Goal: Transaction & Acquisition: Purchase product/service

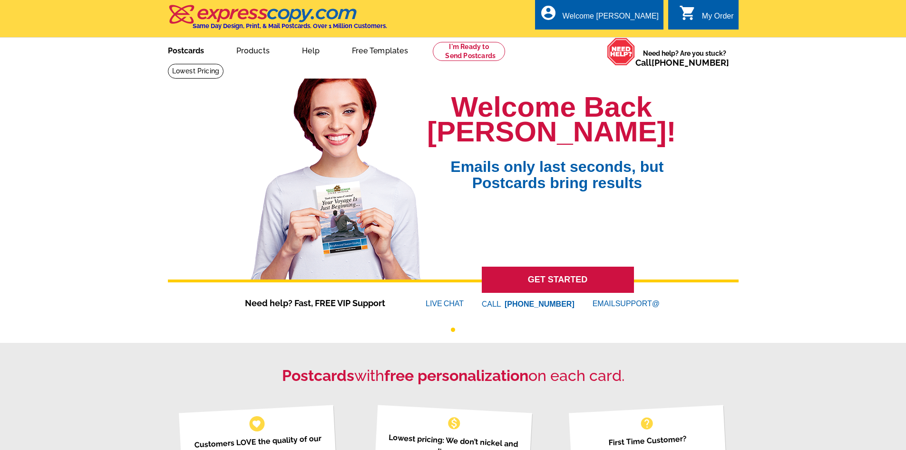
click at [180, 52] on link "Postcards" at bounding box center [186, 50] width 67 height 22
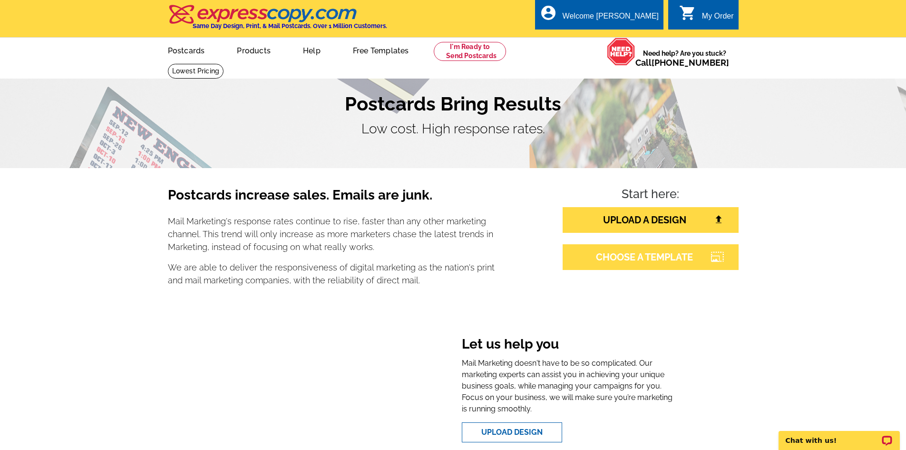
click at [647, 253] on link "CHOOSE A TEMPLATE" at bounding box center [651, 257] width 176 height 26
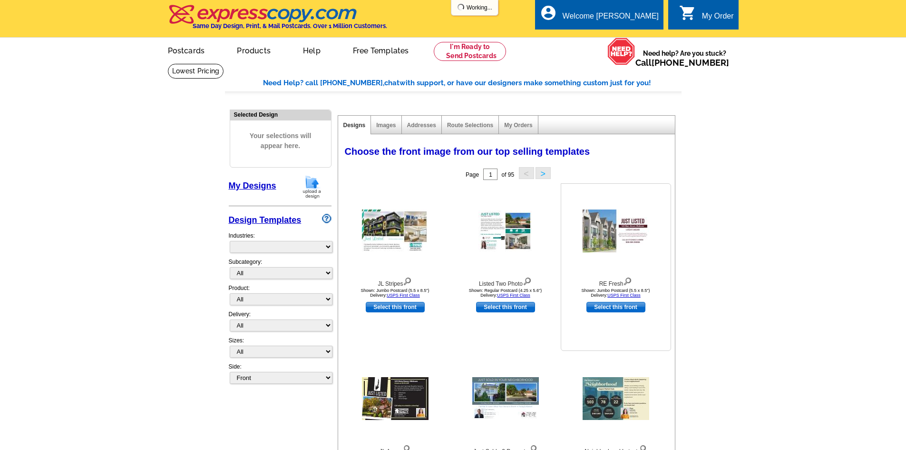
select select "785"
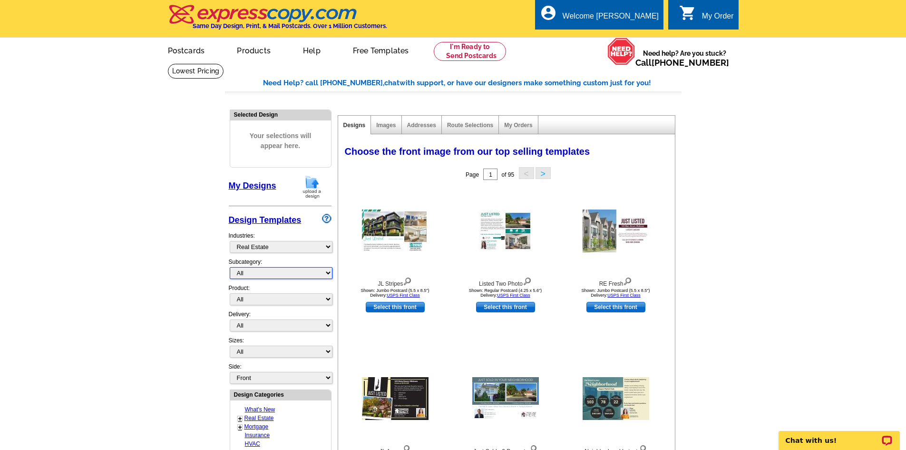
click at [293, 271] on select "All RE/MAX® Referrals Keller Williams® Berkshire Hathaway Home Services Century…" at bounding box center [281, 273] width 103 height 12
select select "789"
click at [230, 267] on select "All RE/MAX® Referrals Keller Williams® Berkshire Hathaway Home Services Century…" at bounding box center [281, 273] width 103 height 12
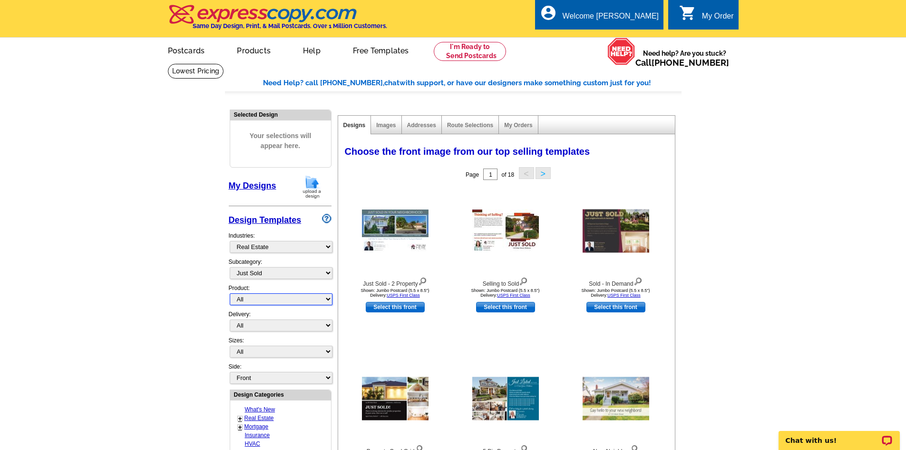
click at [331, 300] on select "All Postcards Letters and flyers Business Cards Door Hangers Greeting Cards" at bounding box center [281, 299] width 103 height 12
select select "1"
click at [230, 294] on select "All Postcards Letters and flyers Business Cards Door Hangers Greeting Cards" at bounding box center [281, 299] width 103 height 12
click at [326, 327] on select "All First Class Mail Shipped to Me EDDM Save 66% on Postage" at bounding box center [281, 325] width 103 height 12
select select "1"
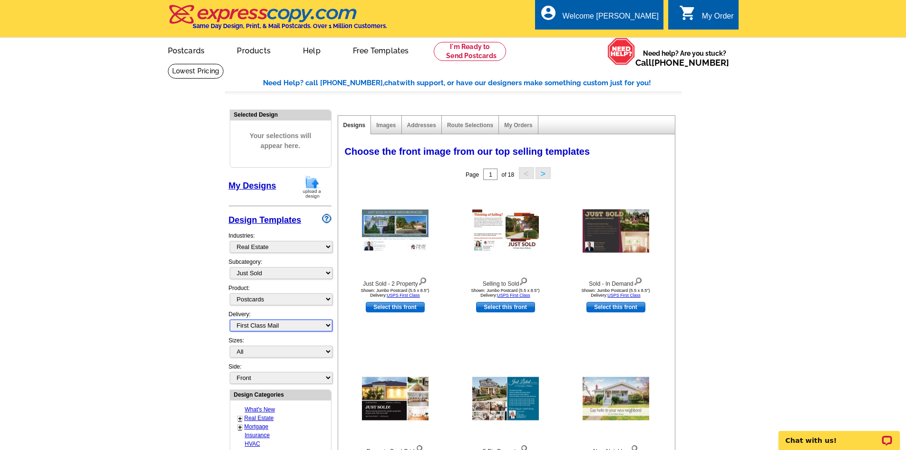
click at [230, 320] on select "All First Class Mail Shipped to Me EDDM Save 66% on Postage" at bounding box center [281, 325] width 103 height 12
click at [327, 351] on select "All Jumbo Postcard (5.5" x 8.5") Regular Postcard (4.25" x 5.6") Panoramic Post…" at bounding box center [281, 351] width 103 height 12
select select "1"
click at [230, 346] on select "All Jumbo Postcard (5.5" x 8.5") Regular Postcard (4.25" x 5.6") Panoramic Post…" at bounding box center [281, 351] width 103 height 12
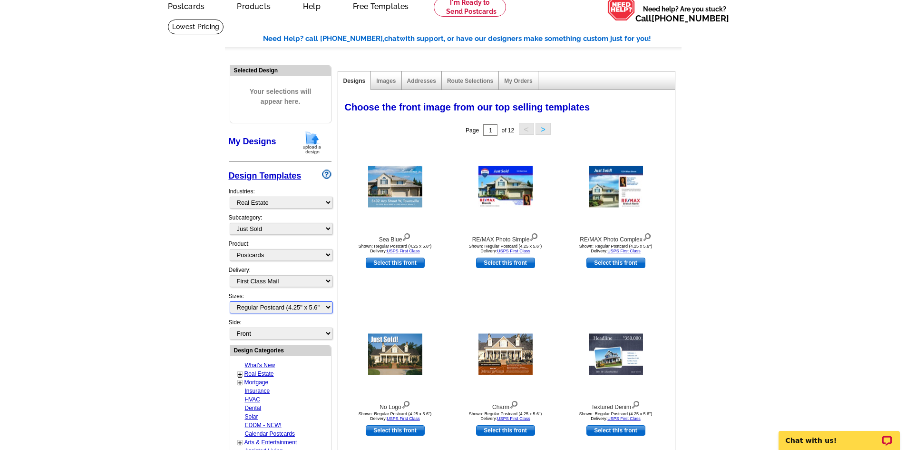
scroll to position [143, 0]
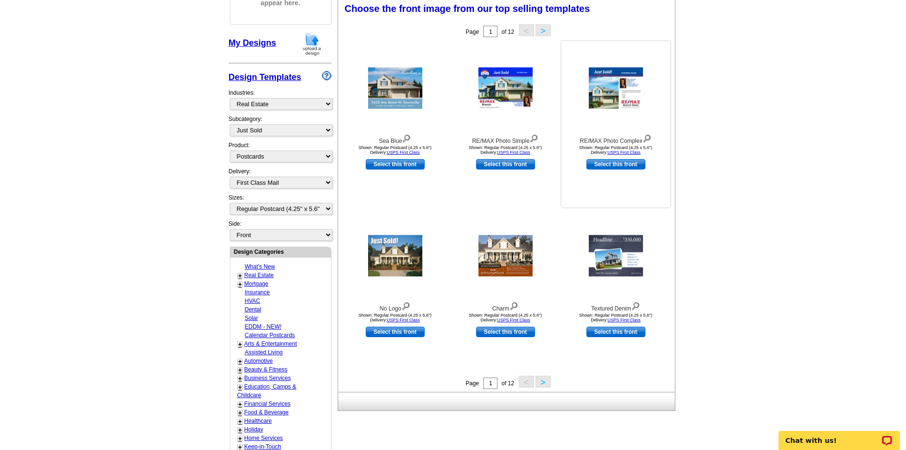
click at [616, 80] on img at bounding box center [616, 88] width 54 height 41
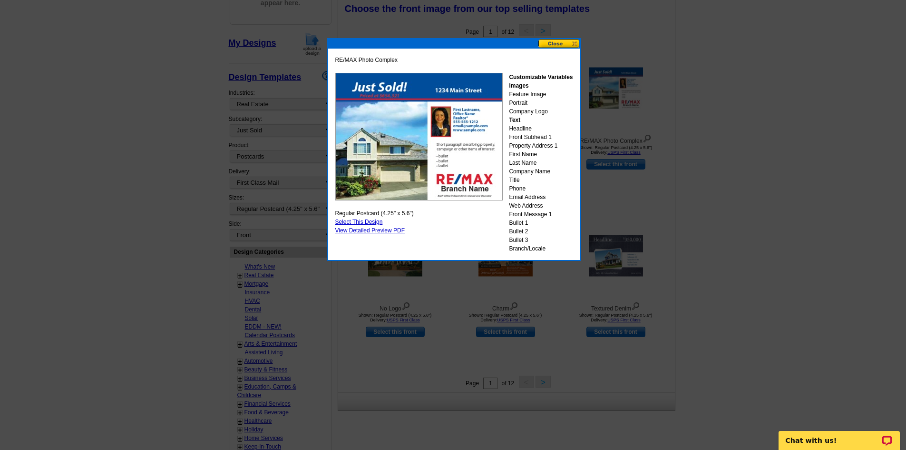
click at [553, 44] on button at bounding box center [560, 43] width 42 height 9
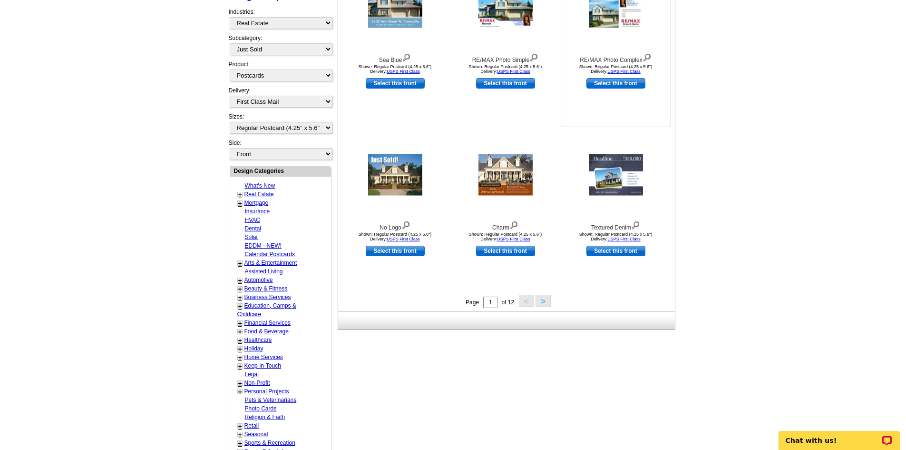
scroll to position [238, 0]
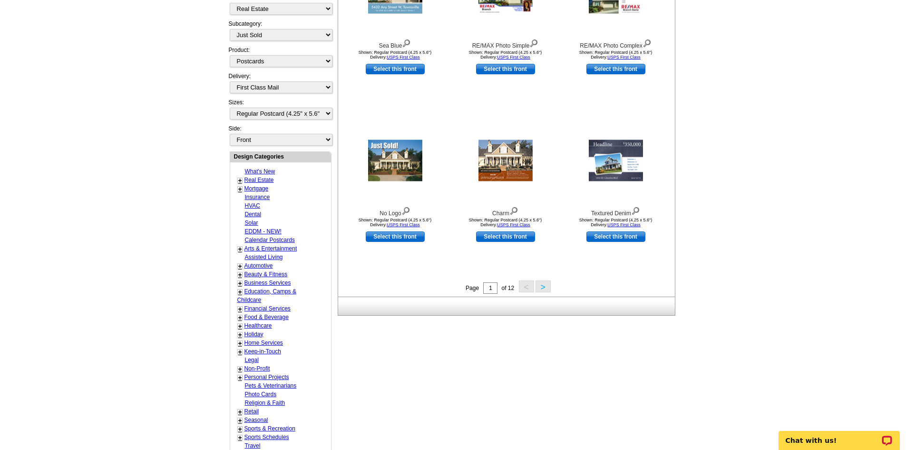
click at [542, 288] on button ">" at bounding box center [543, 286] width 15 height 12
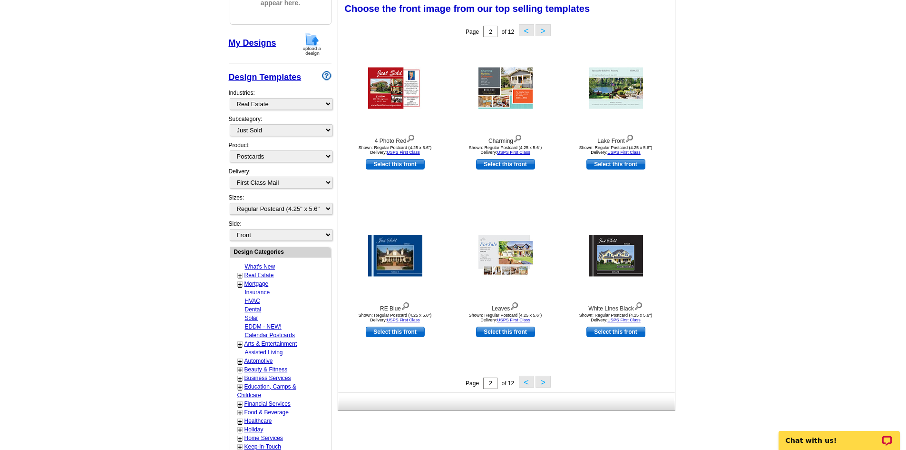
scroll to position [141, 0]
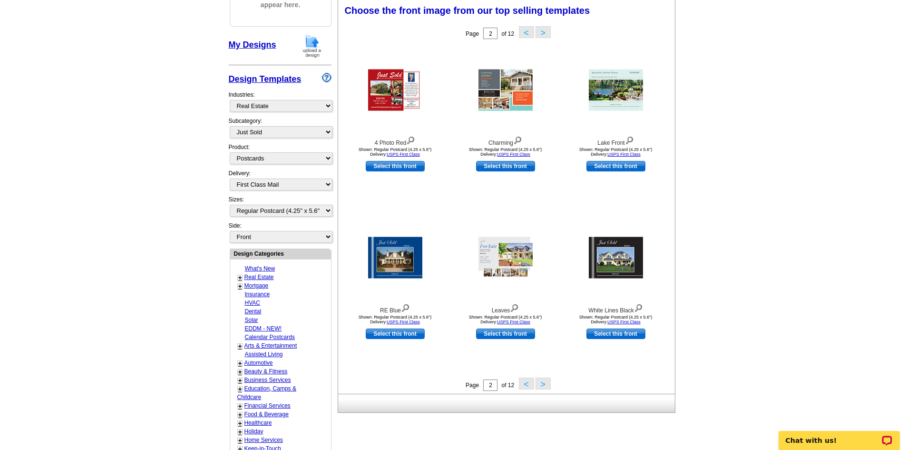
click at [541, 385] on button ">" at bounding box center [543, 383] width 15 height 12
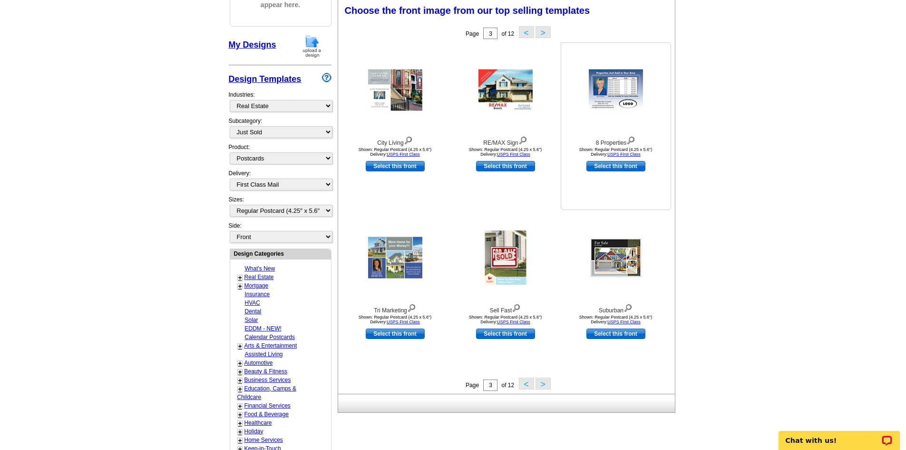
click at [621, 87] on img at bounding box center [616, 89] width 54 height 41
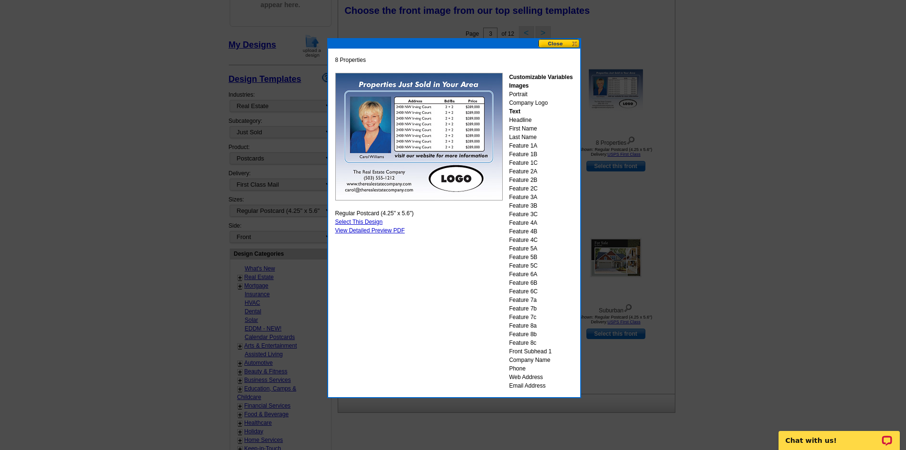
click at [561, 45] on button at bounding box center [560, 43] width 42 height 9
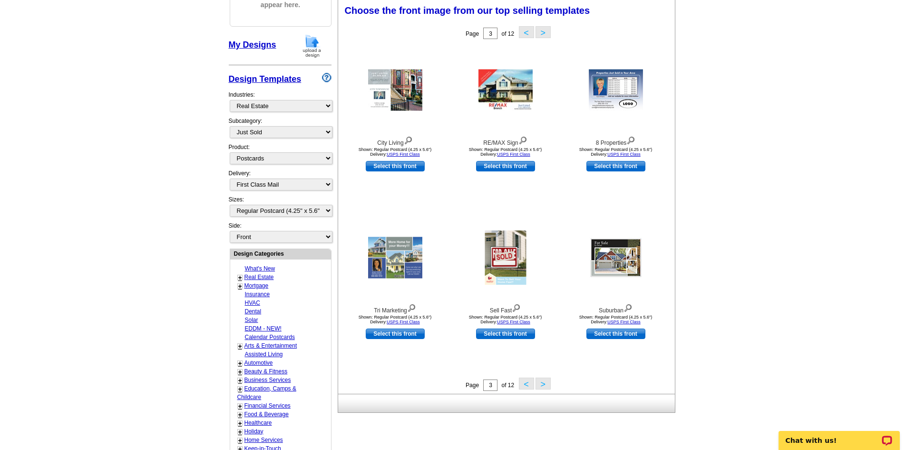
click at [543, 385] on button ">" at bounding box center [543, 383] width 15 height 12
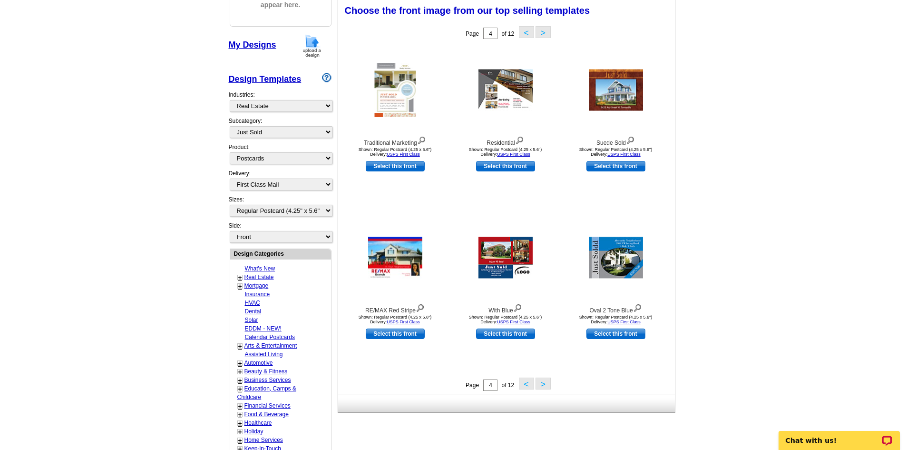
click at [544, 385] on button ">" at bounding box center [543, 383] width 15 height 12
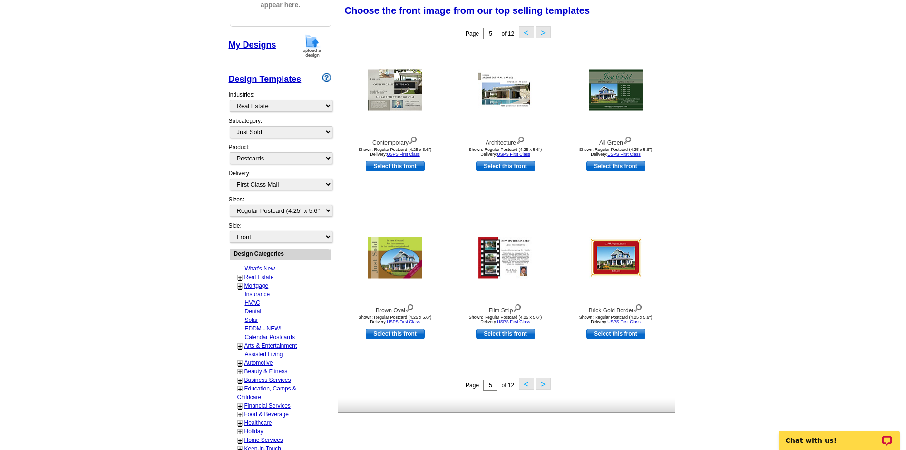
click at [544, 385] on button ">" at bounding box center [543, 383] width 15 height 12
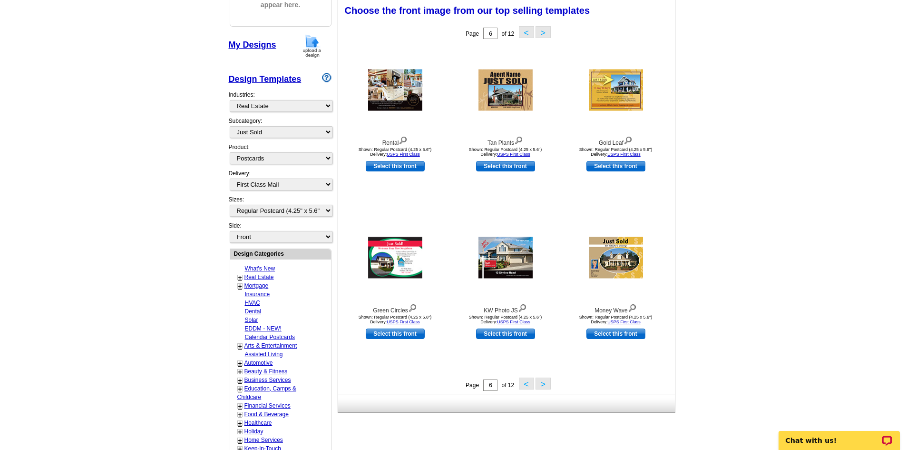
click at [545, 384] on button ">" at bounding box center [543, 383] width 15 height 12
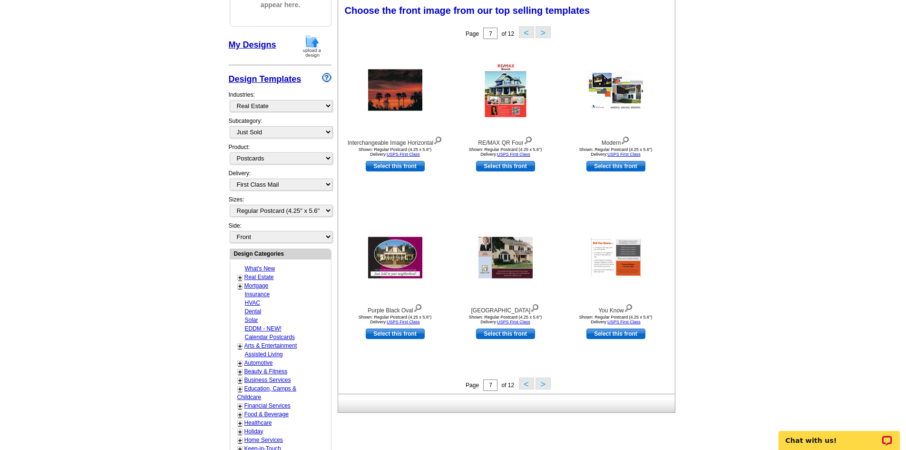
click at [545, 384] on button ">" at bounding box center [543, 383] width 15 height 12
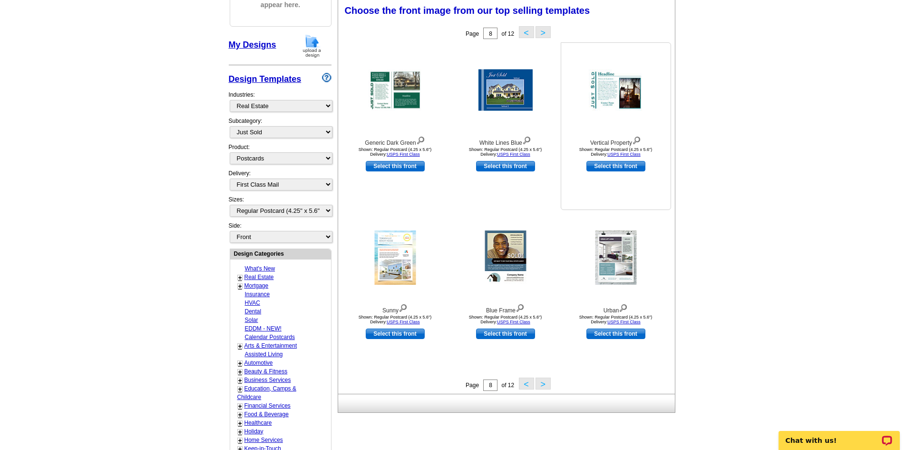
click at [619, 86] on img at bounding box center [616, 89] width 54 height 41
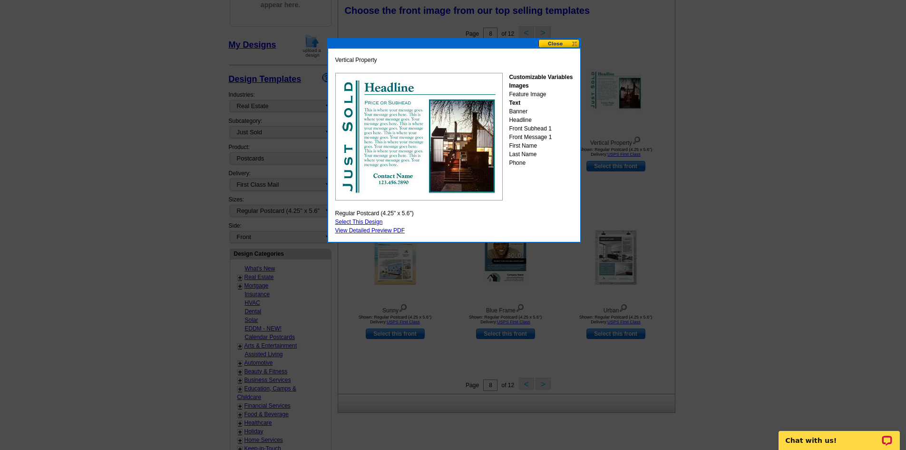
click at [558, 43] on button at bounding box center [560, 43] width 42 height 9
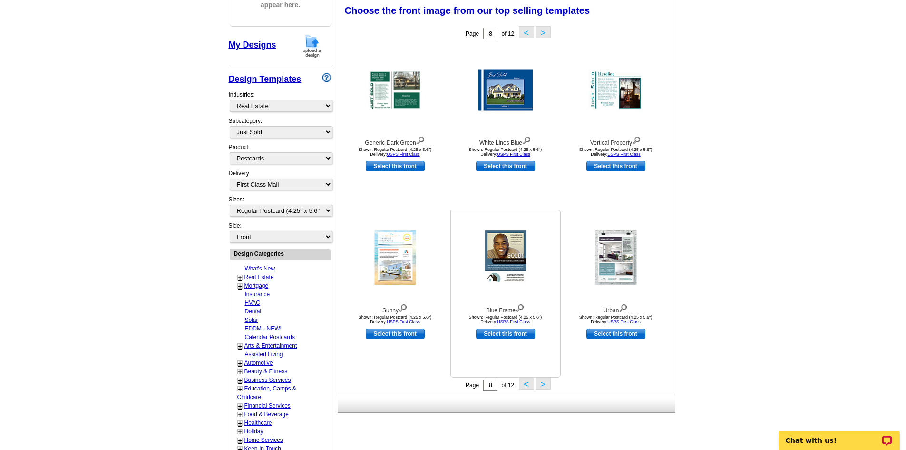
click at [515, 251] on img at bounding box center [505, 257] width 41 height 54
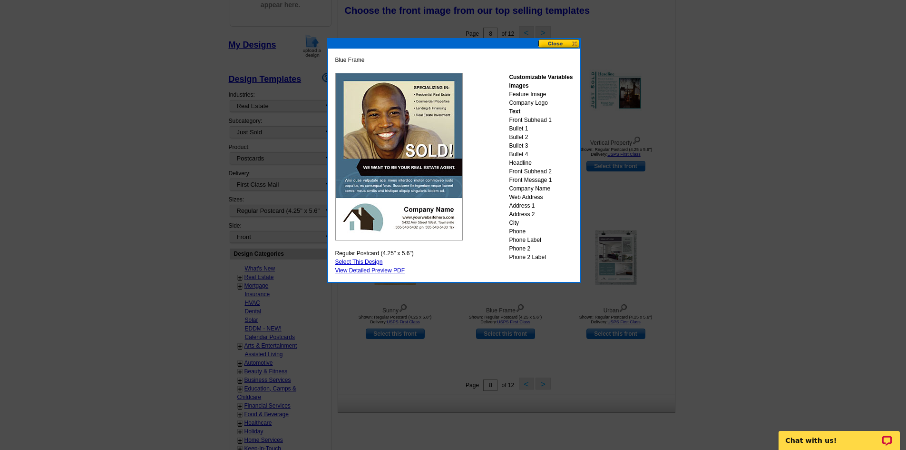
click at [554, 44] on button at bounding box center [560, 43] width 42 height 9
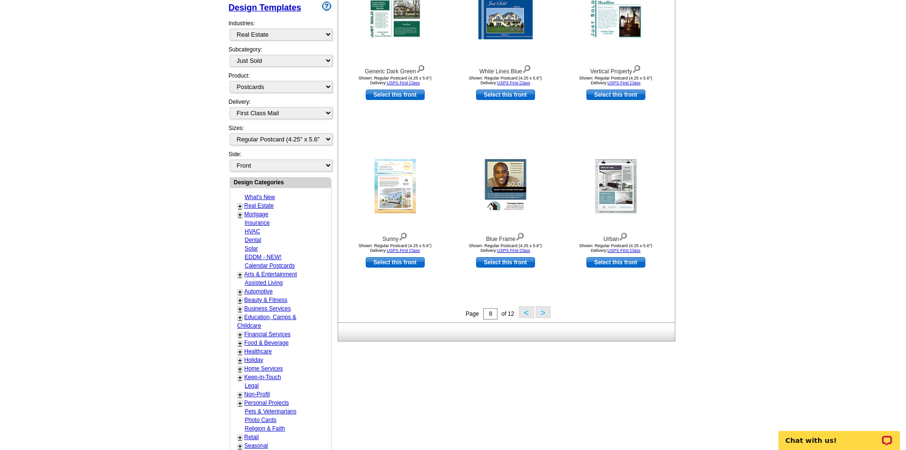
scroll to position [236, 0]
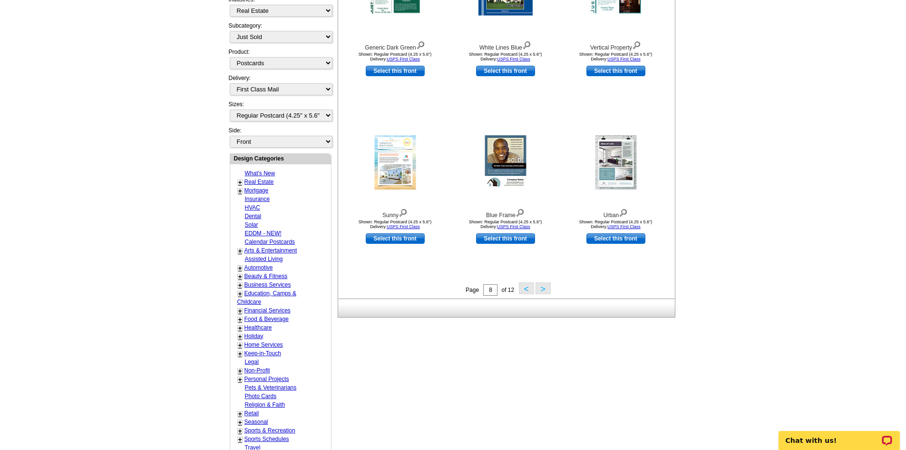
click at [545, 290] on button ">" at bounding box center [543, 288] width 15 height 12
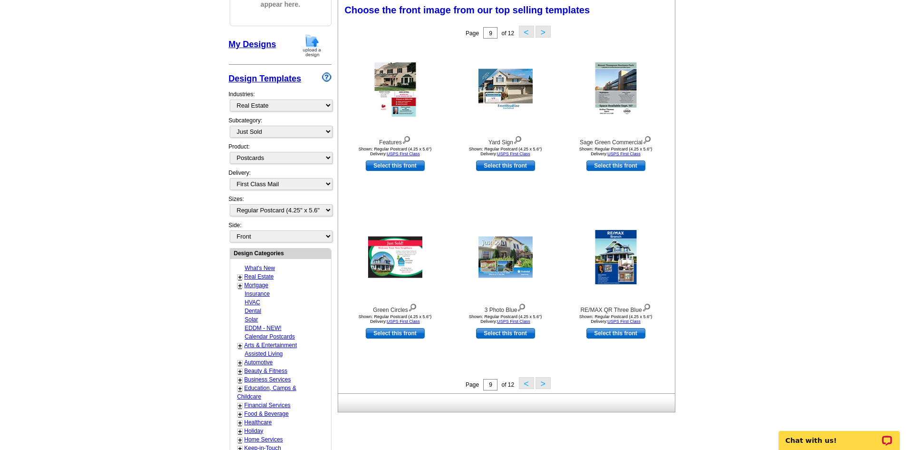
scroll to position [141, 0]
click at [541, 385] on button ">" at bounding box center [543, 383] width 15 height 12
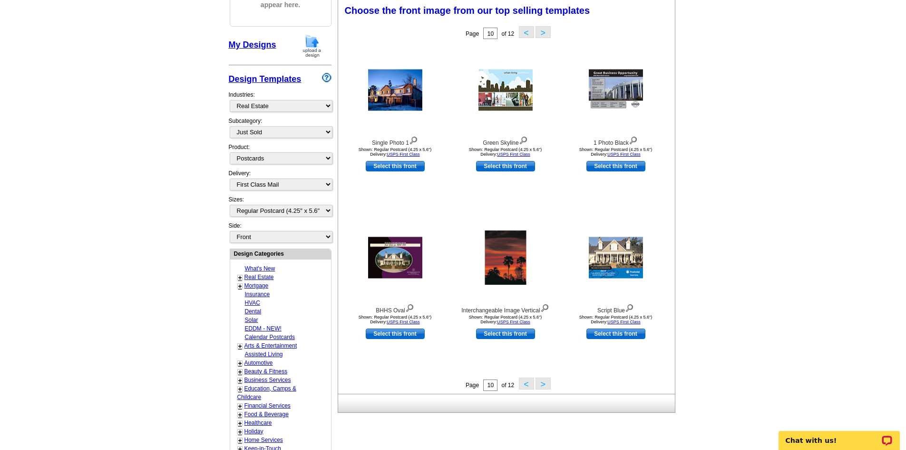
click at [551, 384] on div "Page 10 of 12 < >" at bounding box center [508, 384] width 337 height 14
click at [544, 385] on button ">" at bounding box center [543, 383] width 15 height 12
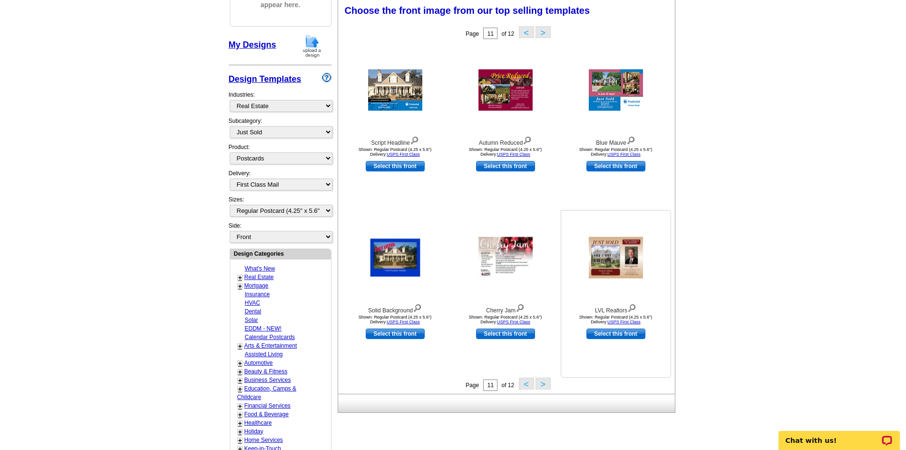
click at [632, 247] on img at bounding box center [616, 257] width 54 height 41
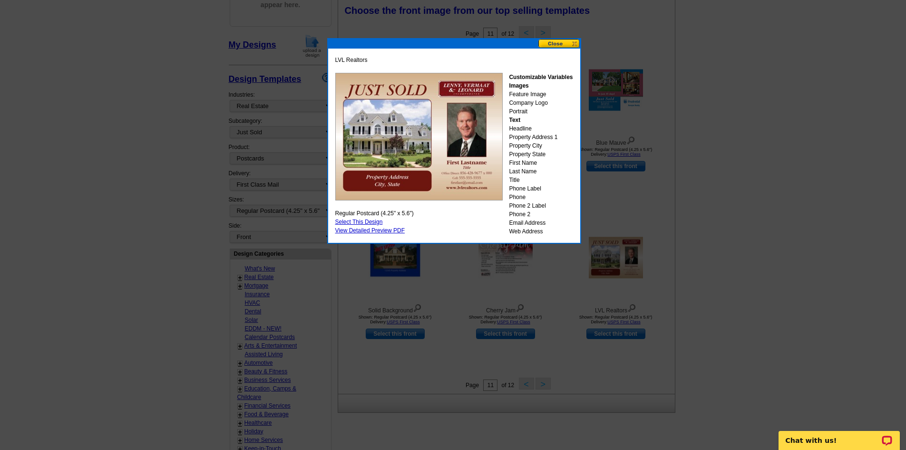
click at [561, 42] on button at bounding box center [560, 43] width 42 height 9
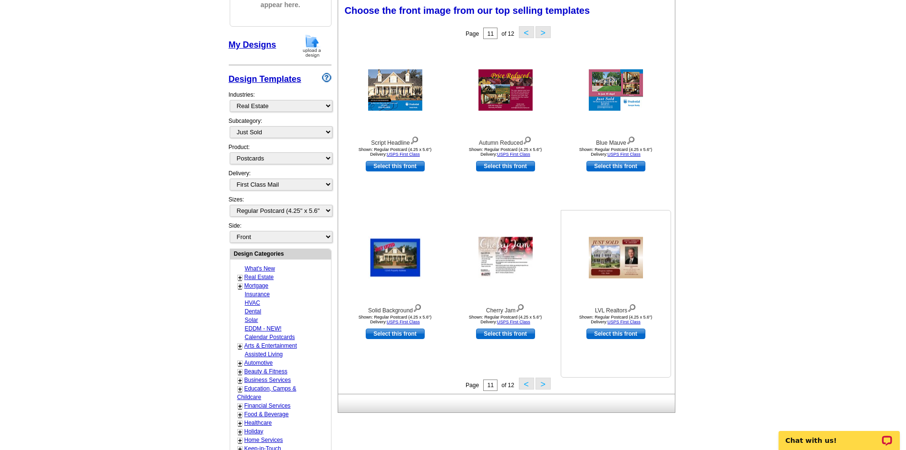
click at [621, 257] on img at bounding box center [616, 257] width 54 height 41
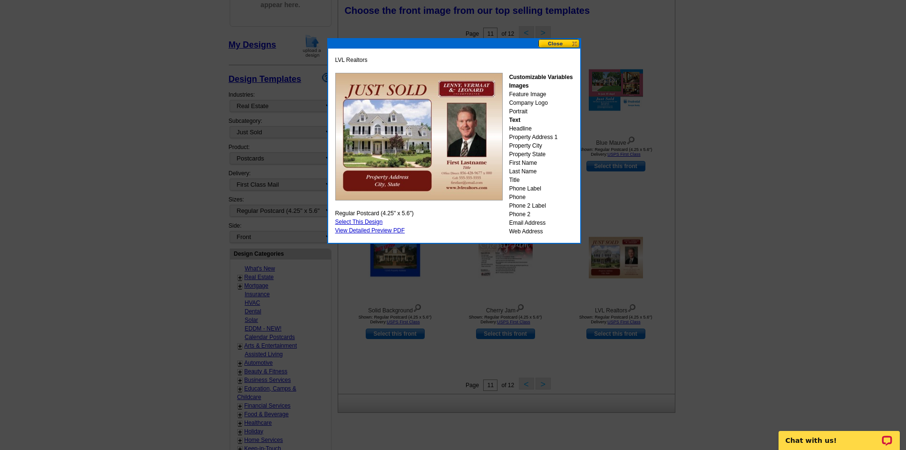
click at [555, 44] on button at bounding box center [560, 43] width 42 height 9
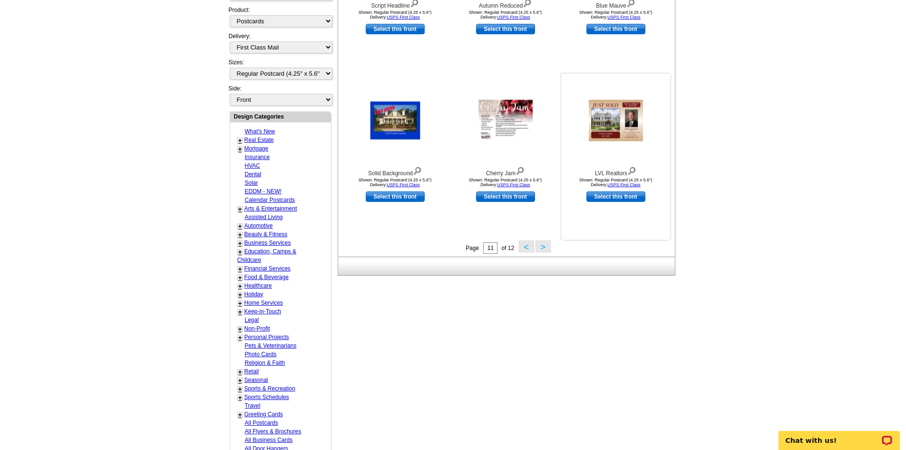
scroll to position [284, 0]
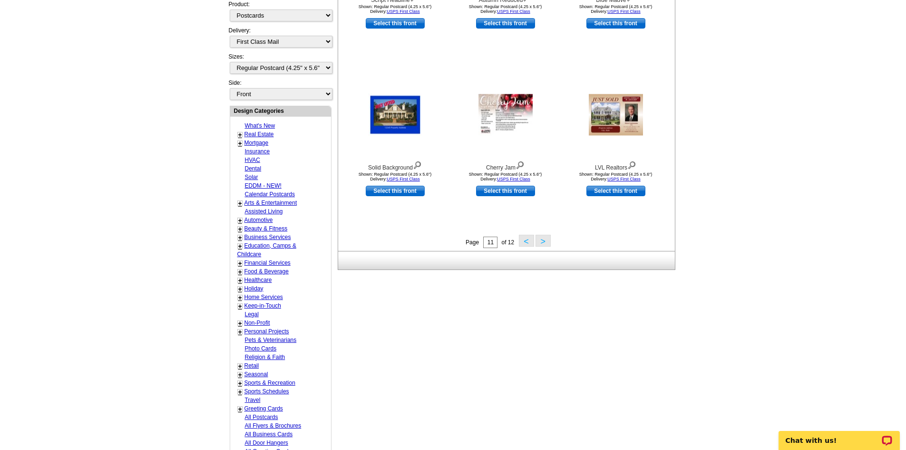
click at [542, 242] on button ">" at bounding box center [543, 241] width 15 height 12
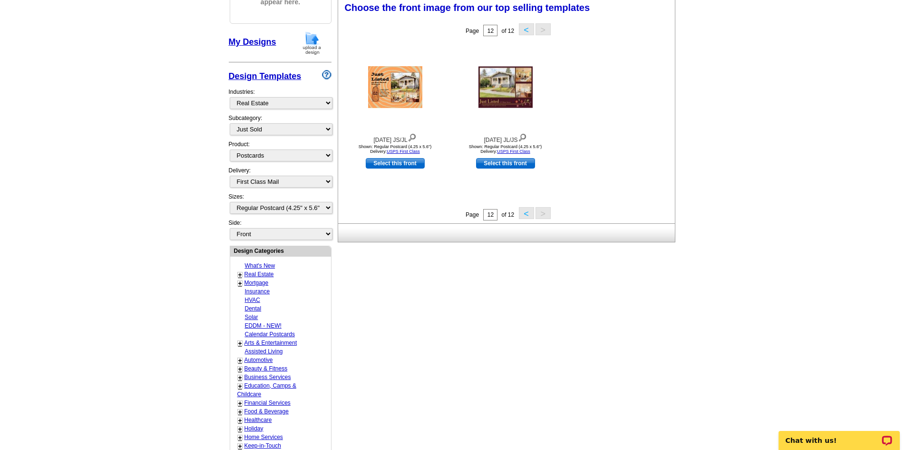
scroll to position [141, 0]
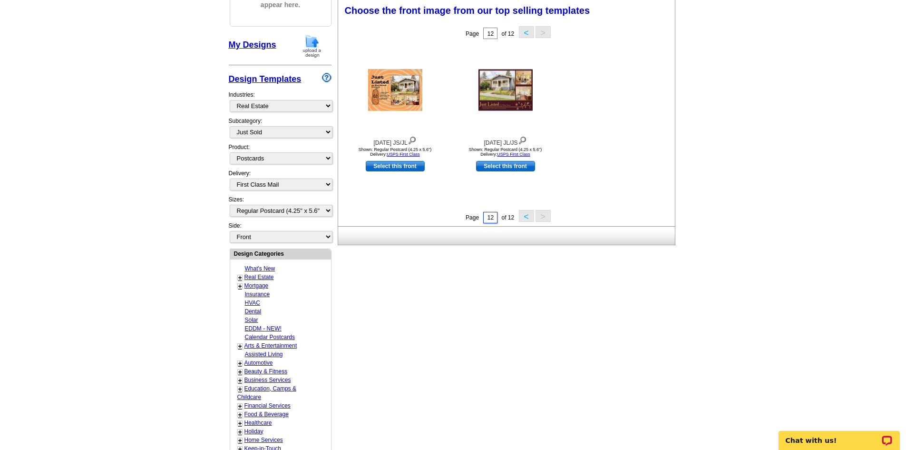
drag, startPoint x: 494, startPoint y: 217, endPoint x: 461, endPoint y: 221, distance: 33.5
click at [461, 221] on div "Page 12 of 12 < >" at bounding box center [508, 217] width 337 height 14
type input "1"
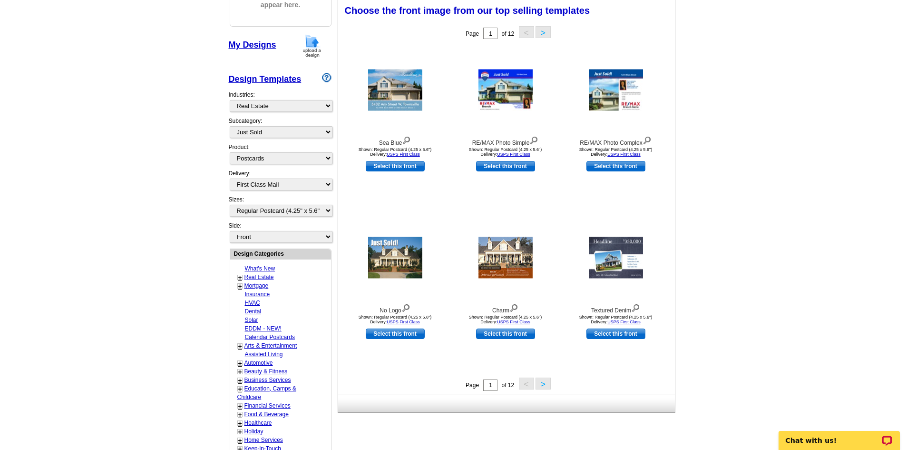
click at [616, 166] on link "Select this front" at bounding box center [616, 166] width 59 height 10
select select "back"
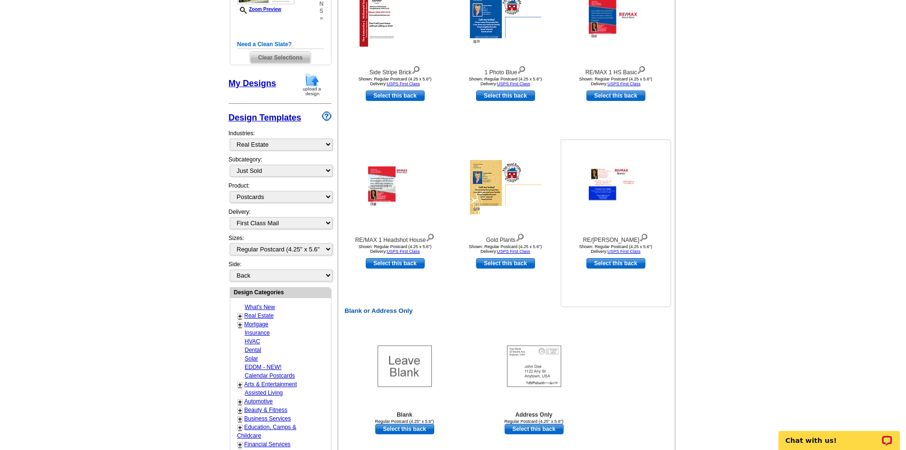
scroll to position [285, 0]
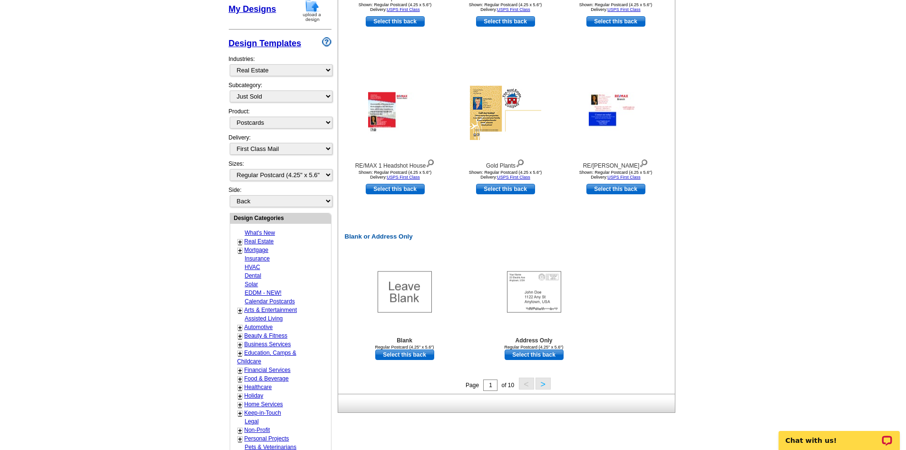
click at [542, 386] on button ">" at bounding box center [543, 383] width 15 height 12
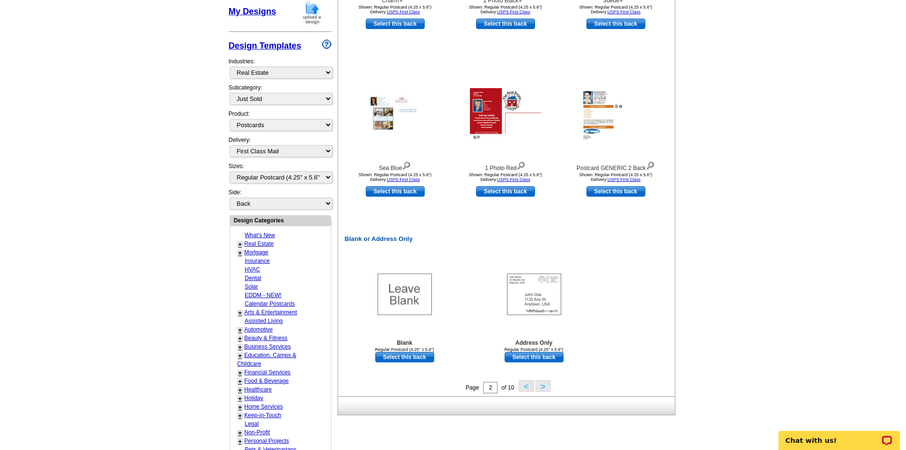
scroll to position [284, 0]
click at [545, 386] on button ">" at bounding box center [543, 385] width 15 height 12
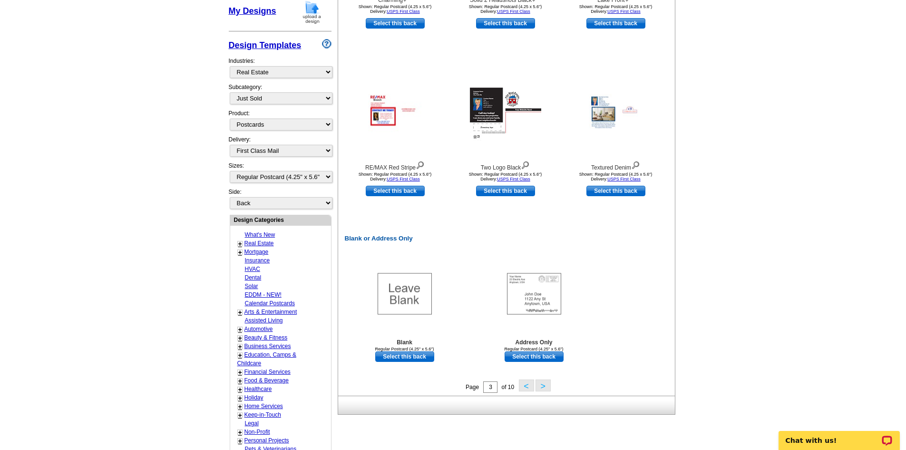
click at [545, 384] on button ">" at bounding box center [543, 385] width 15 height 12
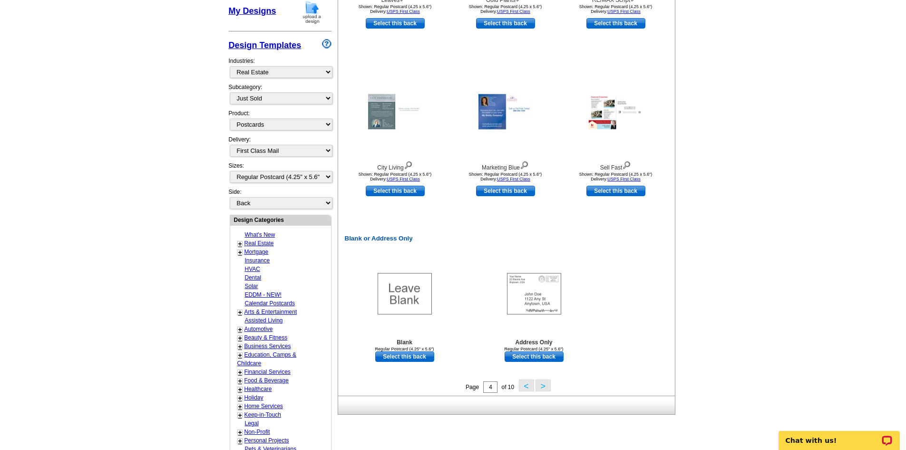
click at [542, 384] on button ">" at bounding box center [543, 385] width 15 height 12
click at [545, 386] on button ">" at bounding box center [543, 385] width 15 height 12
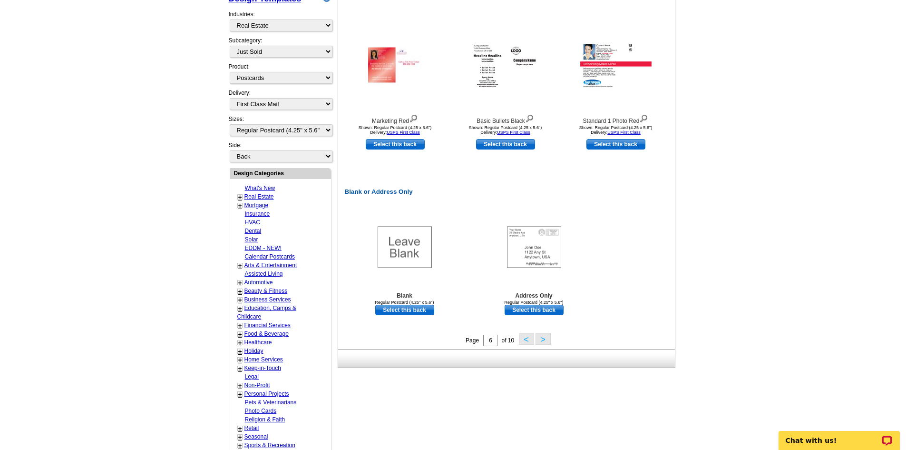
scroll to position [331, 0]
click at [541, 340] on button ">" at bounding box center [543, 338] width 15 height 12
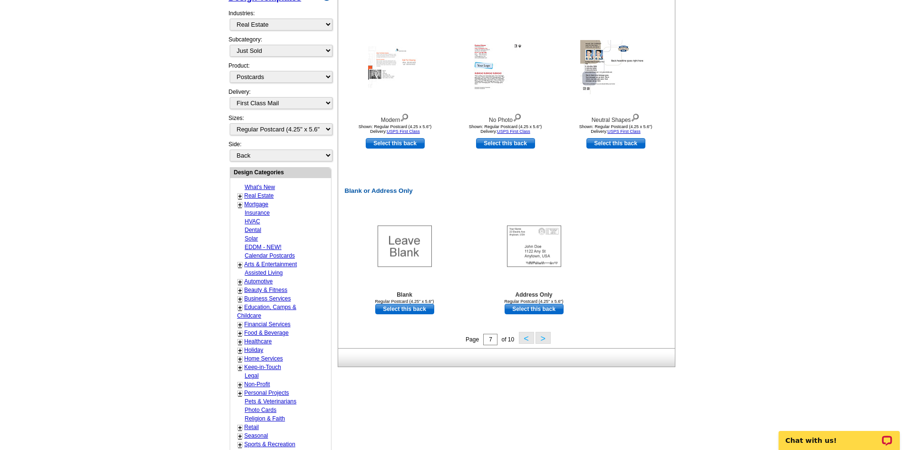
click at [542, 338] on button ">" at bounding box center [543, 338] width 15 height 12
click at [543, 338] on button ">" at bounding box center [543, 338] width 15 height 12
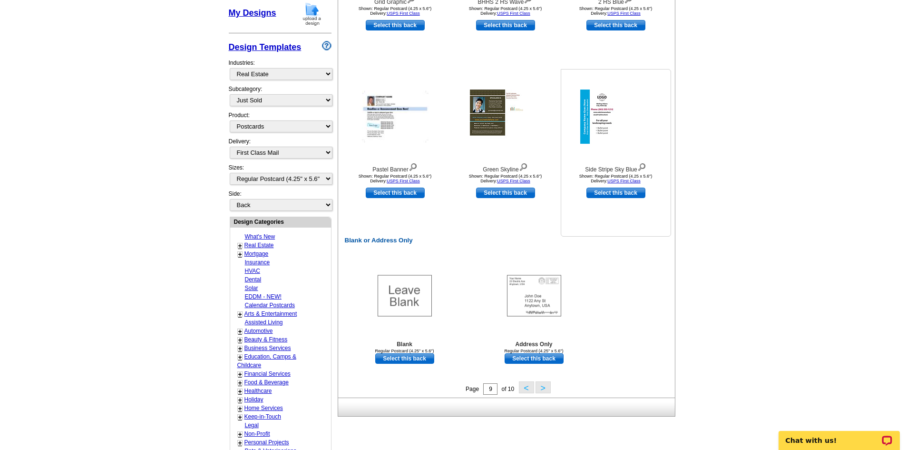
scroll to position [284, 0]
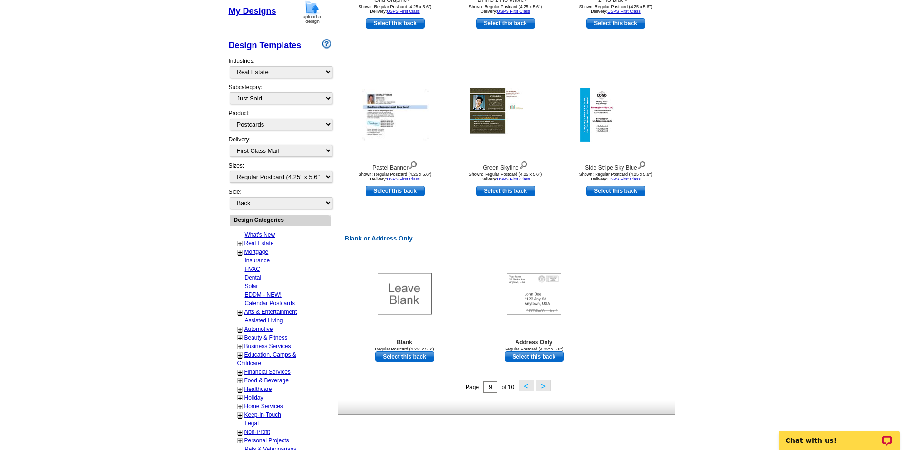
click at [543, 384] on button ">" at bounding box center [543, 385] width 15 height 12
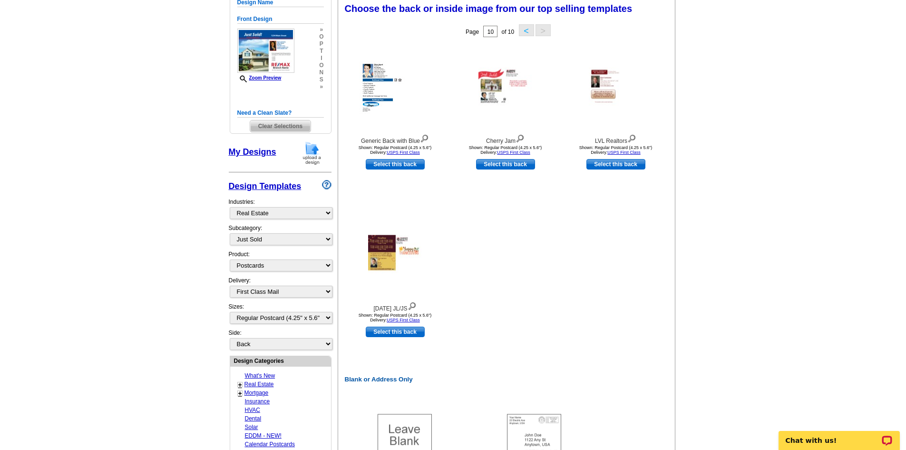
scroll to position [141, 0]
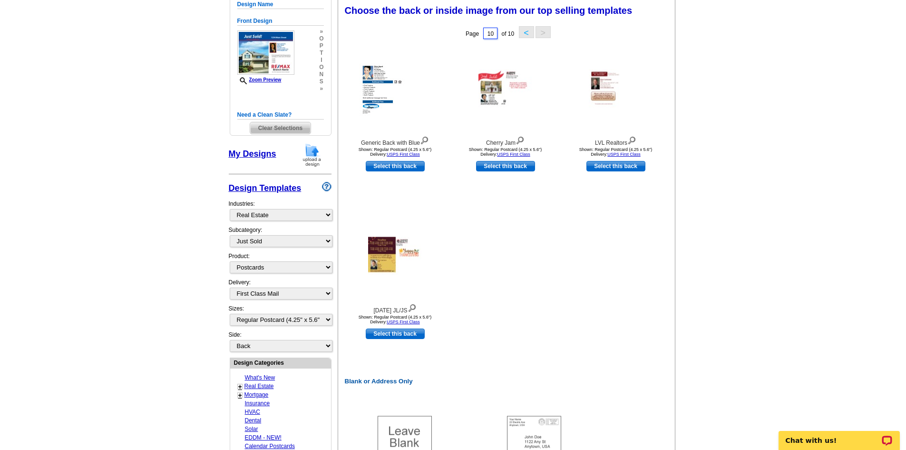
drag, startPoint x: 497, startPoint y: 34, endPoint x: 486, endPoint y: 36, distance: 10.6
click at [484, 33] on input "10" at bounding box center [490, 33] width 14 height 11
type input "1"
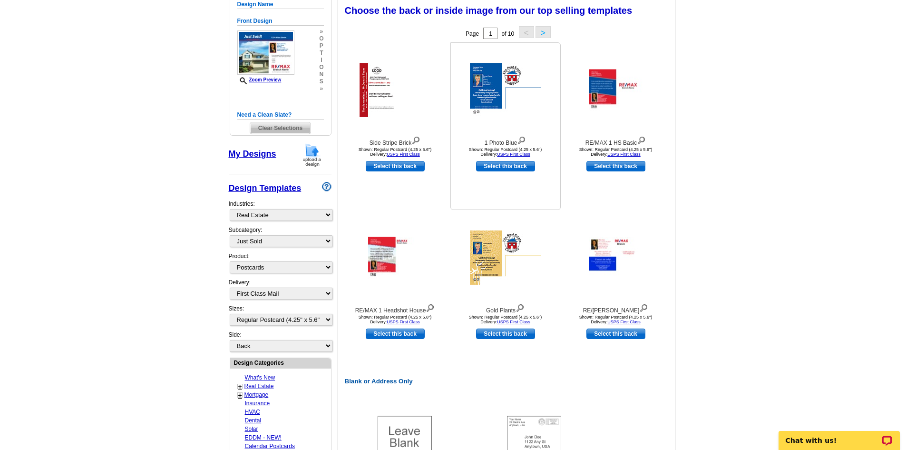
click at [506, 167] on link "Select this back" at bounding box center [505, 166] width 59 height 10
select select "front"
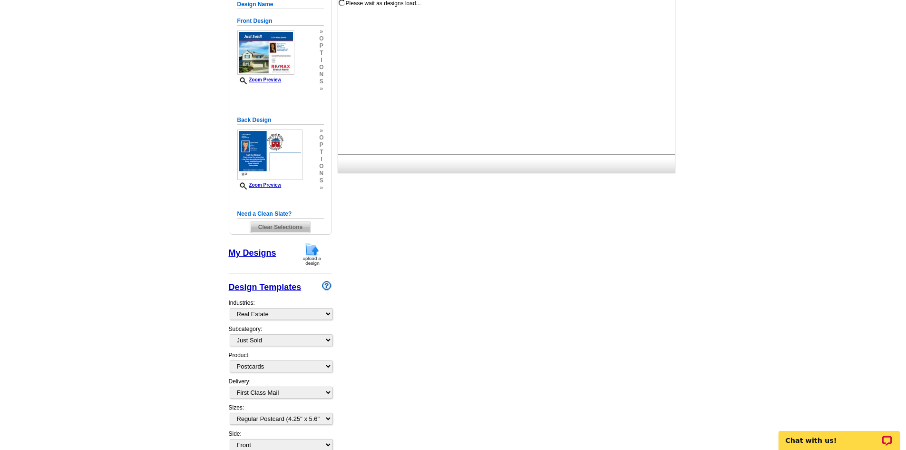
scroll to position [0, 0]
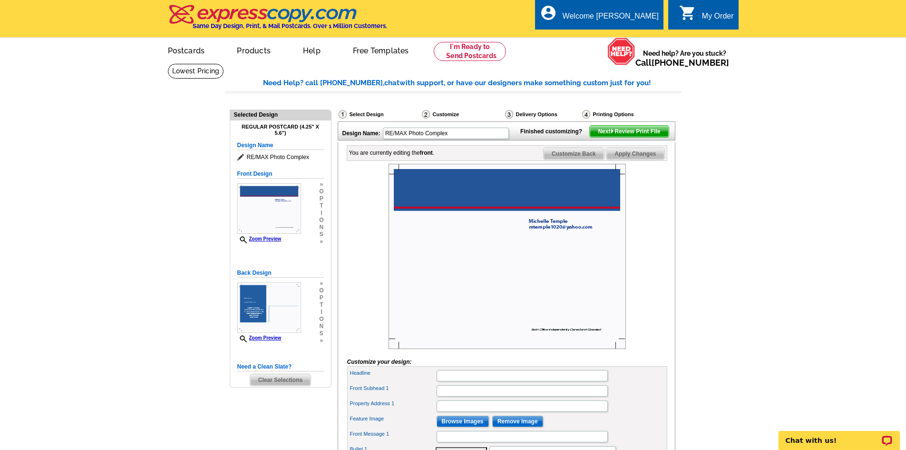
scroll to position [95, 0]
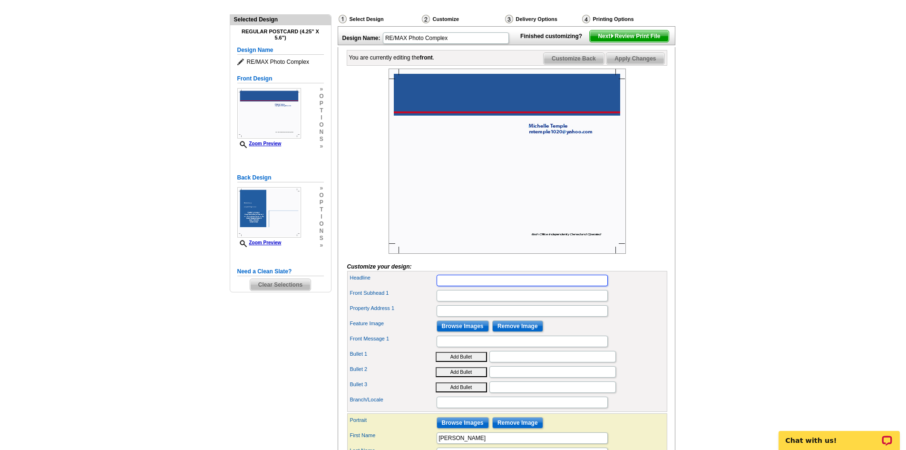
click at [451, 286] on input "Headline" at bounding box center [522, 280] width 171 height 11
type input "SOLD!"
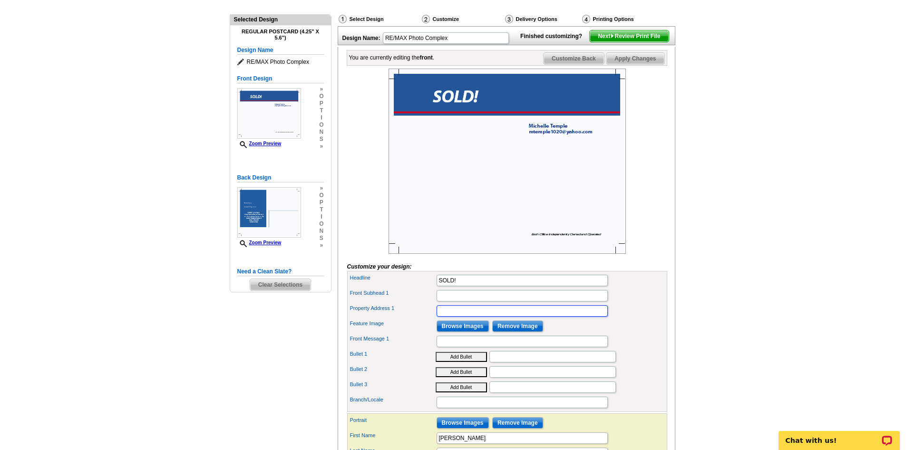
click at [458, 316] on input "Property Address 1" at bounding box center [522, 310] width 171 height 11
type input "137 Old Mill Rd., Englewood"
click at [462, 332] on input "Browse Images" at bounding box center [463, 325] width 52 height 11
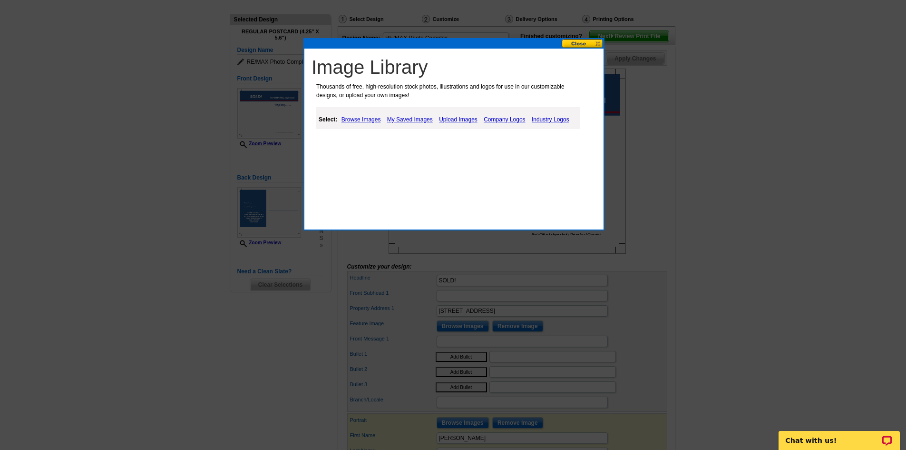
click at [463, 117] on link "Upload Images" at bounding box center [458, 119] width 43 height 11
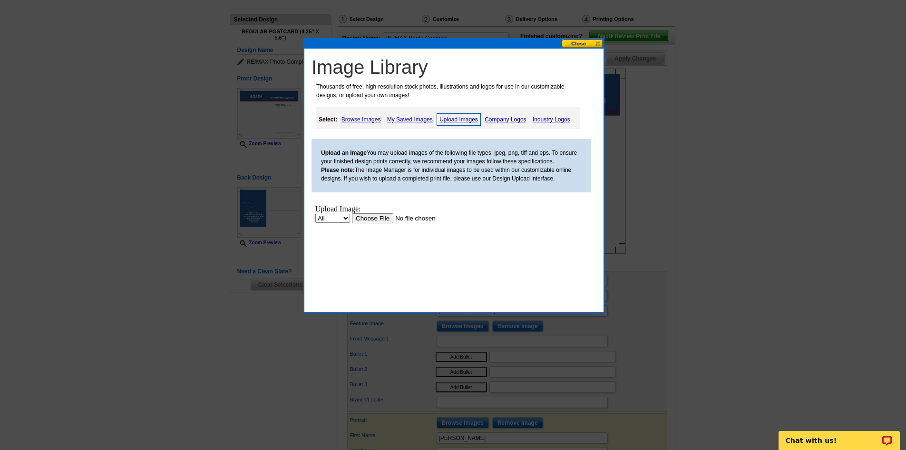
click at [369, 220] on input "file" at bounding box center [412, 218] width 120 height 10
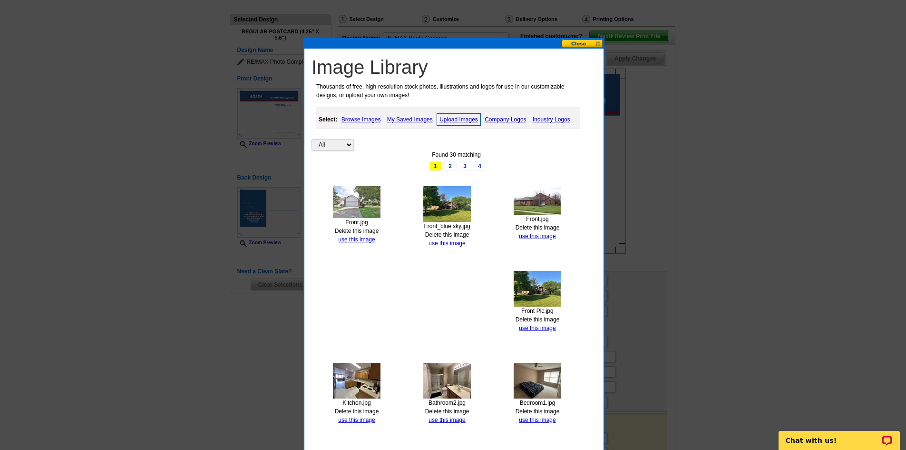
click at [363, 240] on link "use this image" at bounding box center [356, 239] width 37 height 7
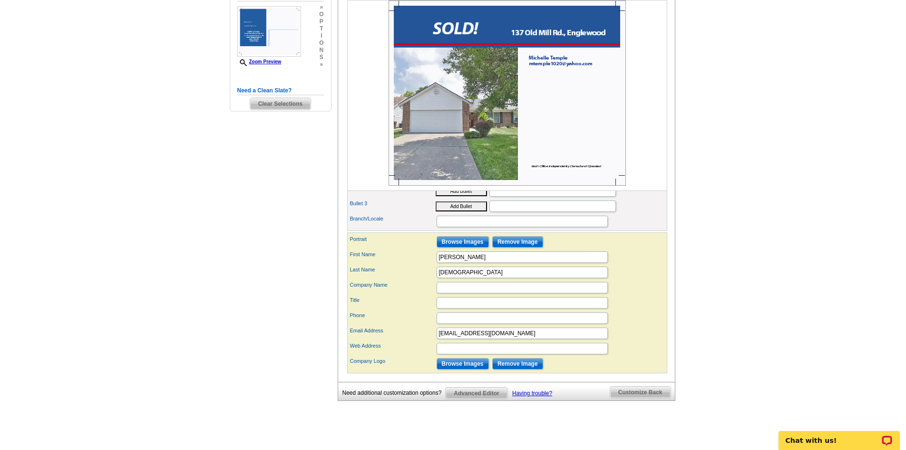
scroll to position [285, 0]
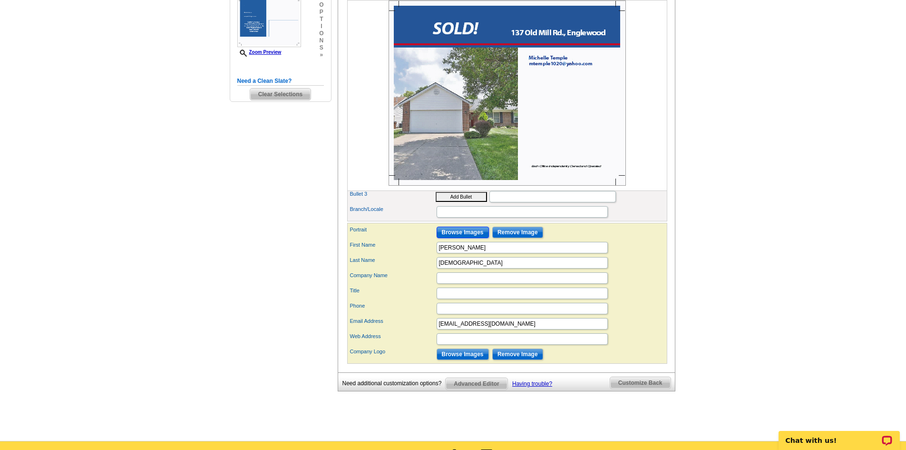
click at [463, 238] on input "Browse Images" at bounding box center [463, 231] width 52 height 11
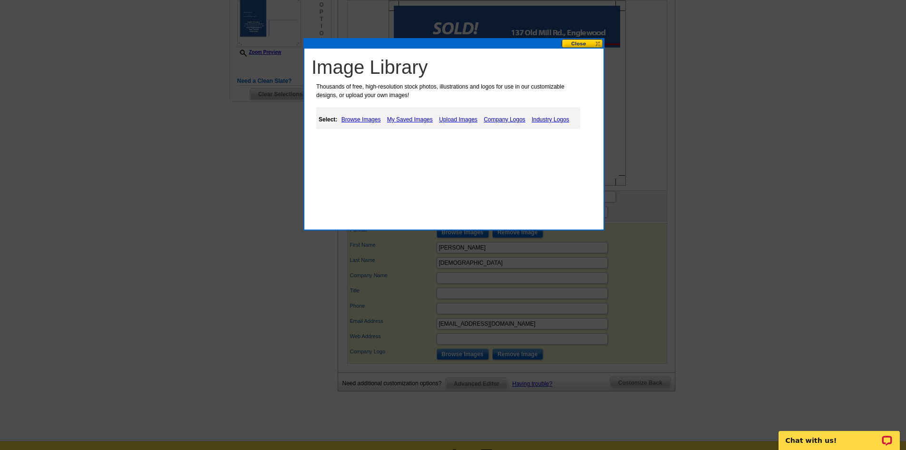
click at [403, 118] on link "My Saved Images" at bounding box center [410, 119] width 50 height 11
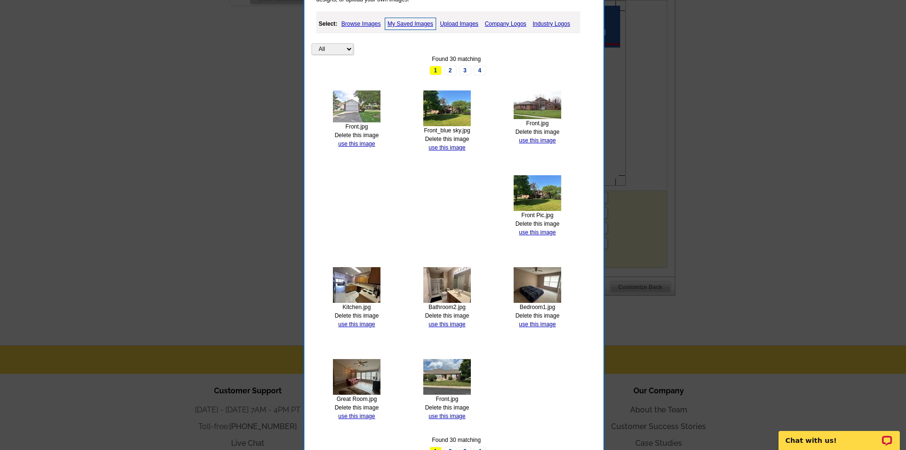
scroll to position [381, 0]
click at [465, 69] on link "3" at bounding box center [465, 71] width 12 height 10
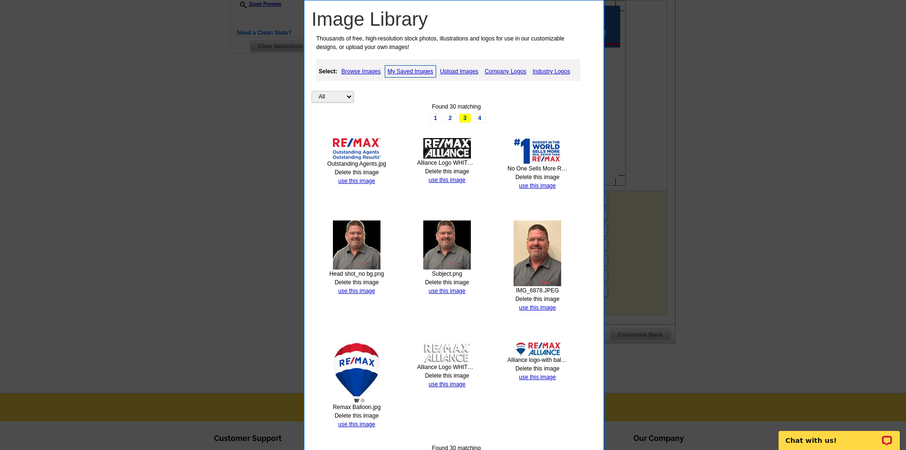
scroll to position [238, 0]
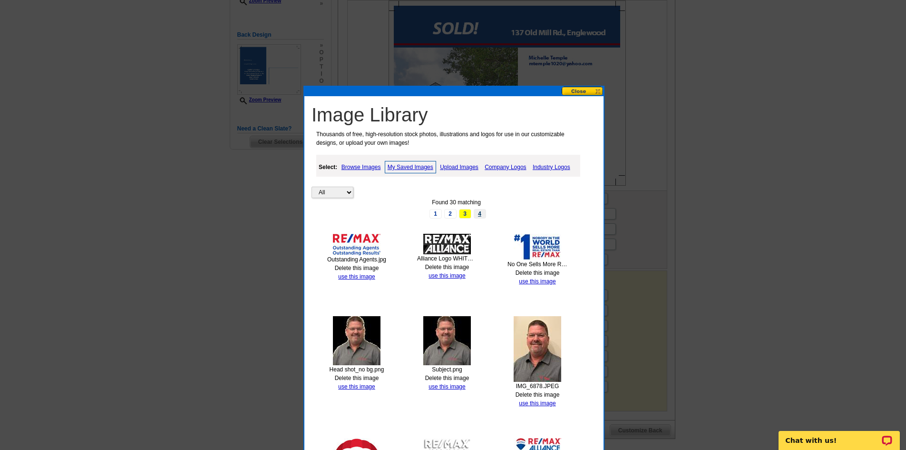
click at [482, 212] on link "4" at bounding box center [480, 214] width 12 height 10
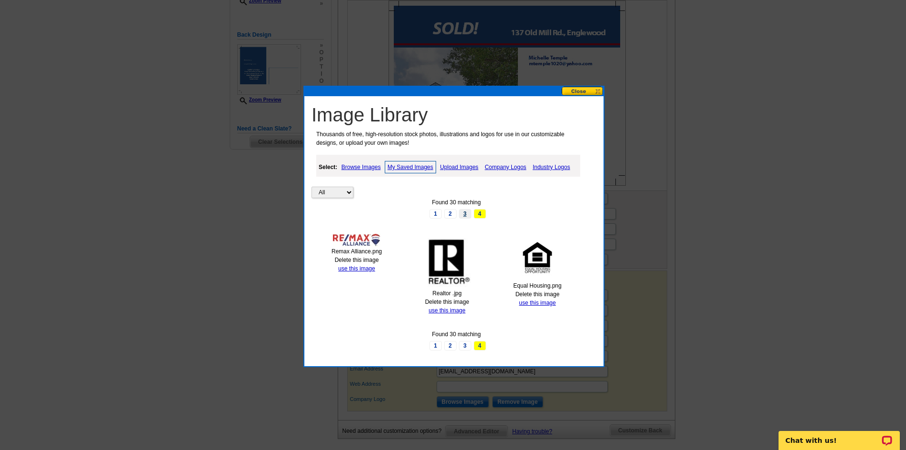
click at [467, 214] on link "3" at bounding box center [465, 214] width 12 height 10
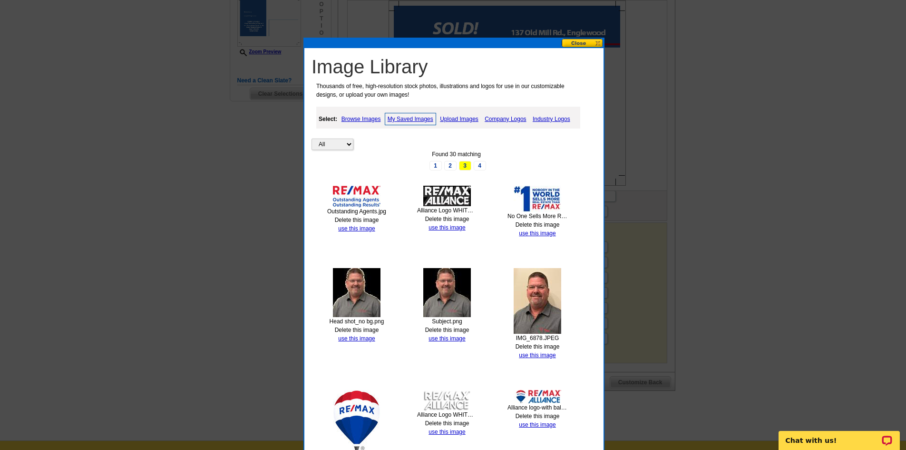
scroll to position [285, 0]
click at [448, 166] on link "2" at bounding box center [450, 166] width 12 height 10
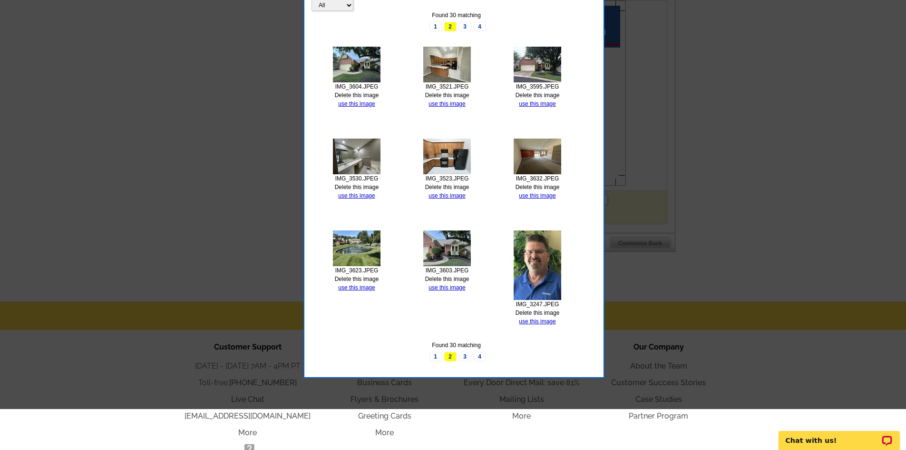
scroll to position [428, 0]
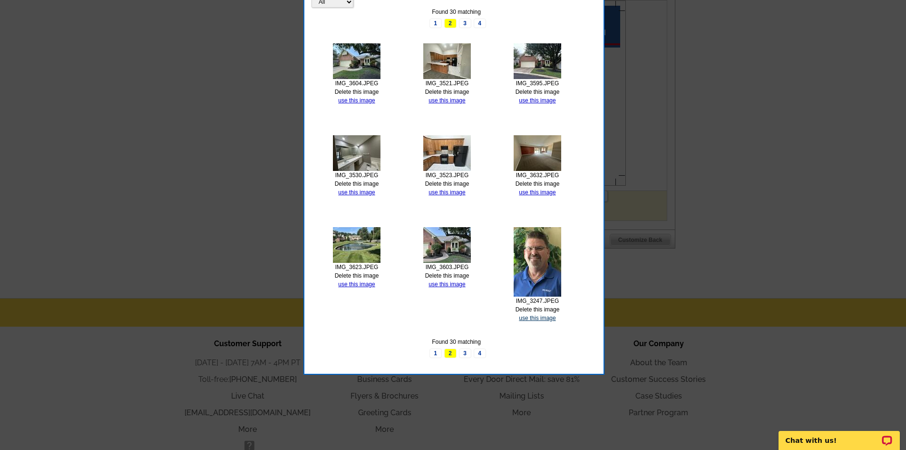
click at [541, 318] on link "use this image" at bounding box center [537, 318] width 37 height 7
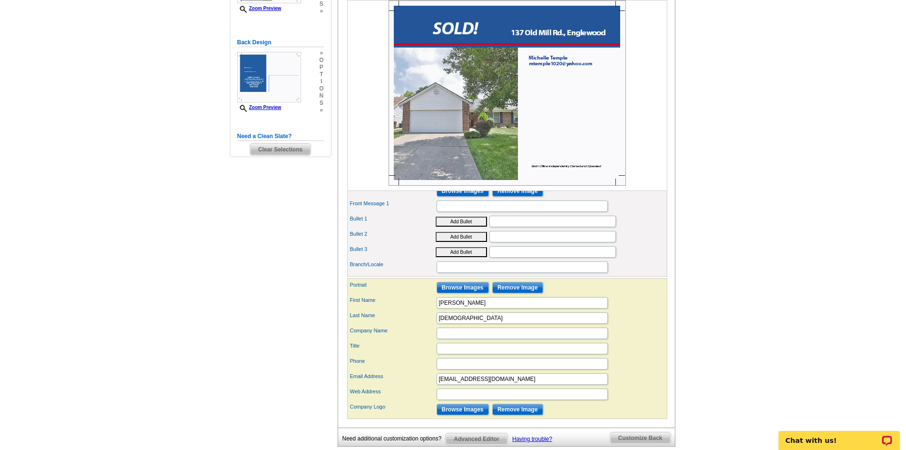
scroll to position [285, 0]
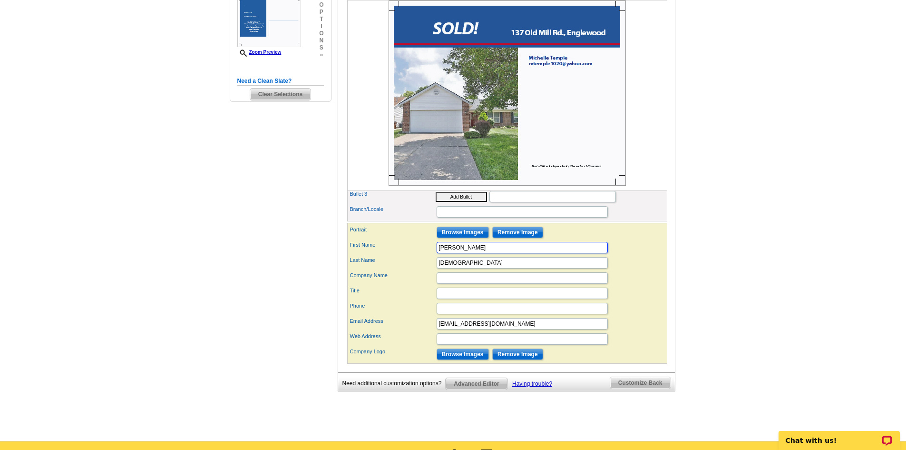
drag, startPoint x: 467, startPoint y: 264, endPoint x: 421, endPoint y: 264, distance: 46.2
click at [416, 255] on div "First Name Michelle" at bounding box center [507, 247] width 316 height 15
type input "[PERSON_NAME]"
drag, startPoint x: 452, startPoint y: 295, endPoint x: 457, endPoint y: 294, distance: 4.8
click at [452, 284] on input "Company Name" at bounding box center [522, 277] width 171 height 11
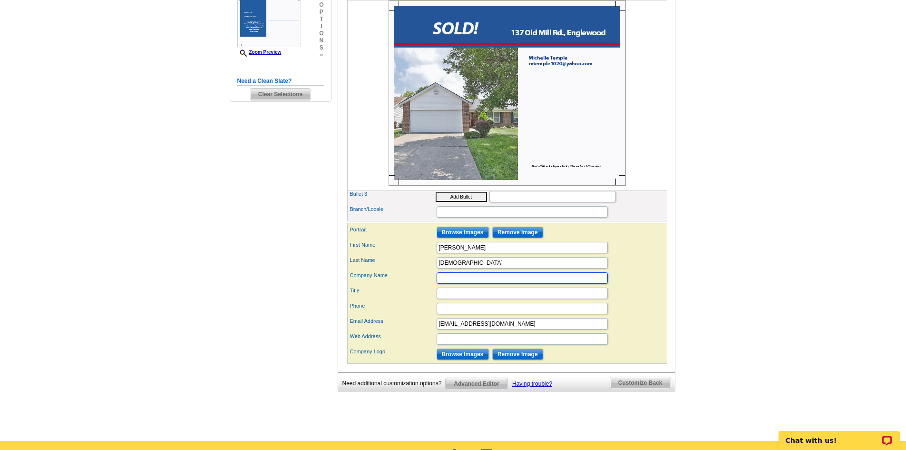
type input "RE/MAX Alliance Realty"
click at [463, 299] on input "Title" at bounding box center [522, 292] width 171 height 11
type input "Real Estate Specialist"
click at [465, 314] on input "Phone" at bounding box center [522, 308] width 171 height 11
type input "[PHONE_NUMBER]"
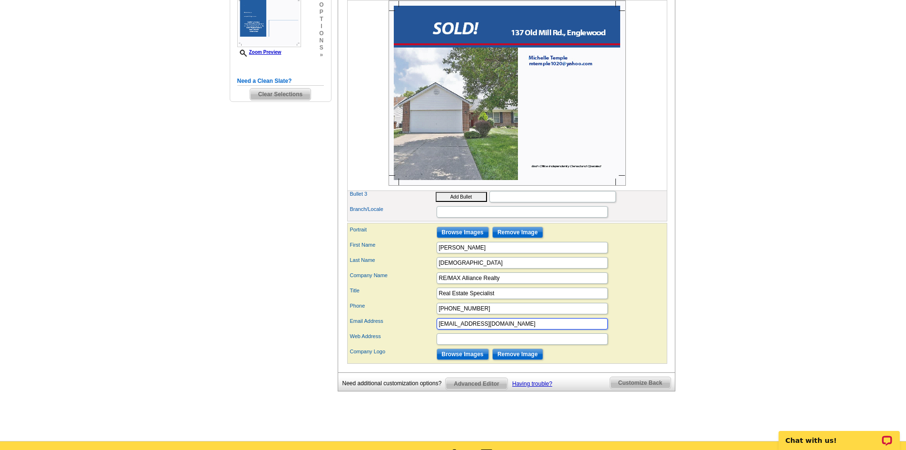
drag, startPoint x: 512, startPoint y: 341, endPoint x: 462, endPoint y: 341, distance: 50.0
click at [462, 329] on input "[EMAIL_ADDRESS][DOMAIN_NAME]" at bounding box center [522, 323] width 171 height 11
type input "[EMAIL_ADDRESS][DOMAIN_NAME]"
click at [466, 344] on input "Web Address" at bounding box center [522, 338] width 171 height 11
type input "[DOMAIN_NAME]"
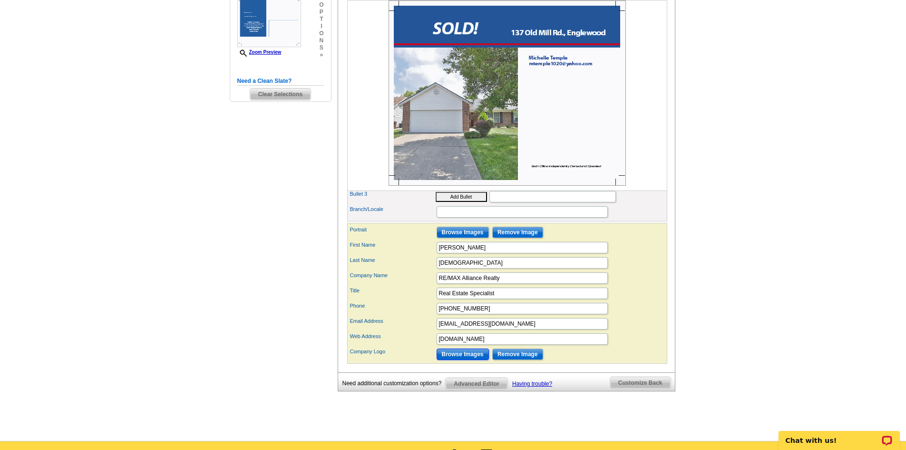
click at [470, 360] on input "Browse Images" at bounding box center [463, 353] width 52 height 11
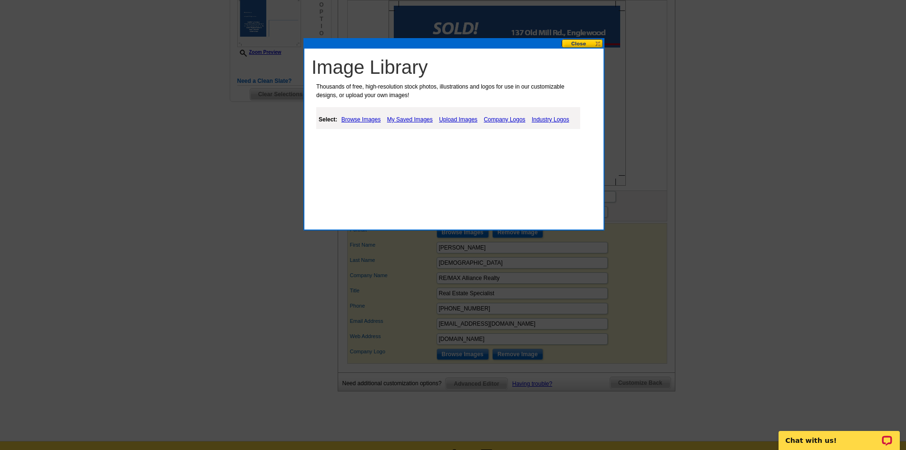
drag, startPoint x: 416, startPoint y: 119, endPoint x: 452, endPoint y: 139, distance: 41.3
click at [416, 119] on link "My Saved Images" at bounding box center [410, 119] width 50 height 11
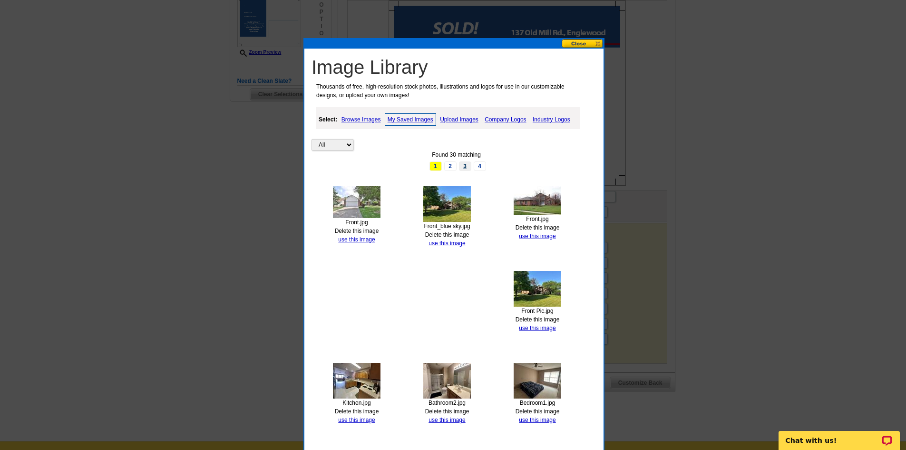
click at [467, 164] on link "3" at bounding box center [465, 166] width 12 height 10
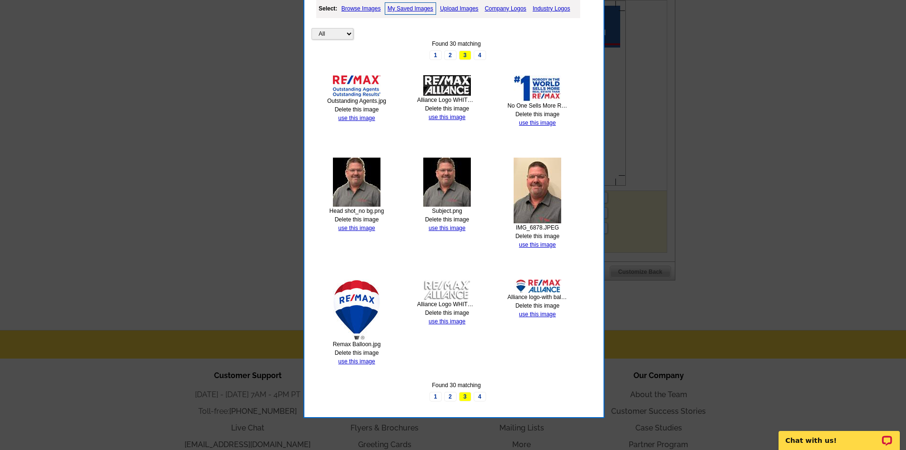
scroll to position [428, 0]
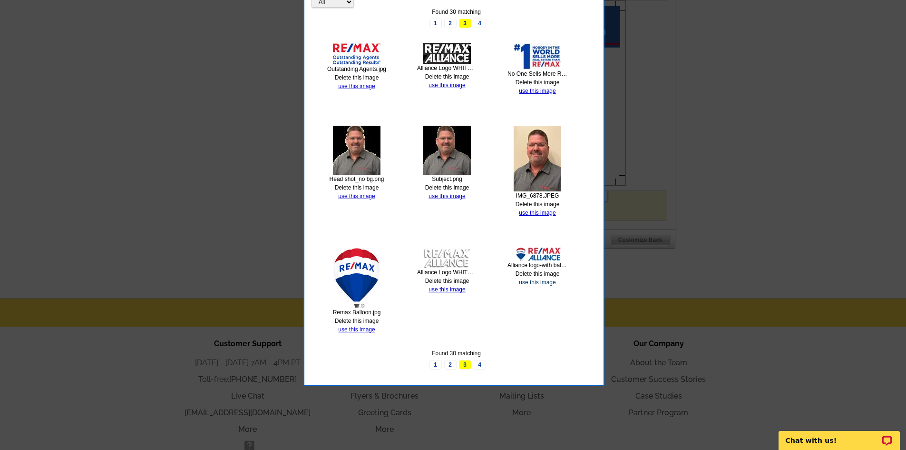
click at [541, 284] on link "use this image" at bounding box center [537, 282] width 37 height 7
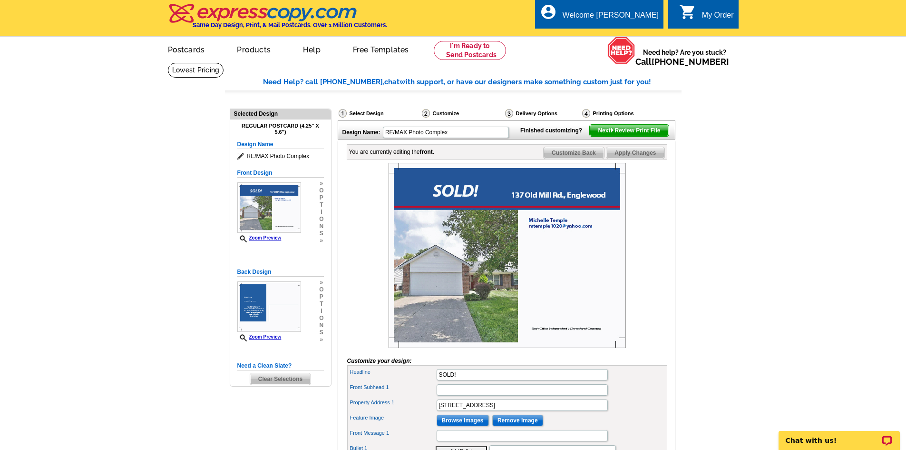
scroll to position [0, 0]
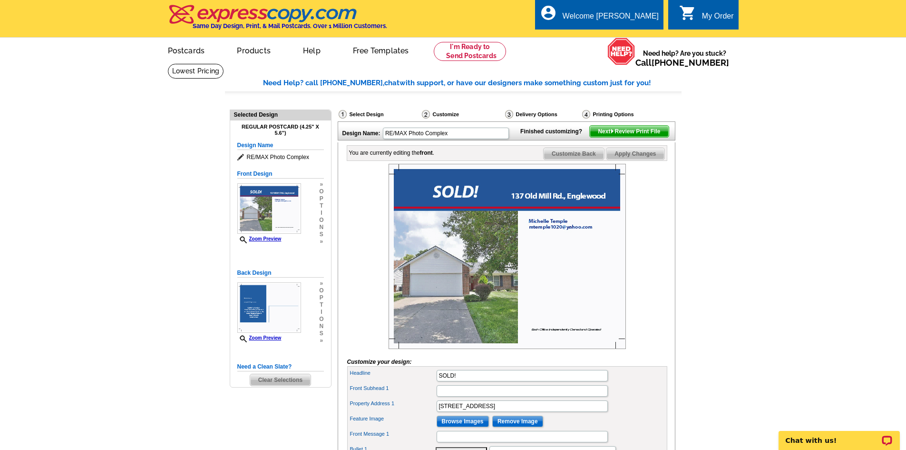
click at [630, 159] on span "Apply Changes" at bounding box center [636, 153] width 58 height 11
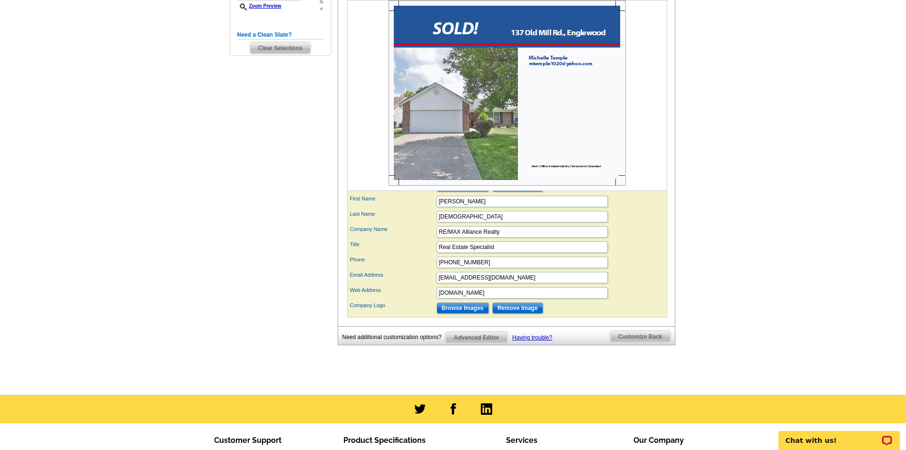
scroll to position [333, 0]
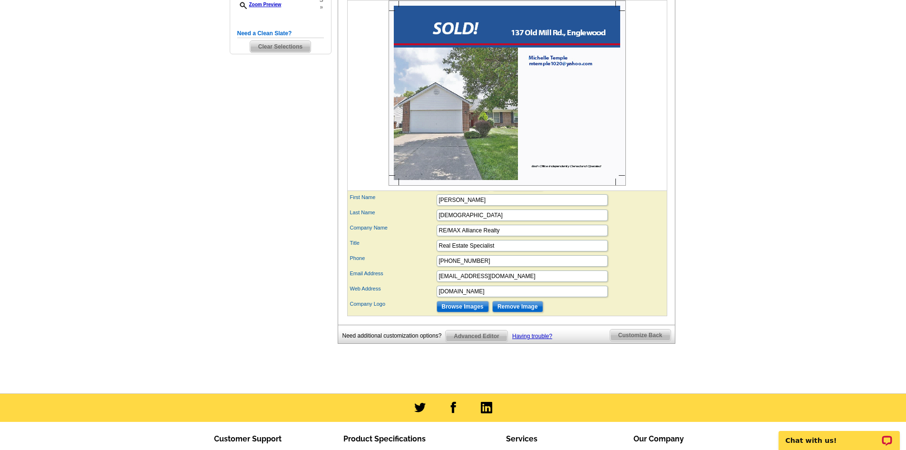
click at [630, 341] on span "Customize Back" at bounding box center [640, 334] width 60 height 11
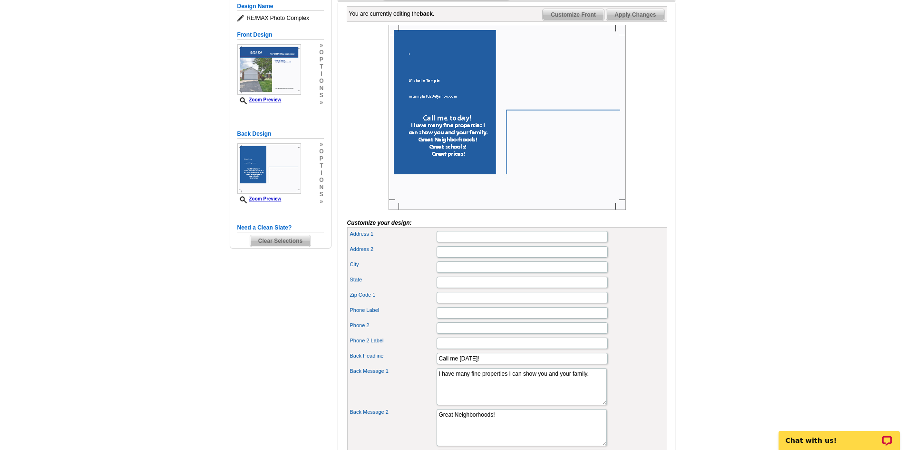
scroll to position [143, 0]
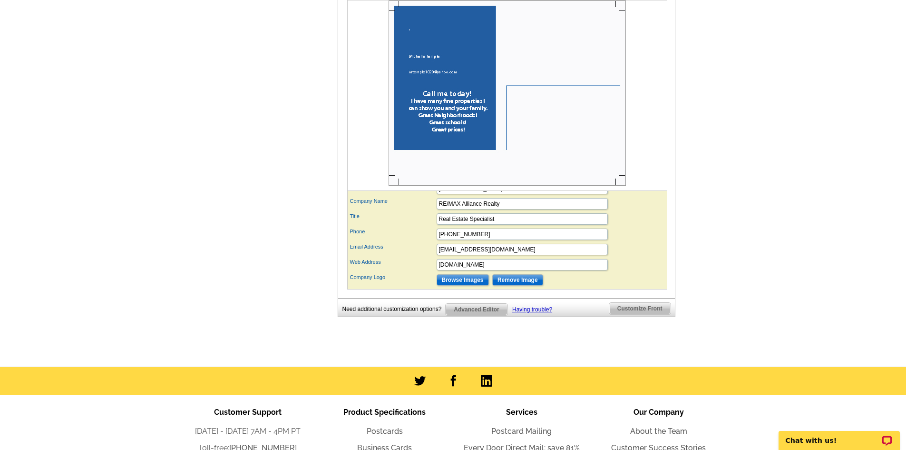
click at [639, 314] on span "Customize Front" at bounding box center [640, 308] width 61 height 11
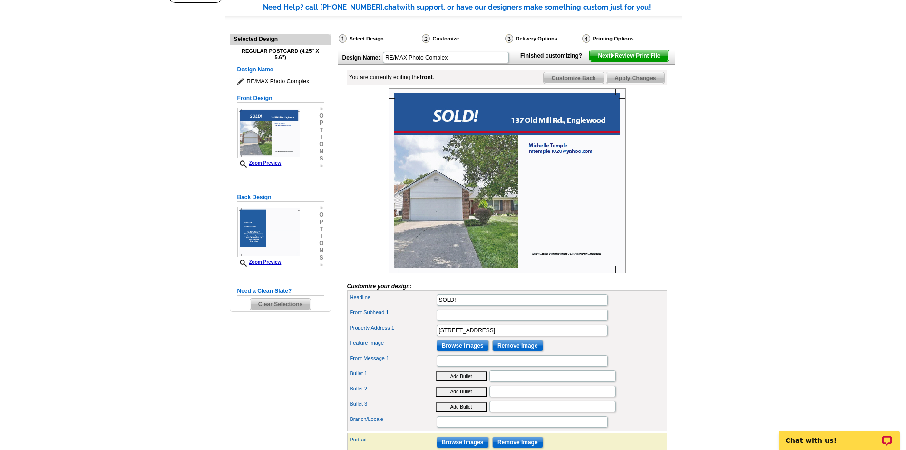
scroll to position [122, 0]
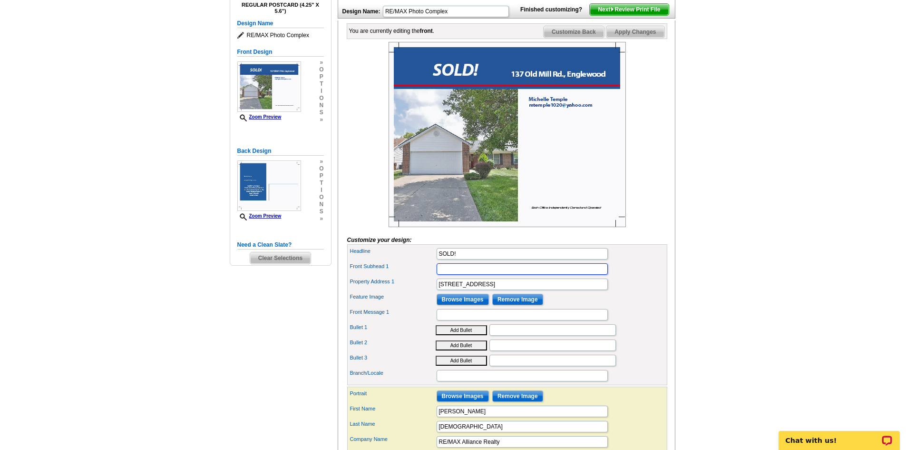
click at [464, 275] on input "Front Subhead 1" at bounding box center [522, 268] width 171 height 11
type input "in your neighborhood"
click at [640, 38] on span "Apply Changes" at bounding box center [636, 31] width 58 height 11
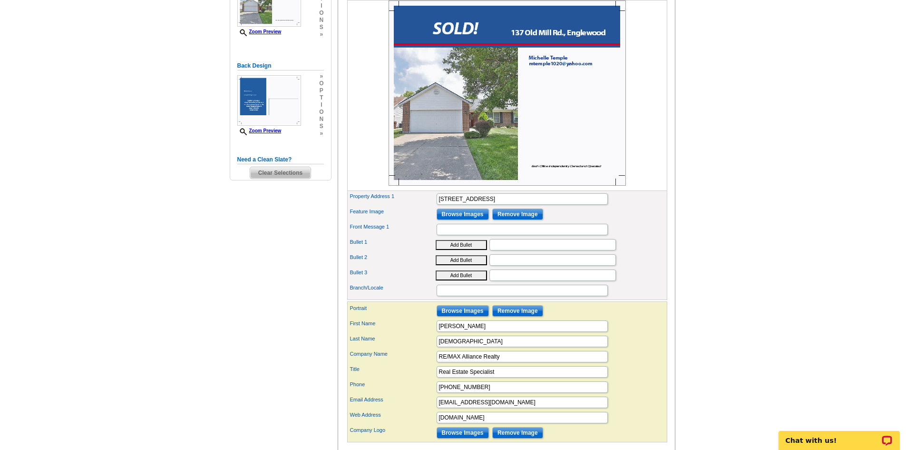
scroll to position [190, 0]
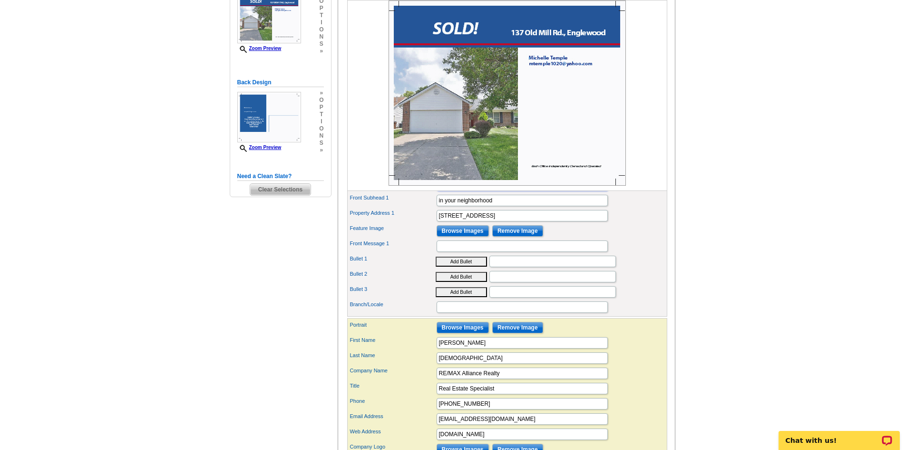
click at [440, 191] on input "SOLD!" at bounding box center [522, 184] width 171 height 11
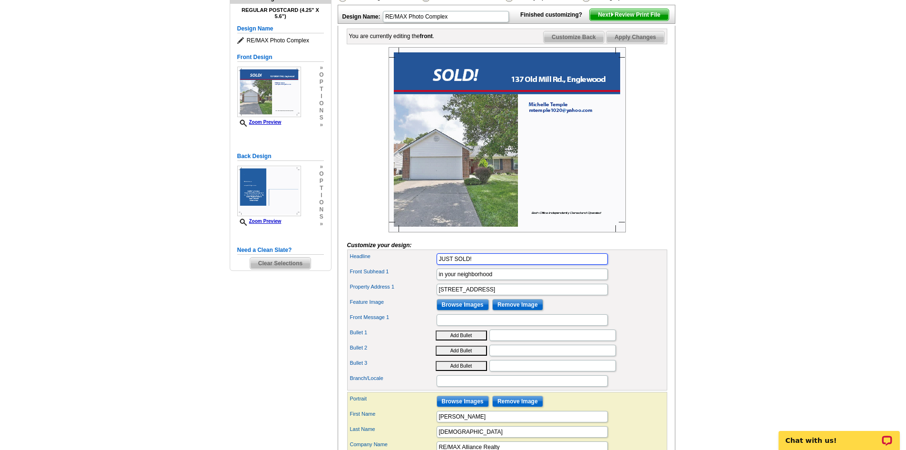
scroll to position [48, 0]
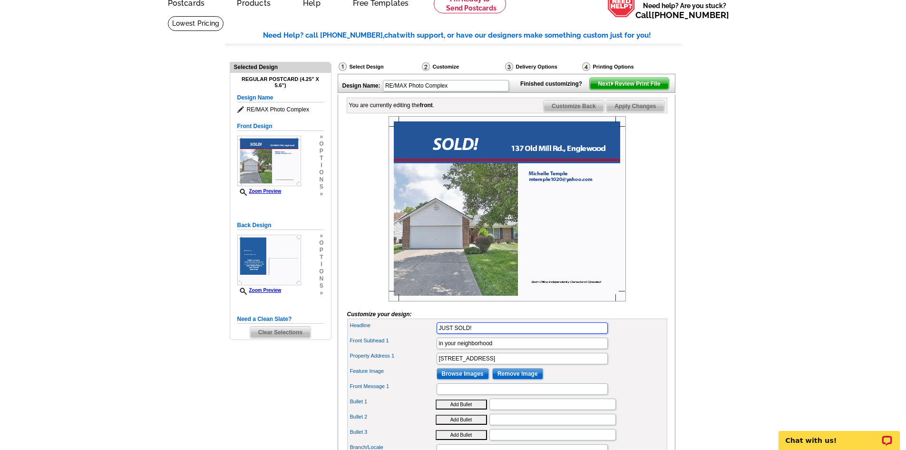
type input "JUST SOLD!"
click at [631, 112] on span "Apply Changes" at bounding box center [636, 105] width 58 height 11
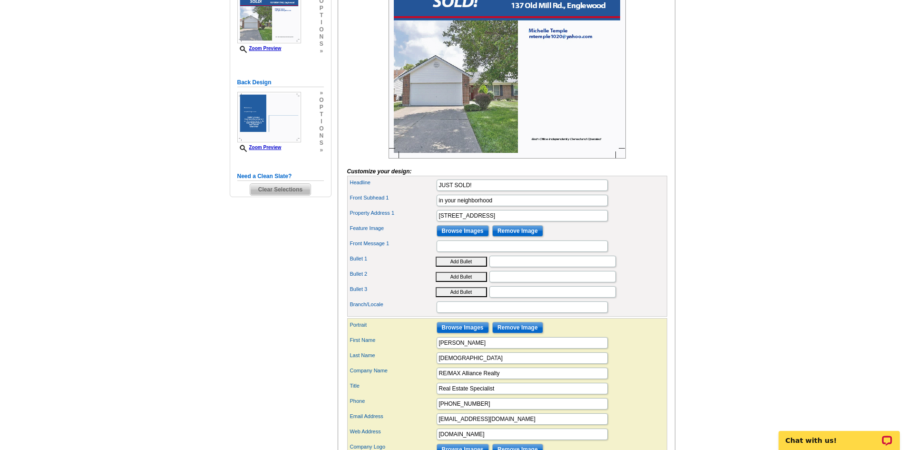
scroll to position [0, 0]
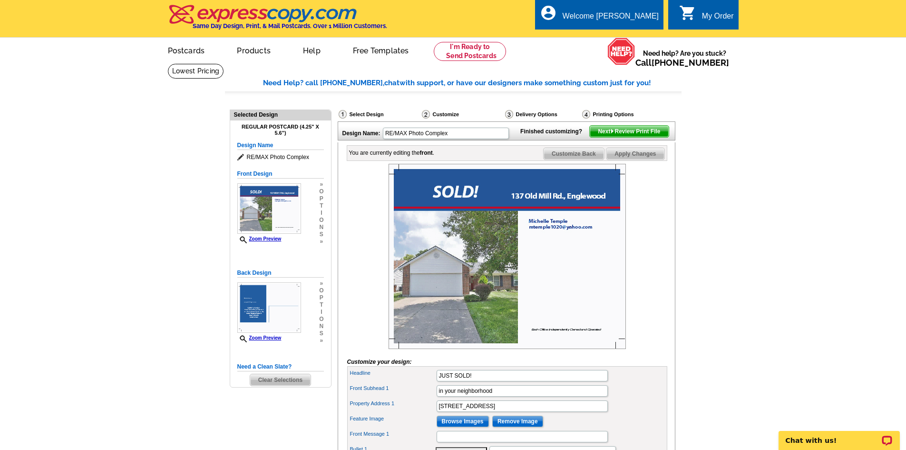
click at [637, 159] on span "Apply Changes" at bounding box center [636, 153] width 58 height 11
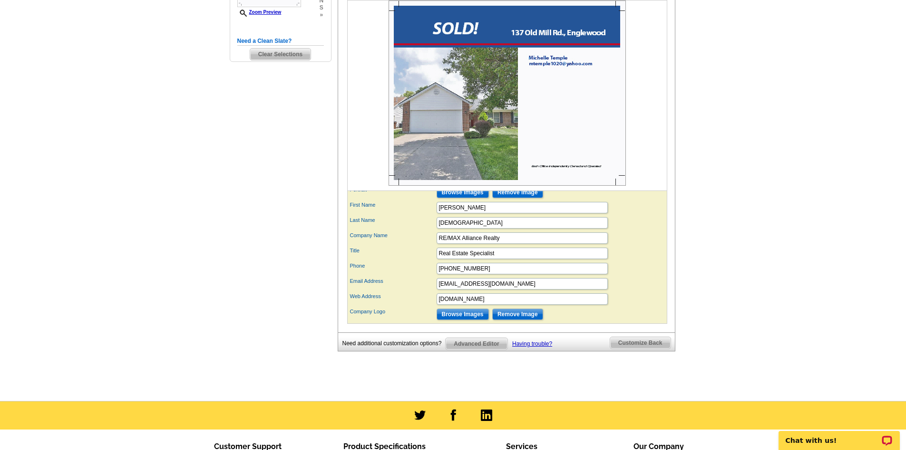
scroll to position [333, 0]
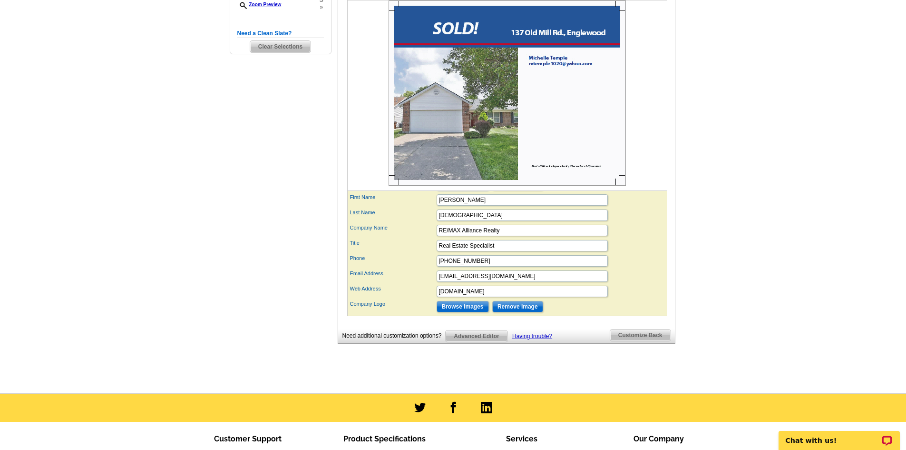
click at [462, 190] on input "Browse Images" at bounding box center [463, 184] width 52 height 11
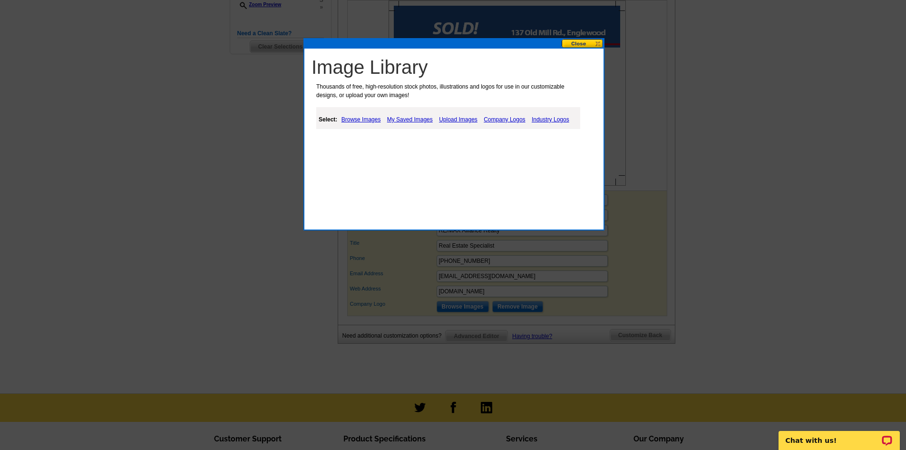
click at [408, 119] on link "My Saved Images" at bounding box center [410, 119] width 50 height 11
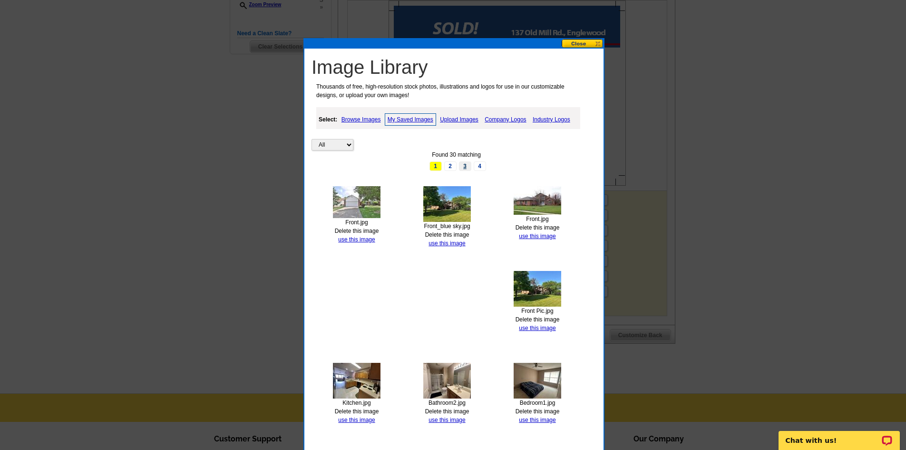
click at [467, 163] on link "3" at bounding box center [465, 166] width 12 height 10
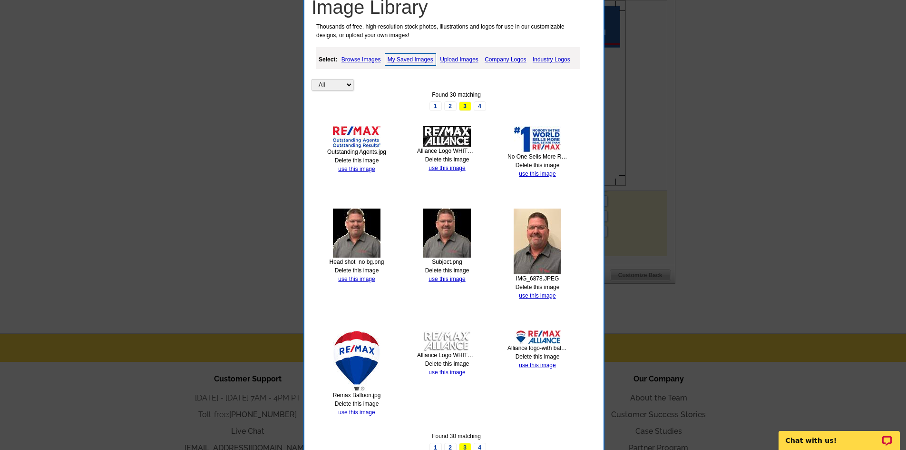
scroll to position [496, 0]
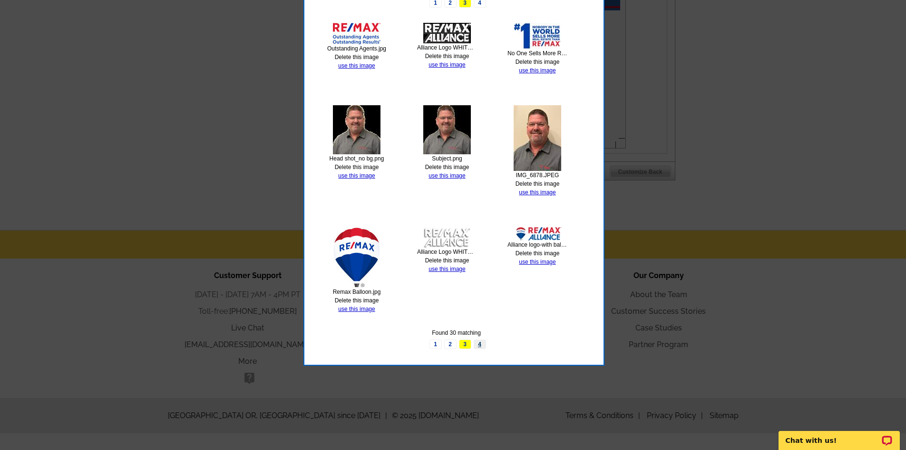
click at [479, 345] on link "4" at bounding box center [480, 344] width 12 height 10
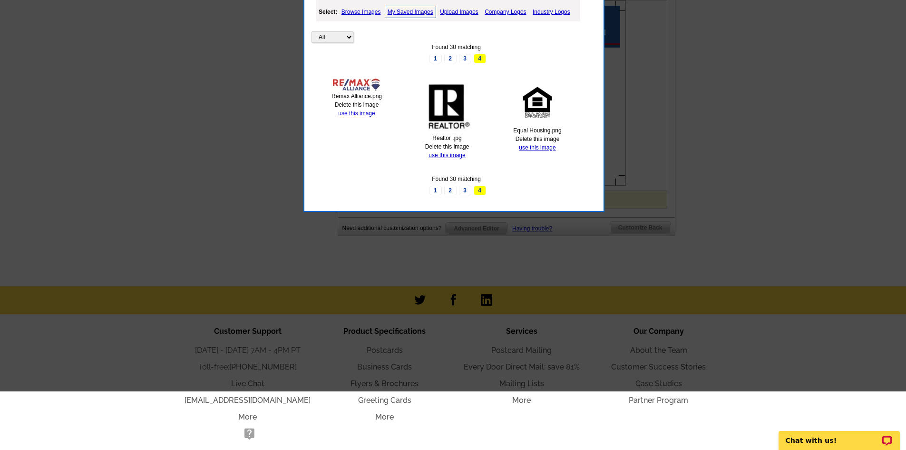
scroll to position [354, 0]
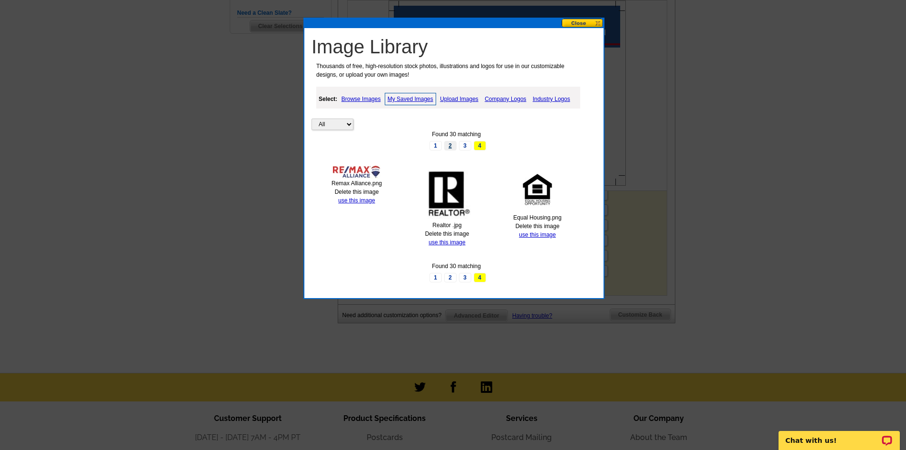
click at [448, 146] on link "2" at bounding box center [450, 146] width 12 height 10
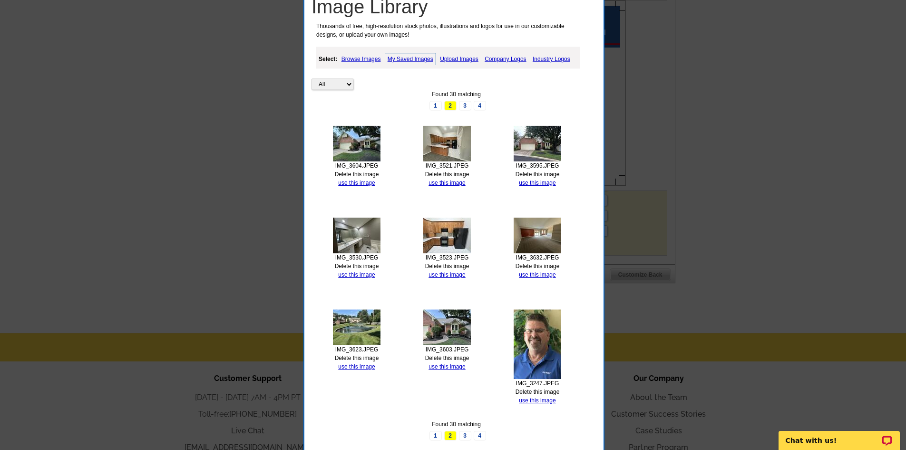
scroll to position [449, 0]
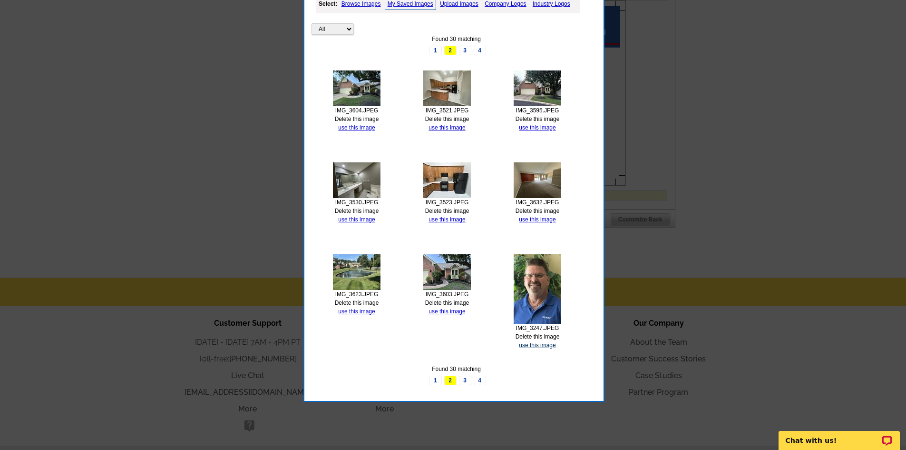
click at [531, 345] on link "use this image" at bounding box center [537, 345] width 37 height 7
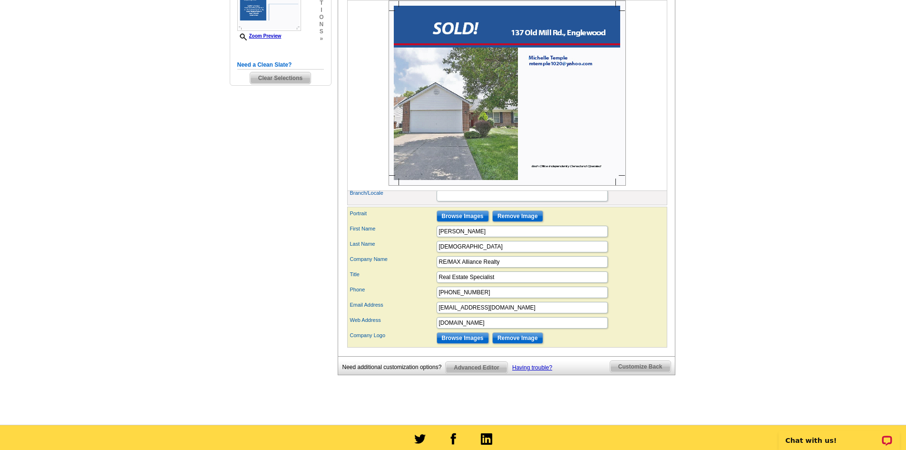
scroll to position [333, 0]
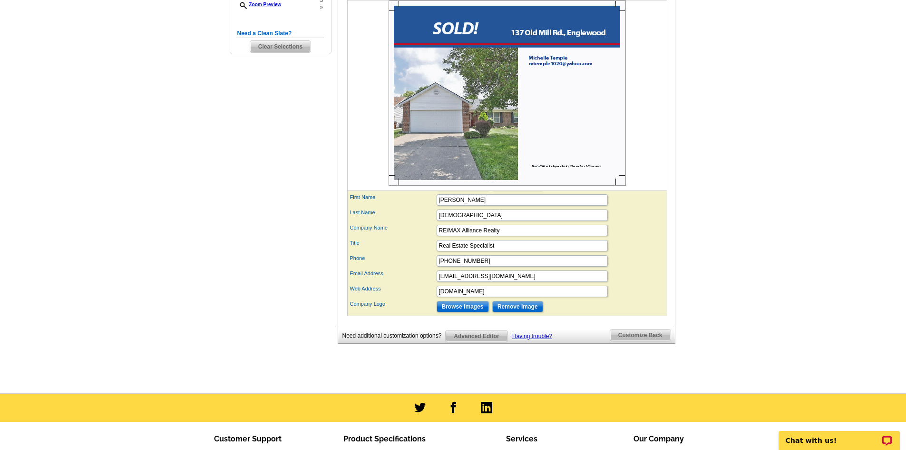
click at [639, 341] on span "Customize Back" at bounding box center [640, 334] width 60 height 11
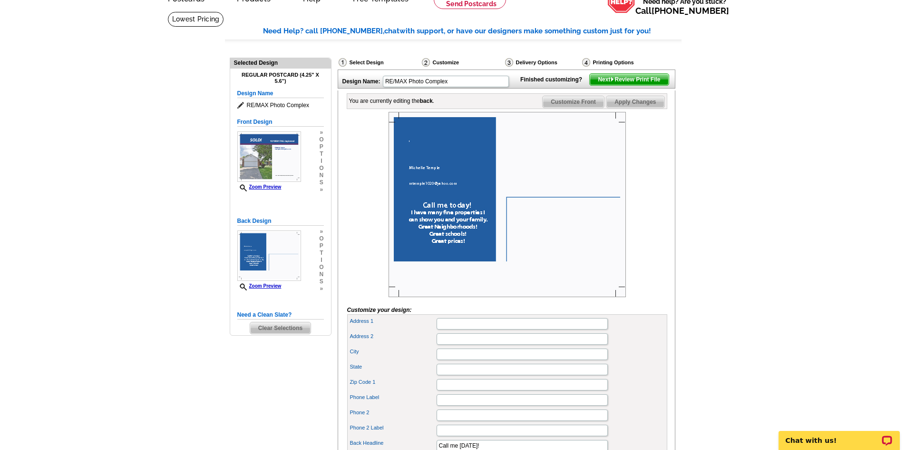
scroll to position [0, 0]
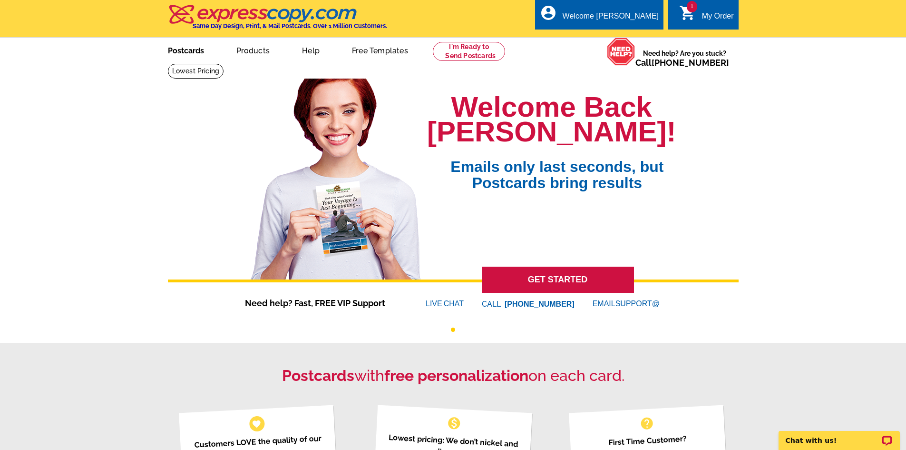
click at [186, 49] on link "Postcards" at bounding box center [186, 50] width 67 height 22
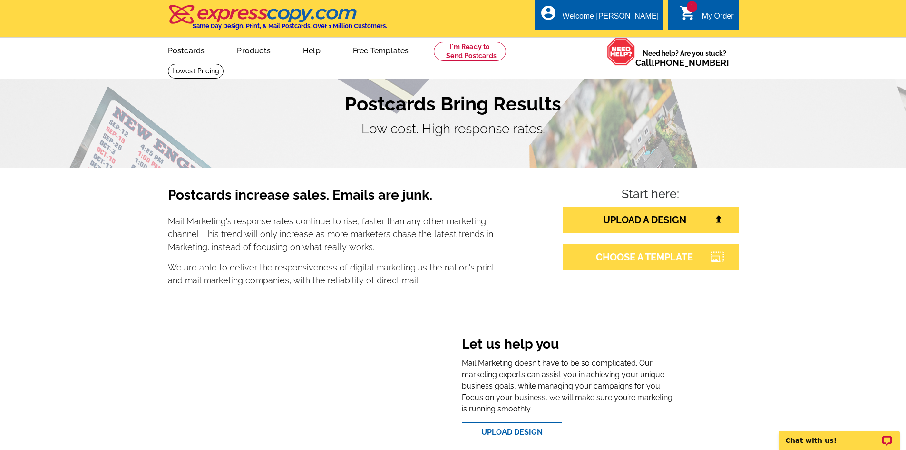
click at [650, 257] on link "CHOOSE A TEMPLATE" at bounding box center [651, 257] width 176 height 26
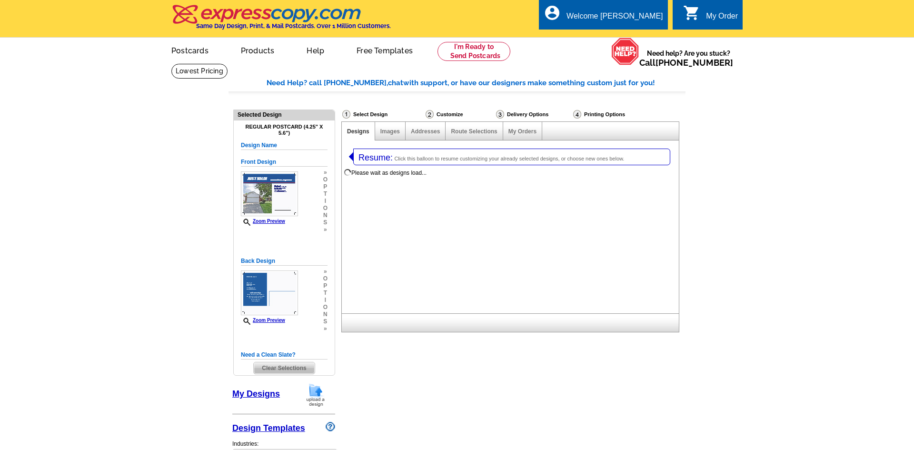
select select "1"
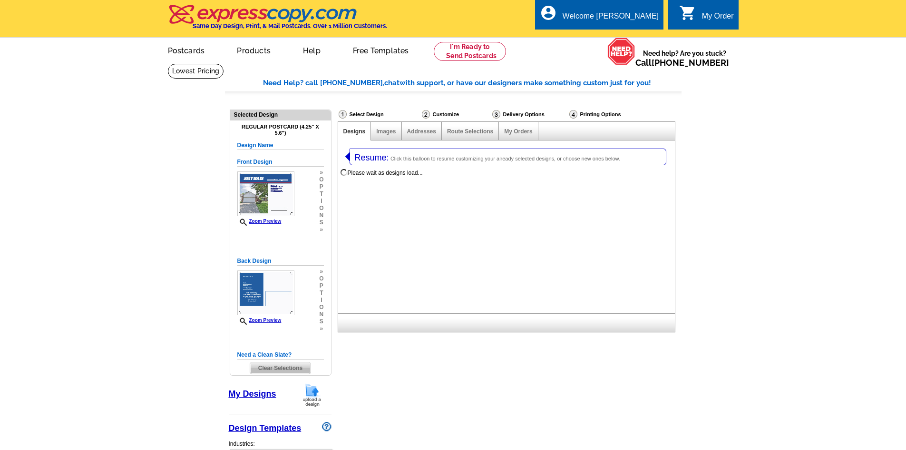
select select "785"
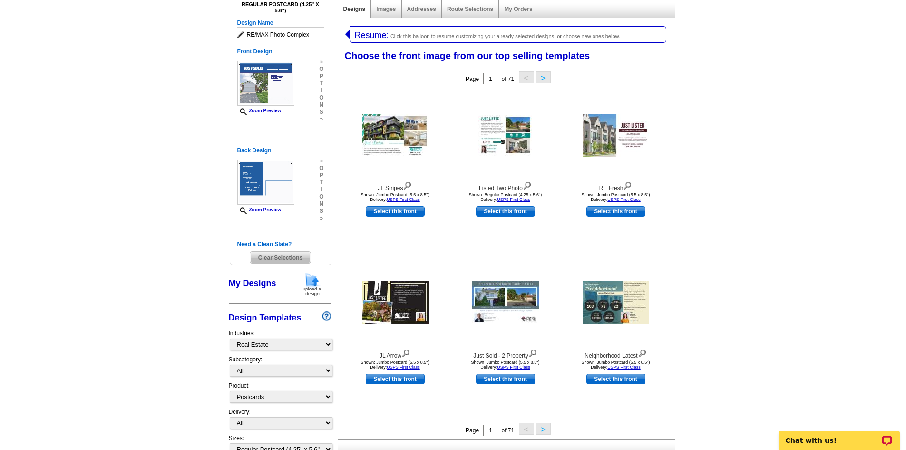
scroll to position [143, 0]
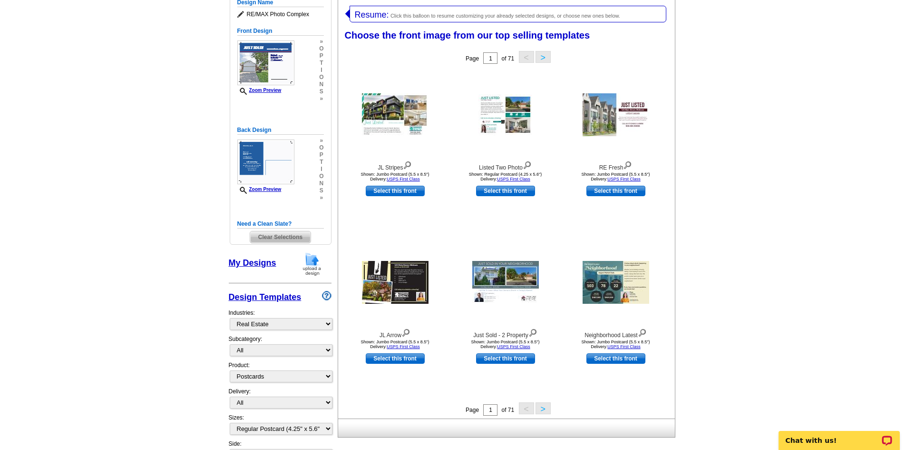
click at [270, 238] on span "Clear Selections" at bounding box center [280, 236] width 60 height 11
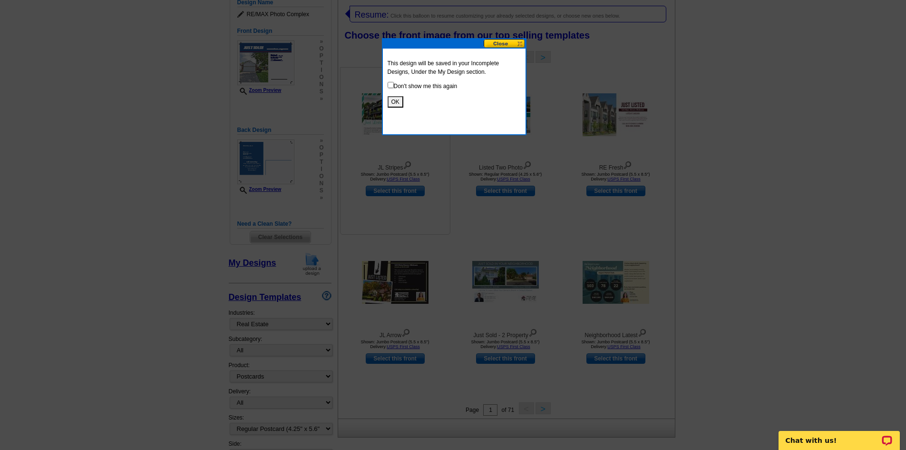
click at [396, 101] on button "OK" at bounding box center [396, 101] width 16 height 11
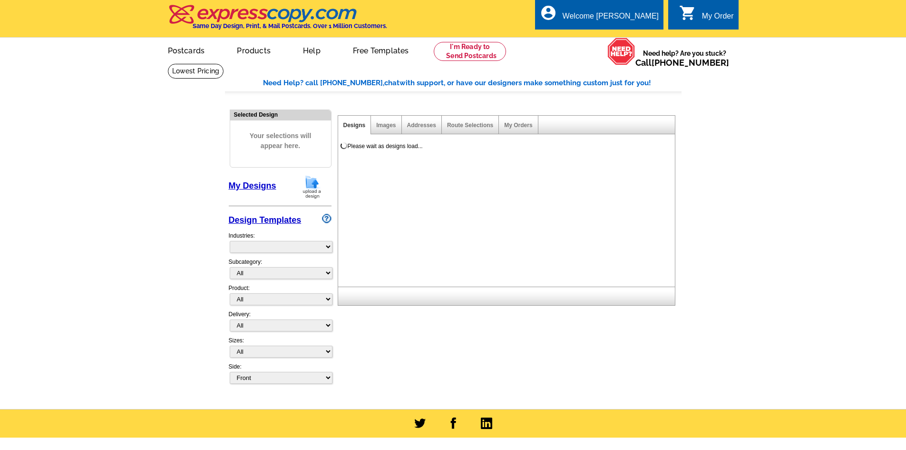
select select "785"
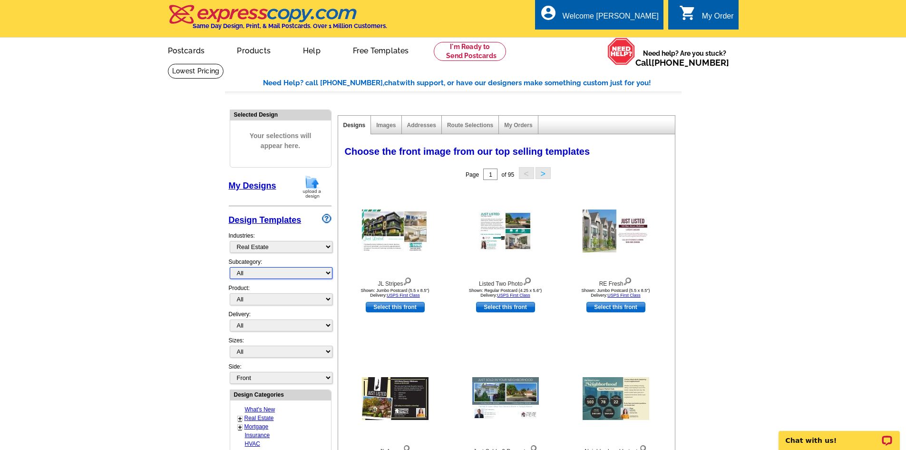
click at [328, 276] on select "All RE/MAX® Referrals Keller Williams® Berkshire Hathaway Home Services Century…" at bounding box center [281, 273] width 103 height 12
select select "789"
click at [230, 267] on select "All RE/MAX® Referrals Keller Williams® Berkshire Hathaway Home Services Century…" at bounding box center [281, 273] width 103 height 12
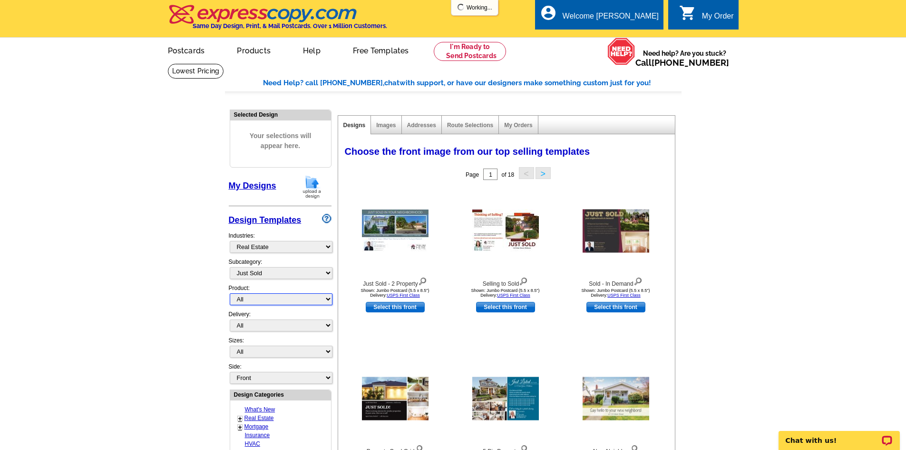
click at [329, 301] on select "All Postcards Letters and flyers Business Cards Door Hangers Greeting Cards" at bounding box center [281, 299] width 103 height 12
select select "1"
click at [230, 294] on select "All Postcards Letters and flyers Business Cards Door Hangers Greeting Cards" at bounding box center [281, 299] width 103 height 12
click at [327, 326] on select "All First Class Mail Shipped to Me EDDM Save 66% on Postage" at bounding box center [281, 325] width 103 height 12
select select "1"
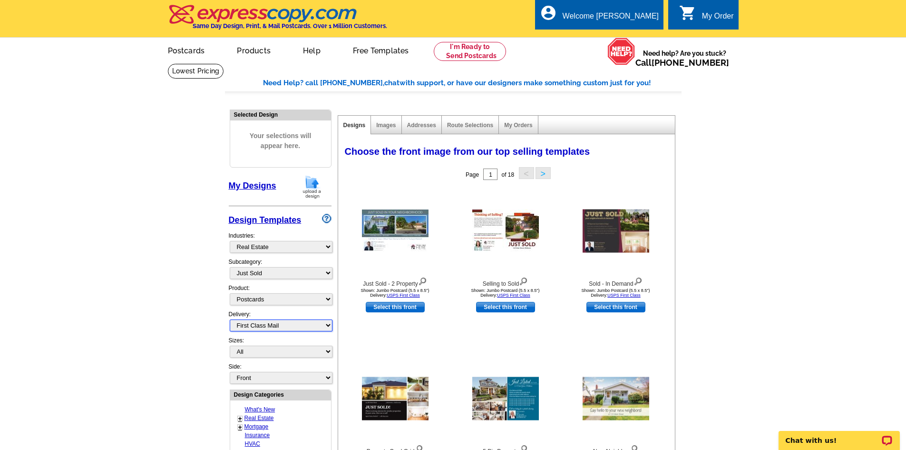
click at [230, 320] on select "All First Class Mail Shipped to Me EDDM Save 66% on Postage" at bounding box center [281, 325] width 103 height 12
click at [326, 353] on select "All Jumbo Postcard (5.5" x 8.5") Regular Postcard (4.25" x 5.6") Panoramic Post…" at bounding box center [281, 351] width 103 height 12
select select "1"
click at [230, 346] on select "All Jumbo Postcard (5.5" x 8.5") Regular Postcard (4.25" x 5.6") Panoramic Post…" at bounding box center [281, 351] width 103 height 12
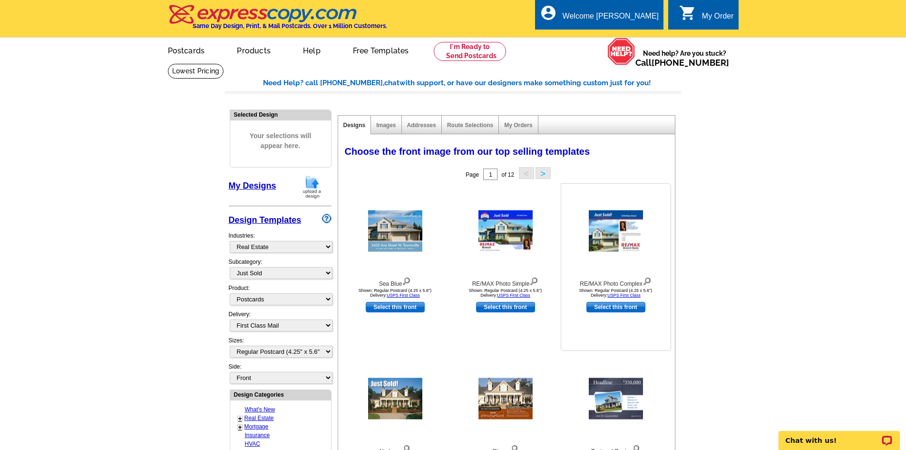
click at [615, 222] on img at bounding box center [616, 230] width 54 height 41
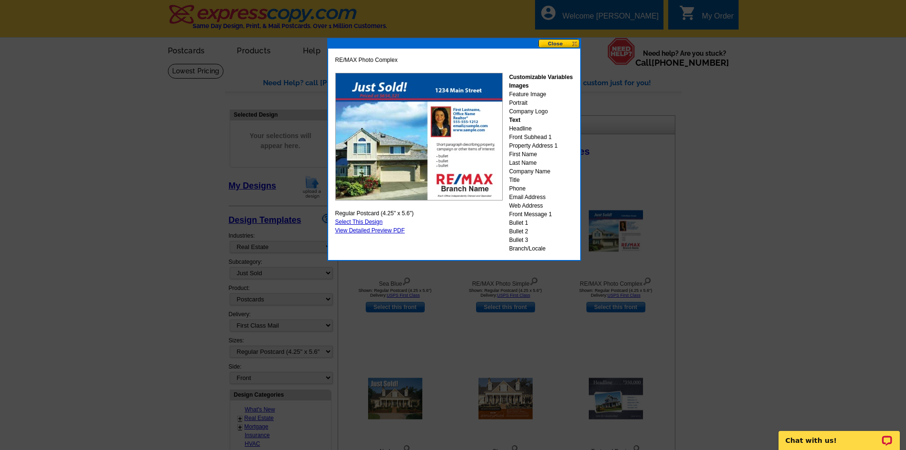
click at [554, 42] on button at bounding box center [560, 43] width 42 height 9
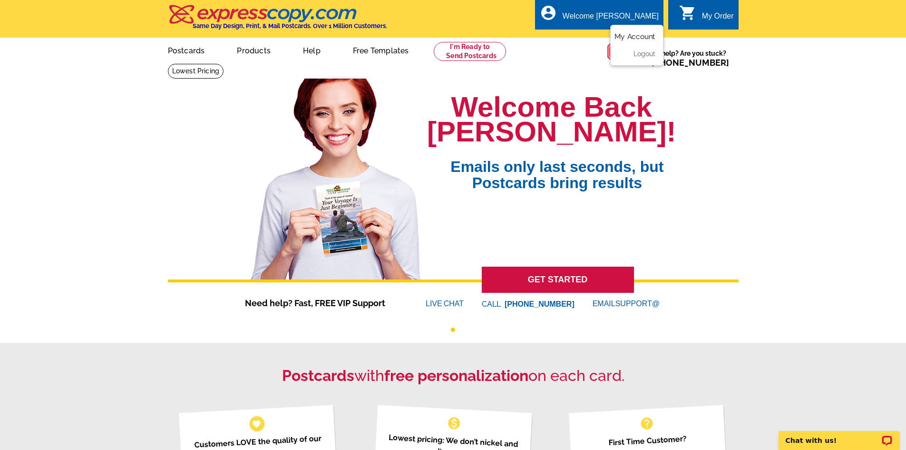
drag, startPoint x: 633, startPoint y: 35, endPoint x: 640, endPoint y: 39, distance: 7.9
click at [633, 35] on link "My Account" at bounding box center [635, 36] width 41 height 9
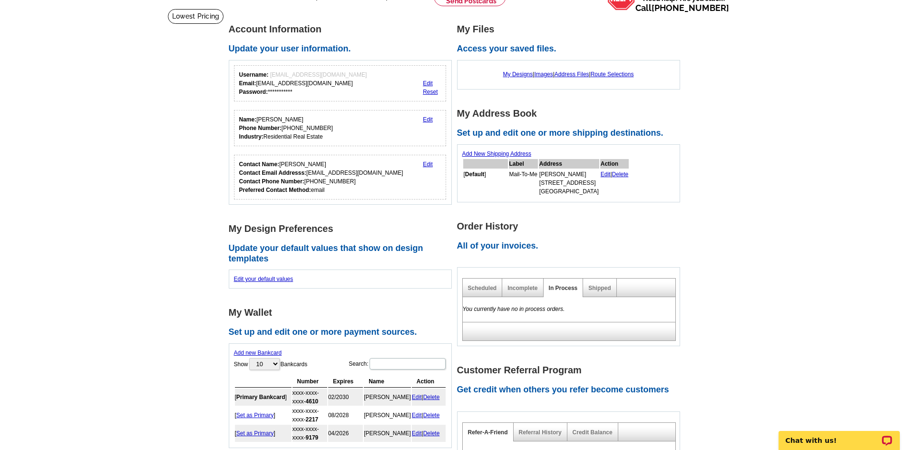
scroll to position [48, 0]
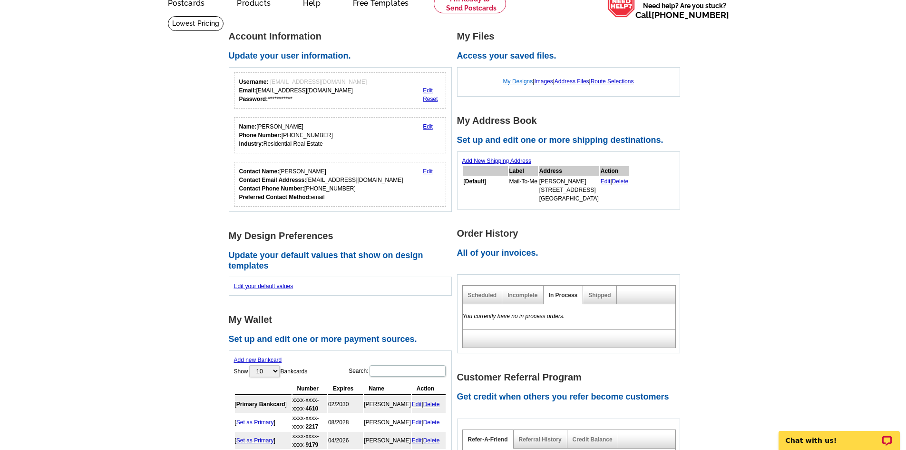
click at [510, 83] on link "My Designs" at bounding box center [518, 81] width 30 height 7
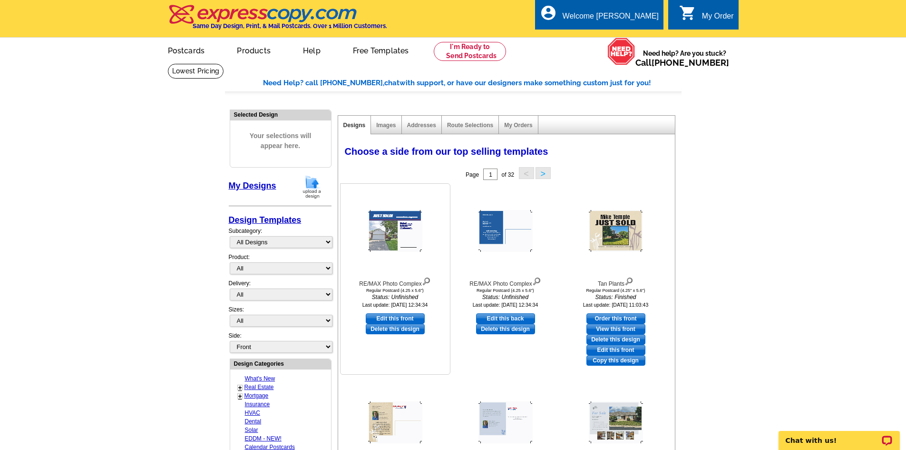
click at [399, 317] on link "Edit this front" at bounding box center [395, 318] width 59 height 10
select select "1"
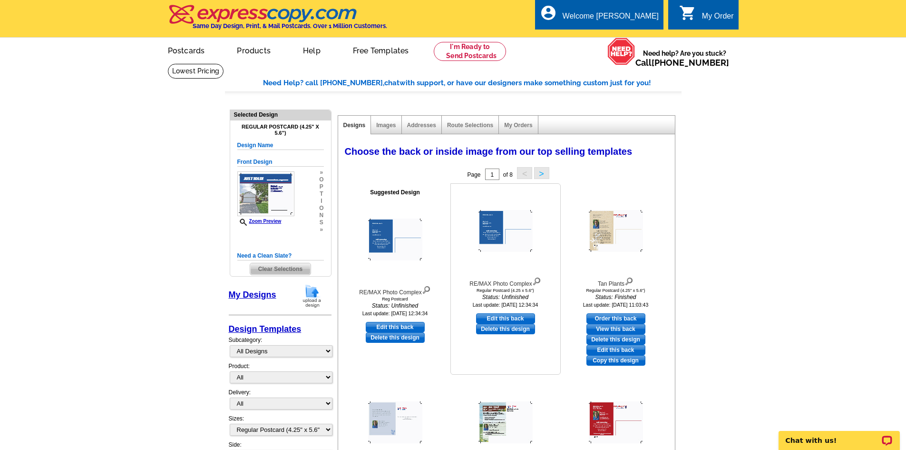
click at [512, 319] on link "Edit this back" at bounding box center [505, 318] width 59 height 10
select select "front"
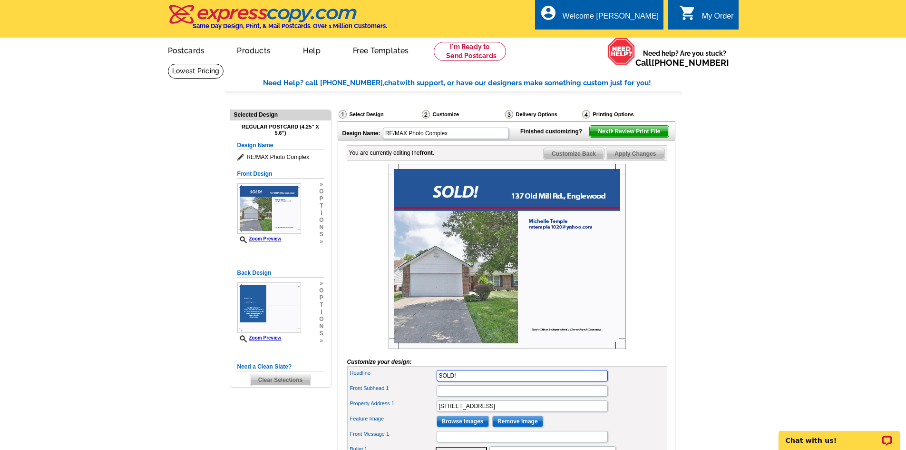
click at [440, 381] on input "SOLD!" at bounding box center [522, 375] width 171 height 11
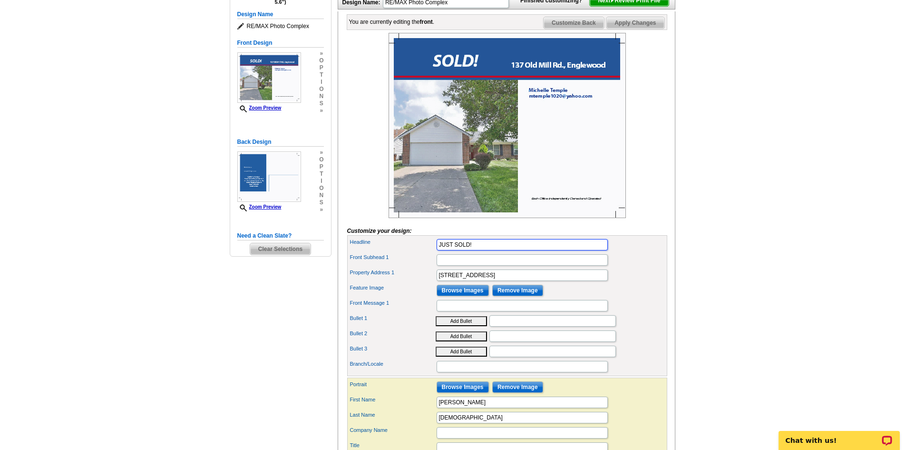
scroll to position [190, 0]
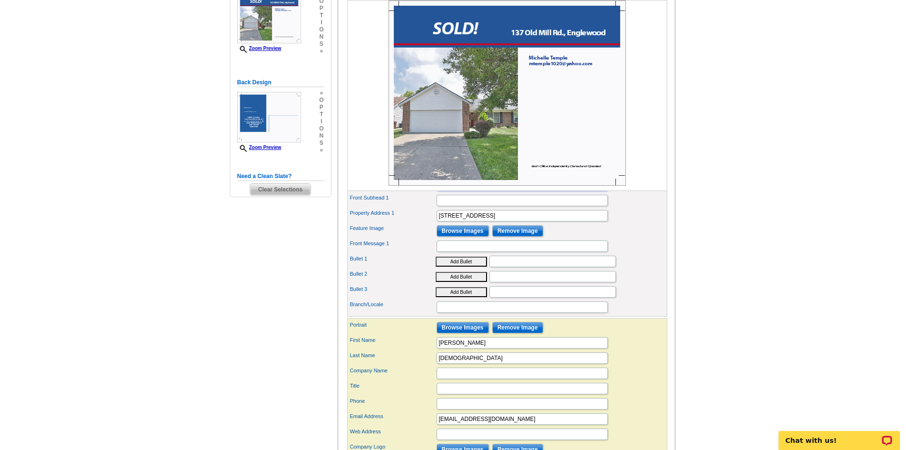
type input "JUST SOLD!"
drag, startPoint x: 466, startPoint y: 357, endPoint x: 446, endPoint y: 358, distance: 20.5
click at [446, 348] on input "[PERSON_NAME]" at bounding box center [522, 342] width 171 height 11
type input "[PERSON_NAME]"
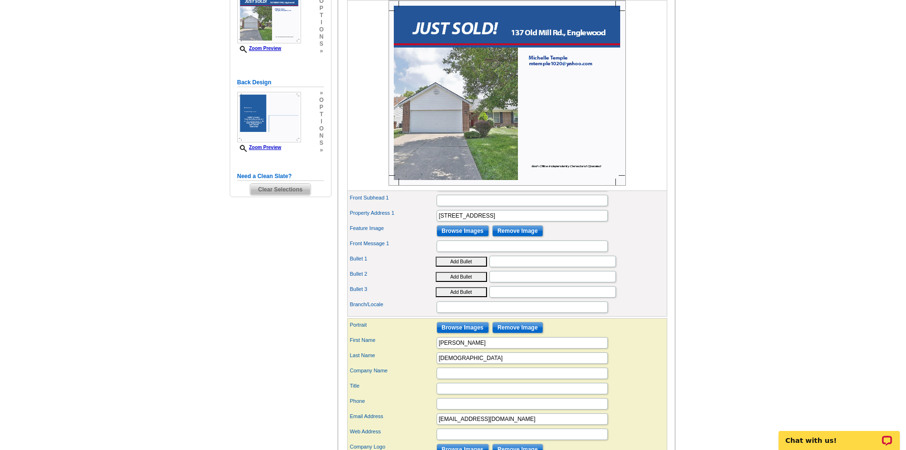
click at [772, 231] on main "Need Help? call [PHONE_NUMBER], chat with support, or have our designers make s…" at bounding box center [453, 204] width 906 height 663
drag, startPoint x: 515, startPoint y: 436, endPoint x: 398, endPoint y: 423, distance: 118.2
click at [411, 426] on div "Email Address [EMAIL_ADDRESS][DOMAIN_NAME]" at bounding box center [507, 418] width 316 height 15
type input "[EMAIL_ADDRESS][DOMAIN_NAME]"
click at [464, 379] on input "Company Name" at bounding box center [522, 372] width 171 height 11
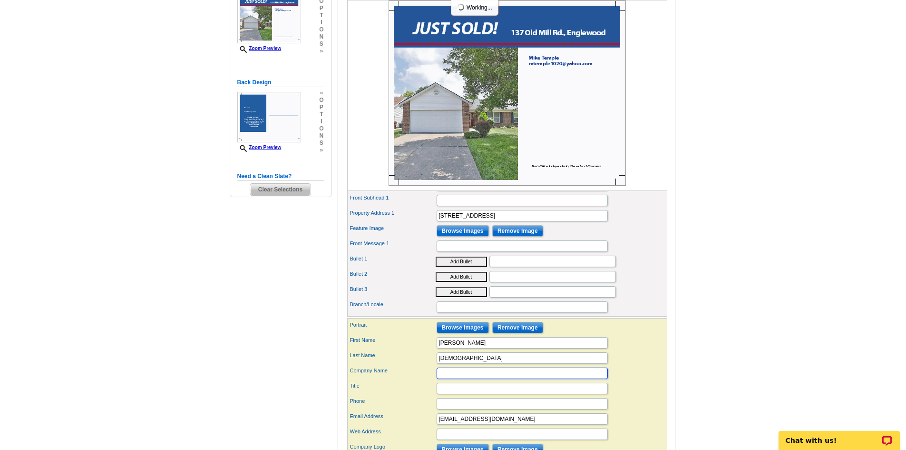
type input "RE/MAX Alliance Realty"
click at [466, 394] on input "Title" at bounding box center [522, 388] width 171 height 11
type input "r"
type input "Real Estate Specialist"
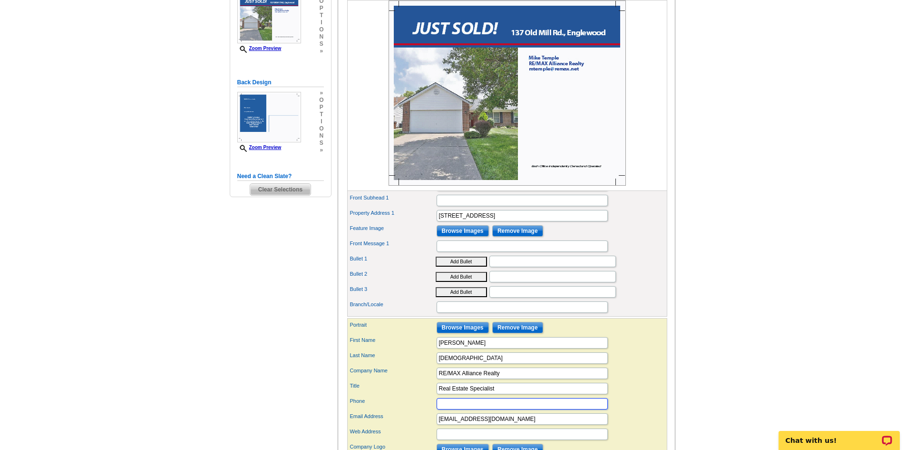
click at [470, 409] on input "Phone" at bounding box center [522, 403] width 171 height 11
type input "[PHONE_NUMBER]"
click at [690, 354] on main "Need Help? call [PHONE_NUMBER], chat with support, or have our designers make s…" at bounding box center [453, 204] width 906 height 663
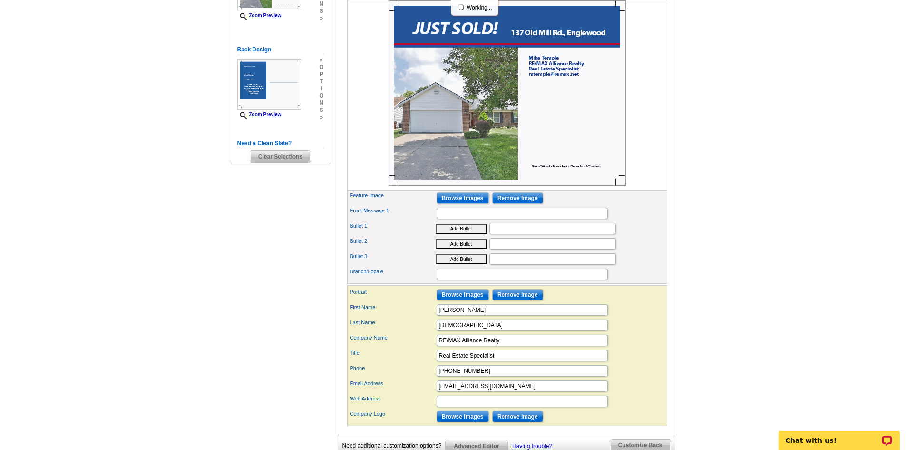
scroll to position [285, 0]
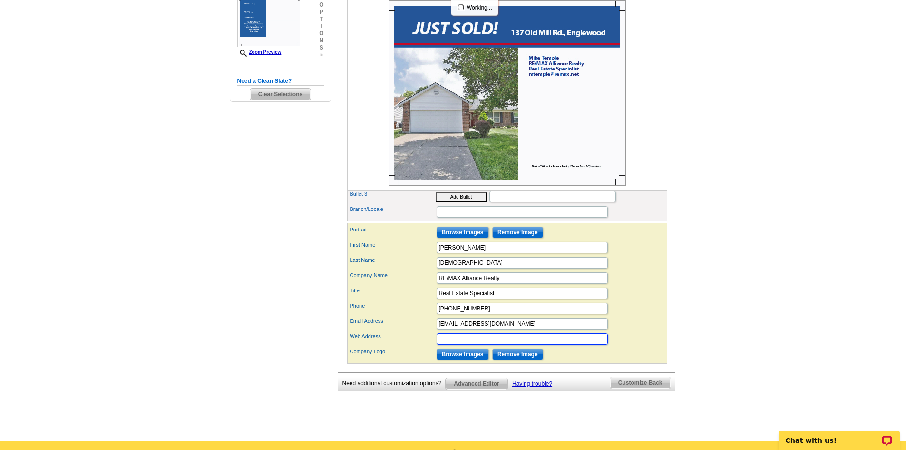
click at [469, 344] on input "Web Address" at bounding box center [522, 338] width 171 height 11
type input "[DOMAIN_NAME]"
click at [458, 238] on input "Browse Images" at bounding box center [463, 231] width 52 height 11
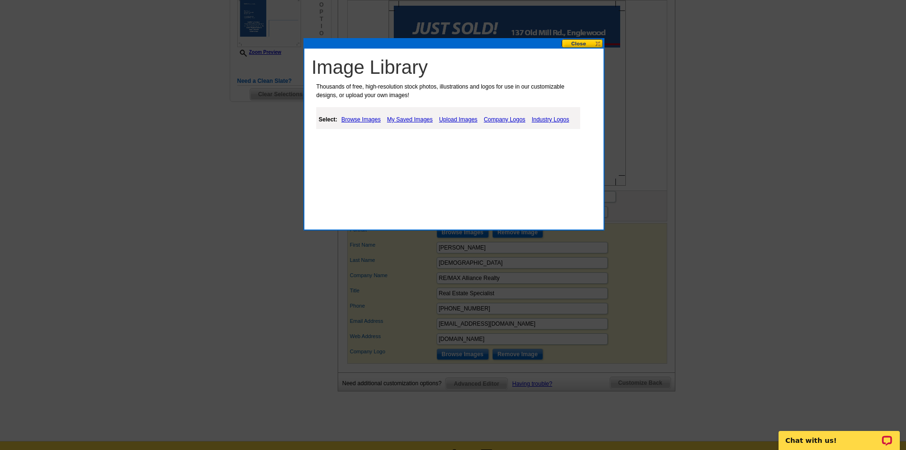
click at [411, 120] on link "My Saved Images" at bounding box center [410, 119] width 50 height 11
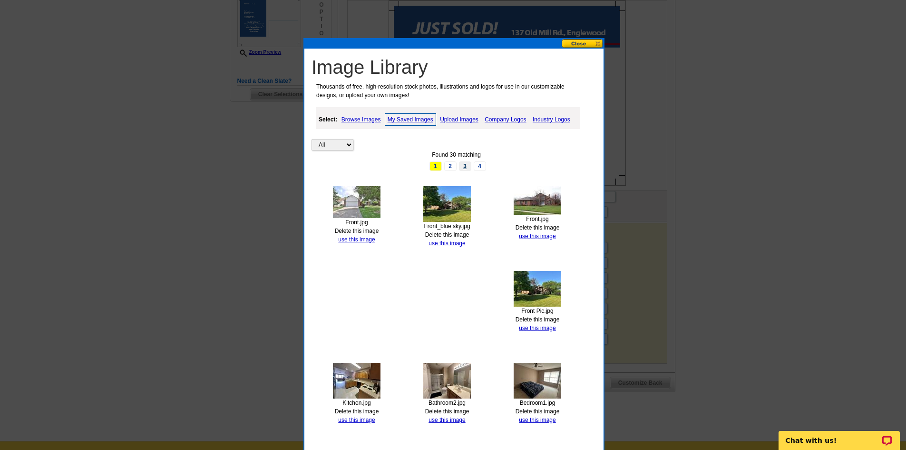
click at [462, 166] on link "3" at bounding box center [465, 166] width 12 height 10
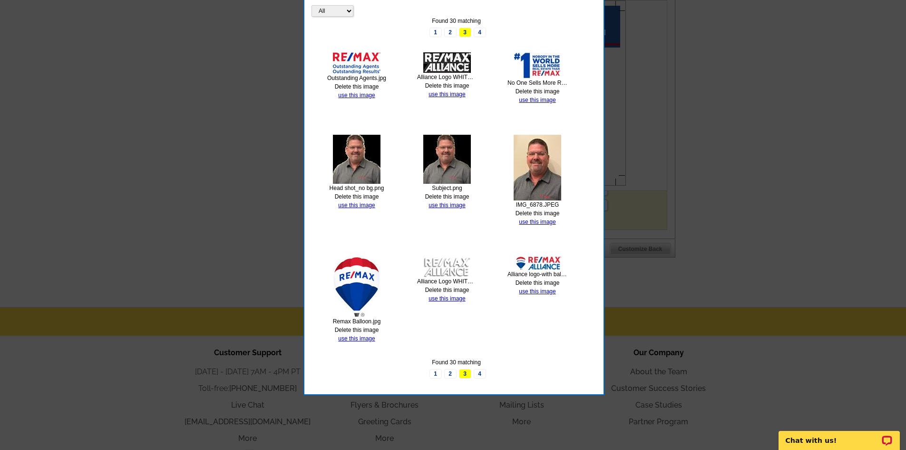
scroll to position [333, 0]
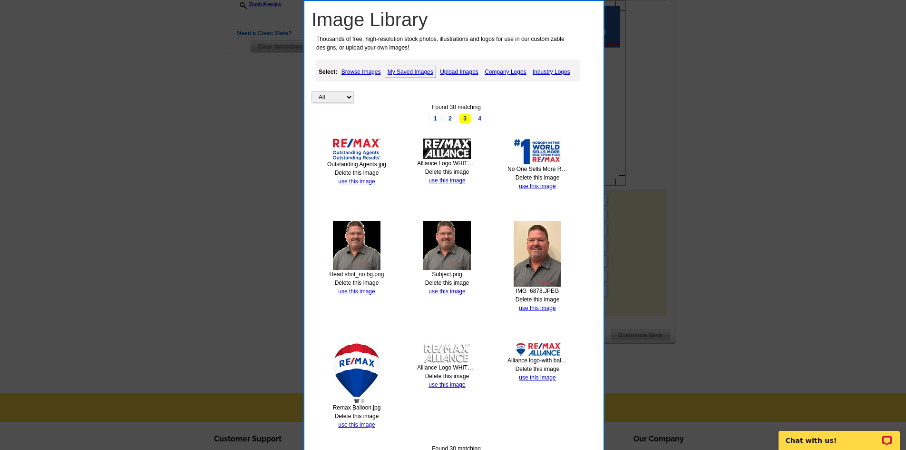
click at [452, 118] on link "2" at bounding box center [450, 119] width 12 height 10
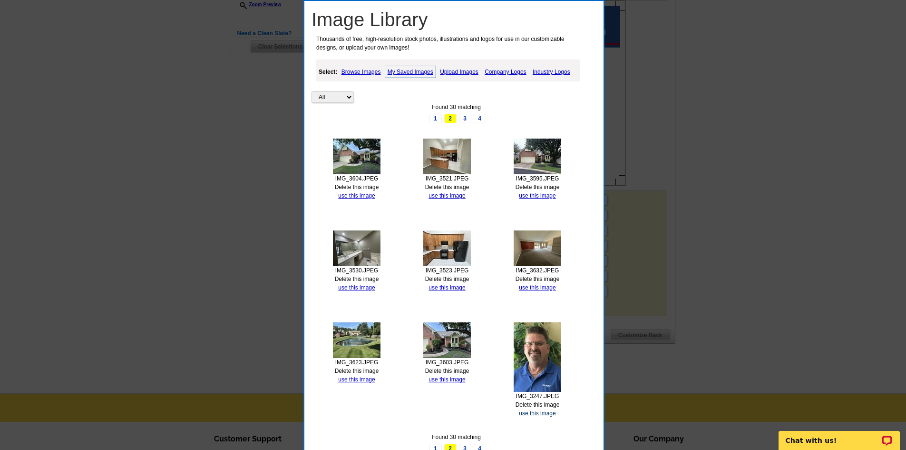
click at [536, 412] on link "use this image" at bounding box center [537, 413] width 37 height 7
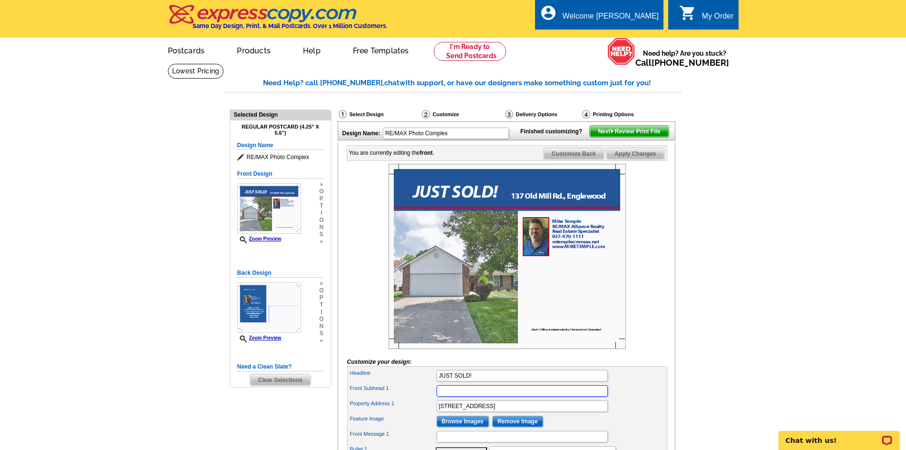
click at [454, 396] on input "Front Subhead 1" at bounding box center [522, 390] width 171 height 11
click at [458, 396] on input "Front Subhead 1" at bounding box center [522, 390] width 171 height 11
type input "in your neighborhood"
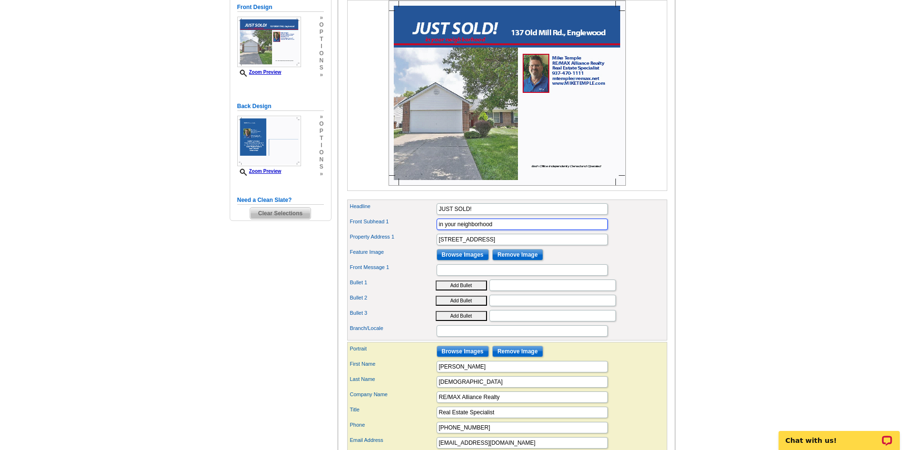
scroll to position [143, 0]
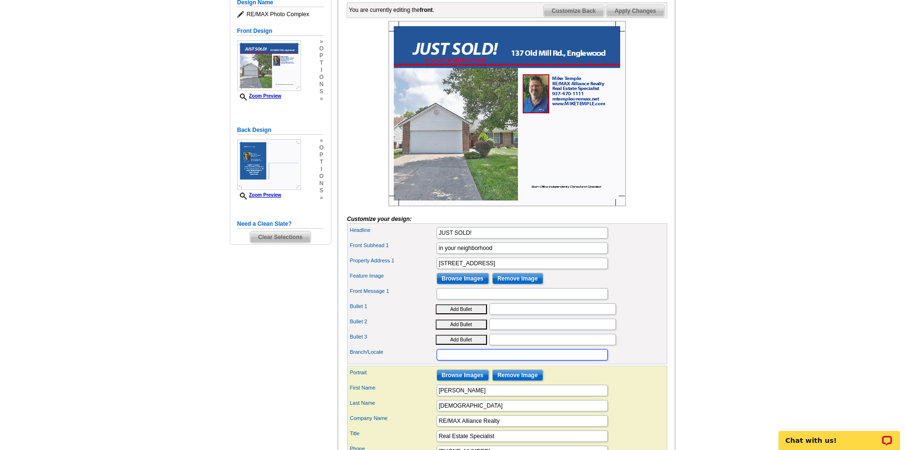
click at [459, 360] on input "Branch/Locale" at bounding box center [522, 354] width 171 height 11
type input "r"
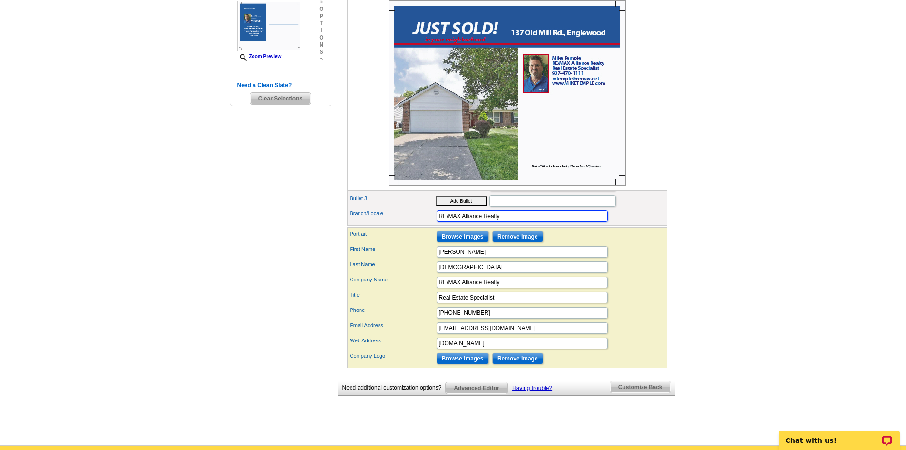
scroll to position [285, 0]
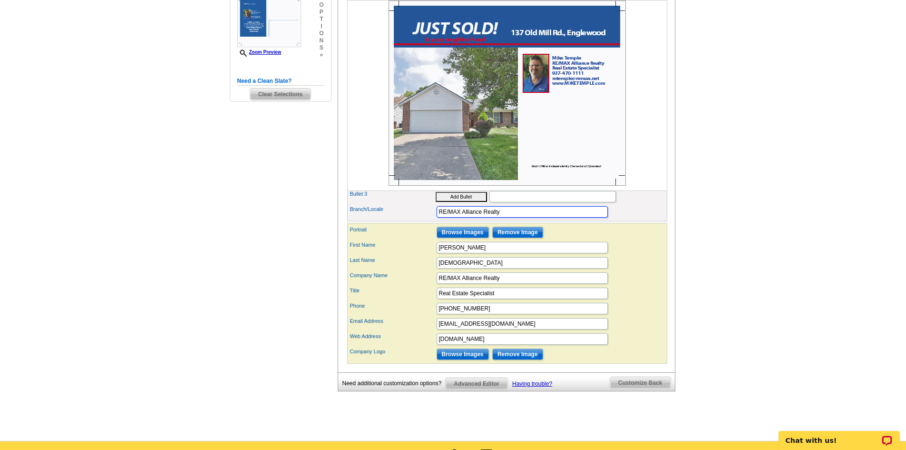
type input "RE/MAX Alliance Realty"
click at [463, 360] on input "Browse Images" at bounding box center [463, 353] width 52 height 11
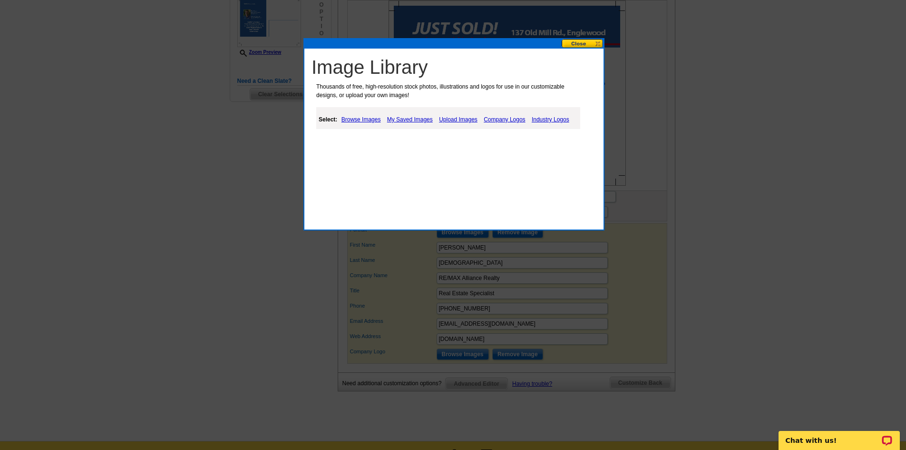
click at [405, 119] on link "My Saved Images" at bounding box center [410, 119] width 50 height 11
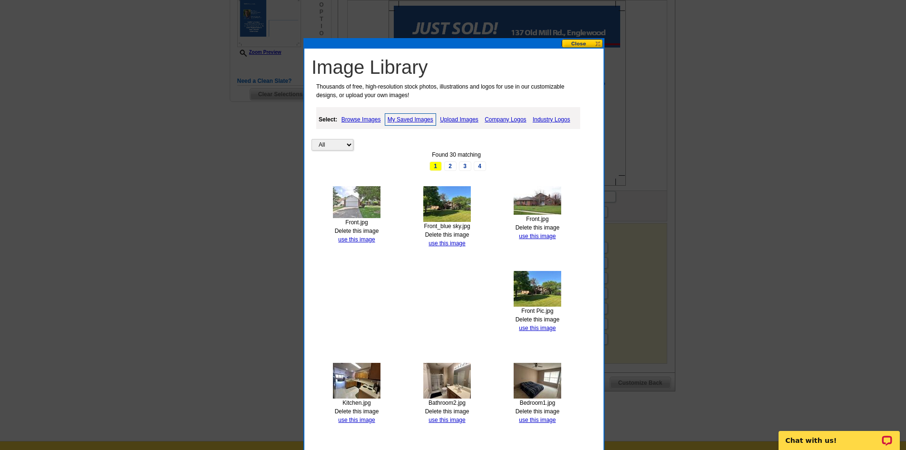
click at [482, 166] on link "4" at bounding box center [480, 166] width 12 height 10
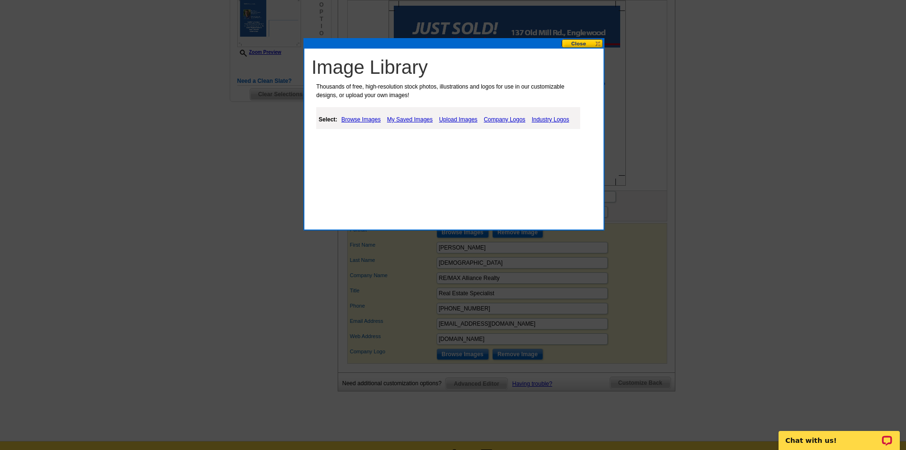
click at [417, 118] on link "My Saved Images" at bounding box center [410, 119] width 50 height 11
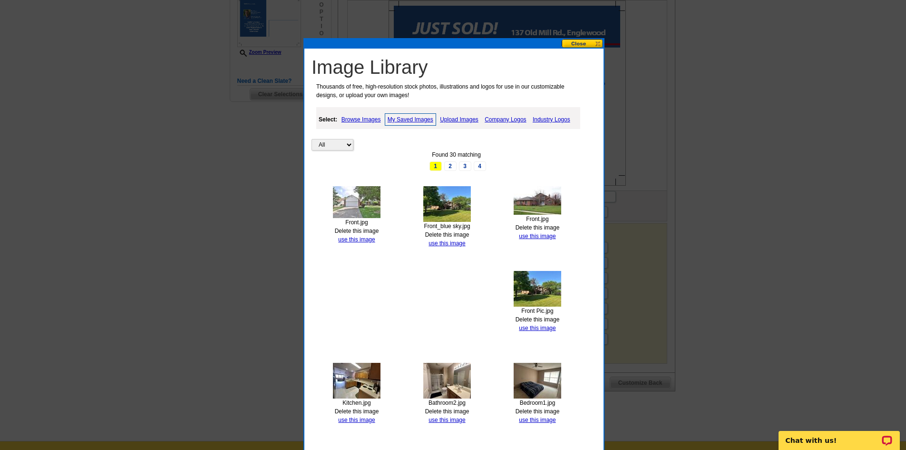
click at [479, 167] on link "4" at bounding box center [480, 166] width 12 height 10
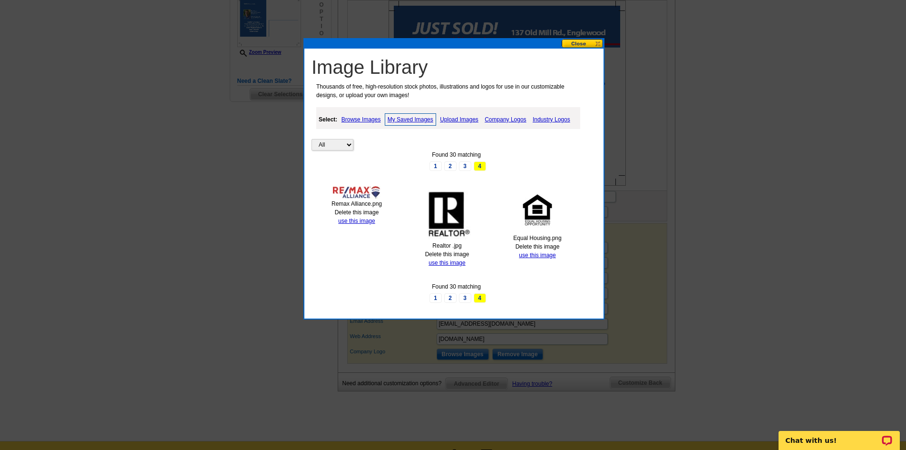
click at [356, 222] on link "use this image" at bounding box center [356, 220] width 37 height 7
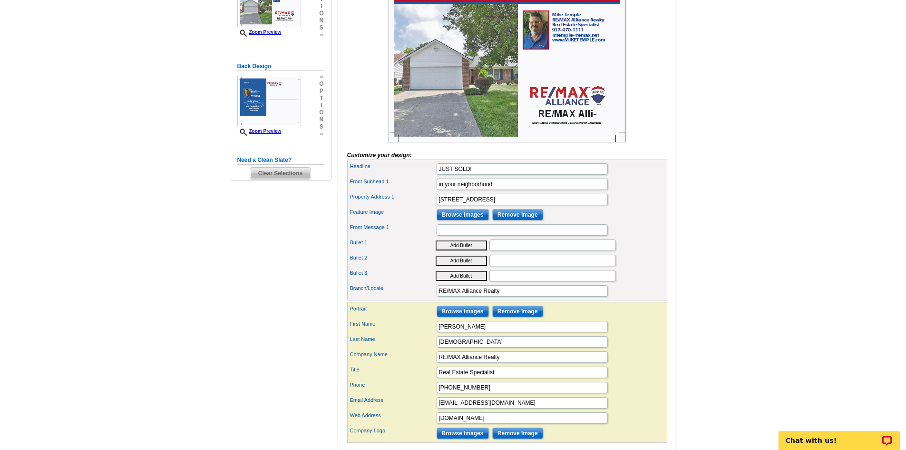
scroll to position [238, 0]
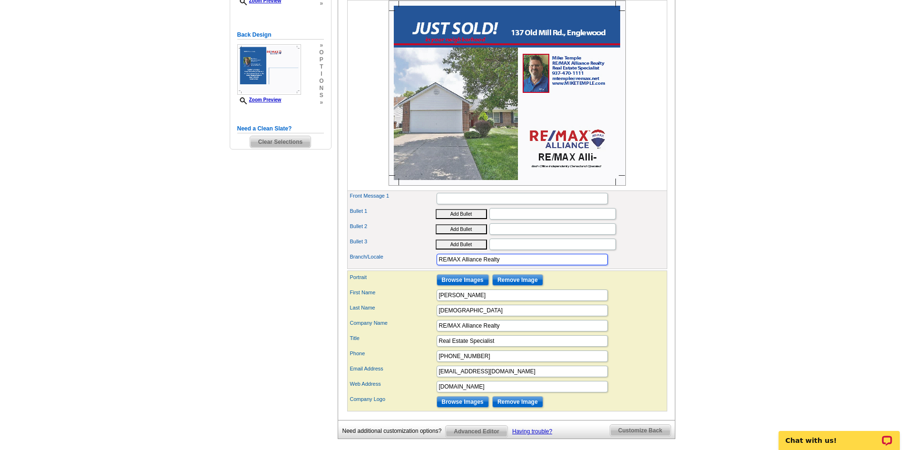
click at [504, 265] on input "RE/MAX Alliance Realty" at bounding box center [522, 259] width 171 height 11
click at [469, 407] on input "Browse Images" at bounding box center [463, 401] width 52 height 11
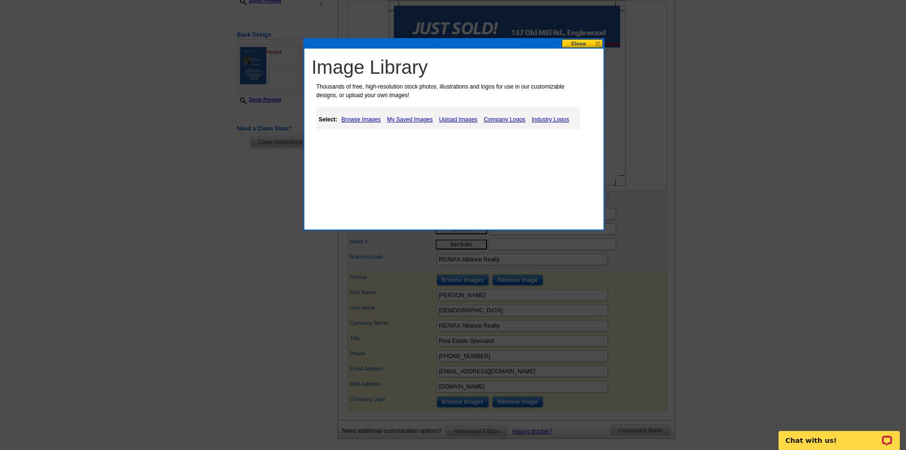
click at [457, 120] on link "Upload Images" at bounding box center [458, 119] width 43 height 11
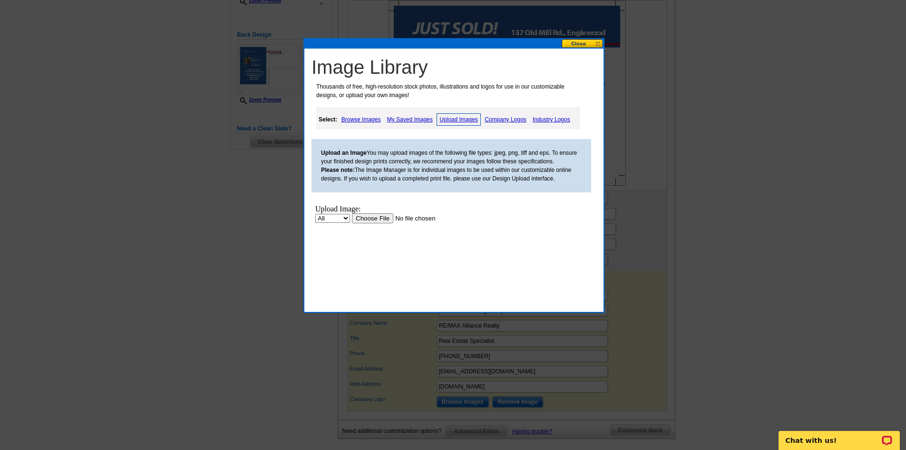
scroll to position [0, 0]
click at [370, 217] on input "file" at bounding box center [412, 218] width 120 height 10
click at [578, 43] on button at bounding box center [583, 43] width 42 height 9
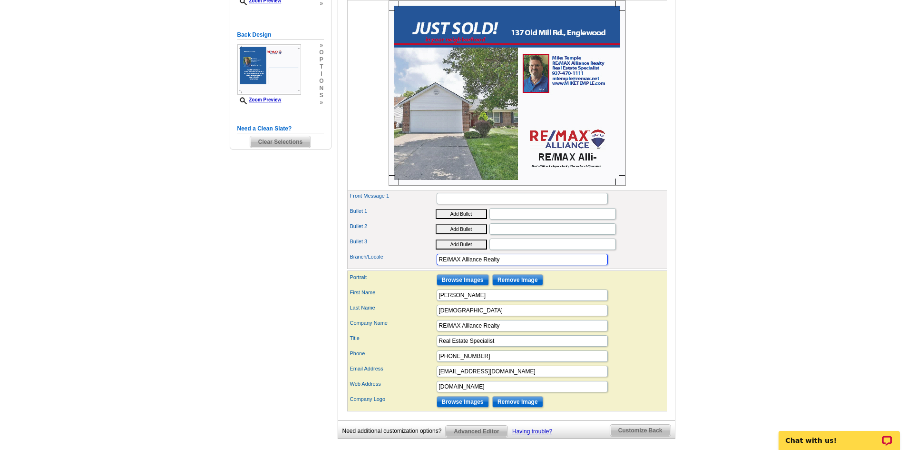
drag, startPoint x: 508, startPoint y: 274, endPoint x: 304, endPoint y: 262, distance: 204.9
click at [320, 276] on div "Need Help? call [PHONE_NUMBER], chat with support, or have our designers make s…" at bounding box center [453, 160] width 457 height 640
click at [639, 206] on div "Front Message 1" at bounding box center [507, 198] width 316 height 15
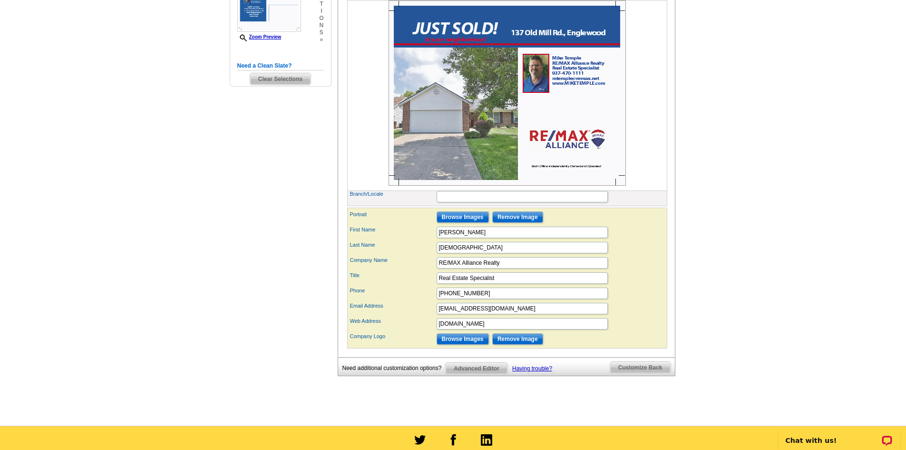
scroll to position [285, 0]
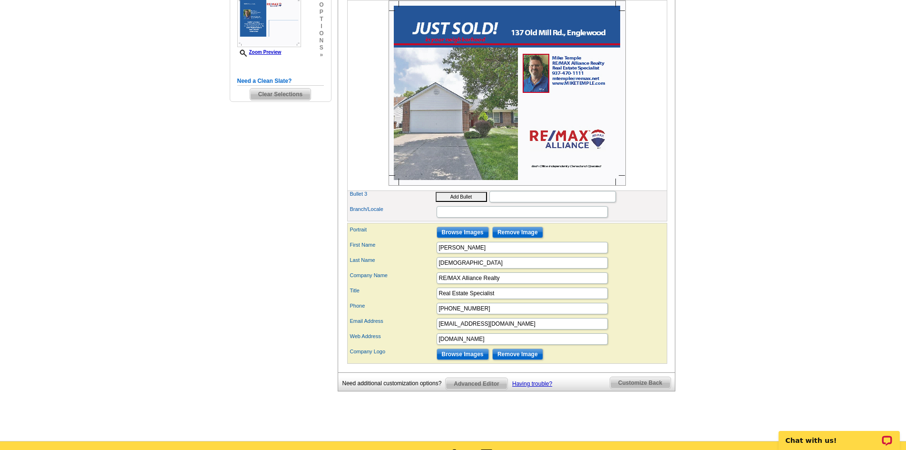
click at [635, 388] on span "Customize Back" at bounding box center [640, 382] width 60 height 11
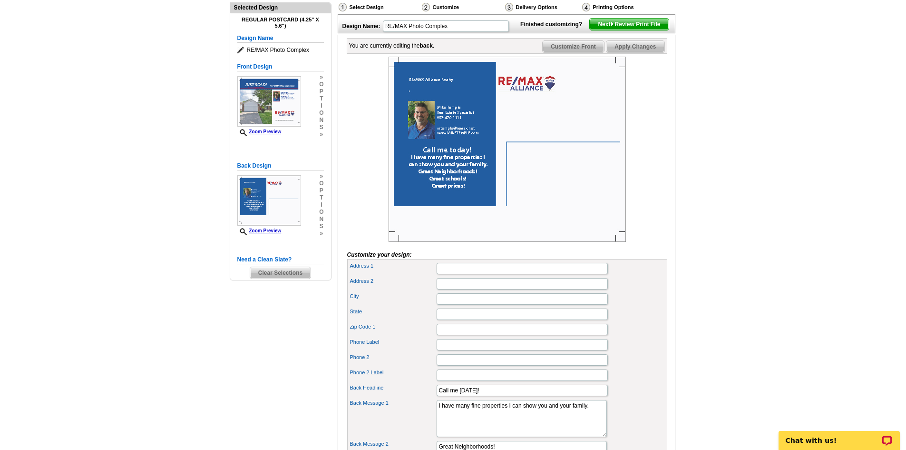
scroll to position [95, 0]
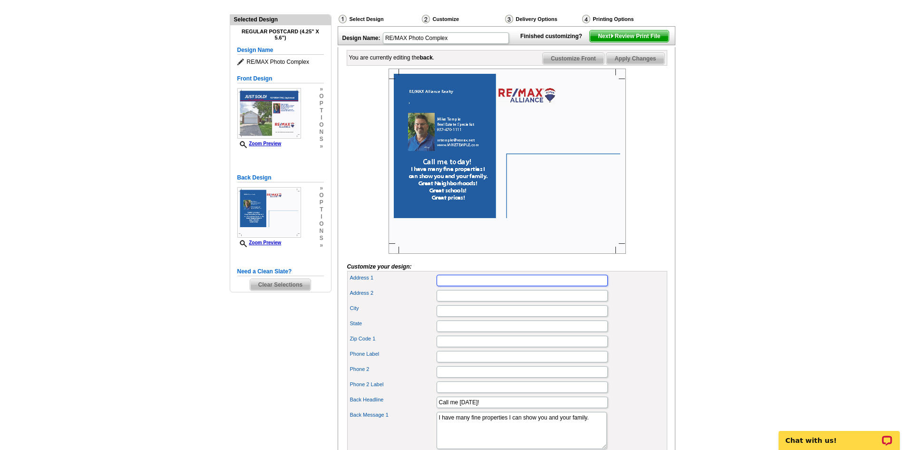
click at [459, 286] on input "Address 1" at bounding box center [522, 280] width 171 height 11
type input "[STREET_ADDRESS][PERSON_NAME]"
click at [458, 316] on input "City" at bounding box center [522, 310] width 171 height 11
type input "[GEOGRAPHIC_DATA]"
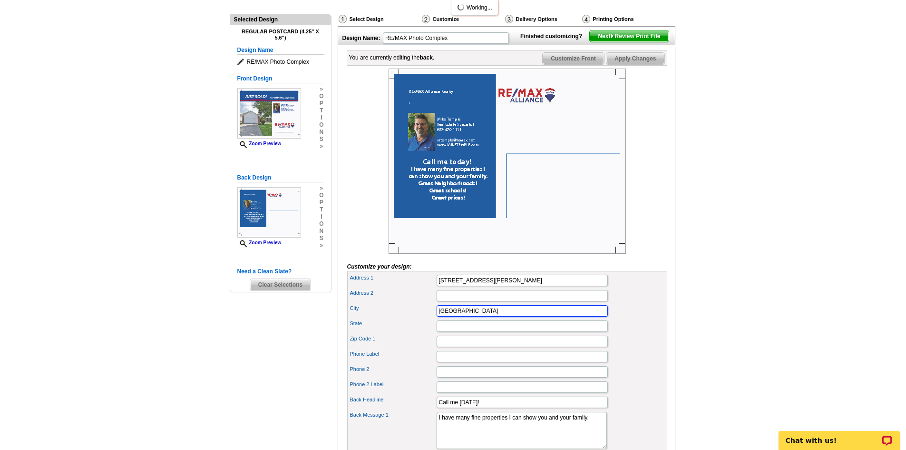
type input "OH"
type input "45414"
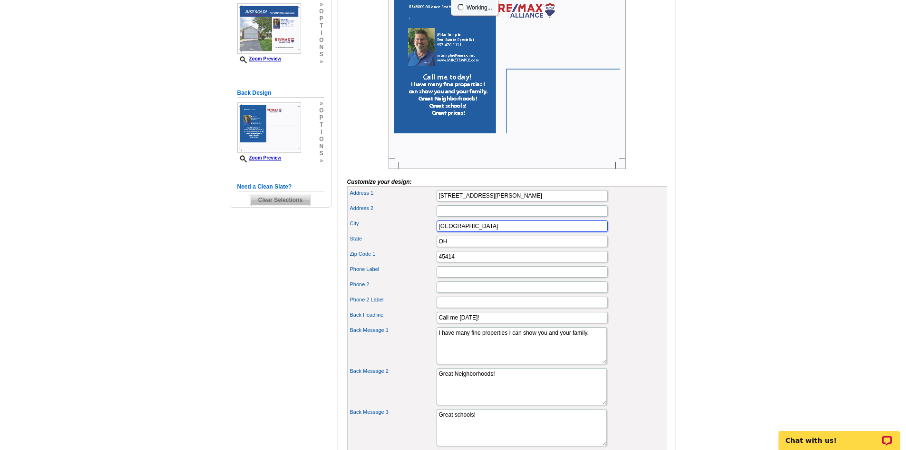
scroll to position [190, 0]
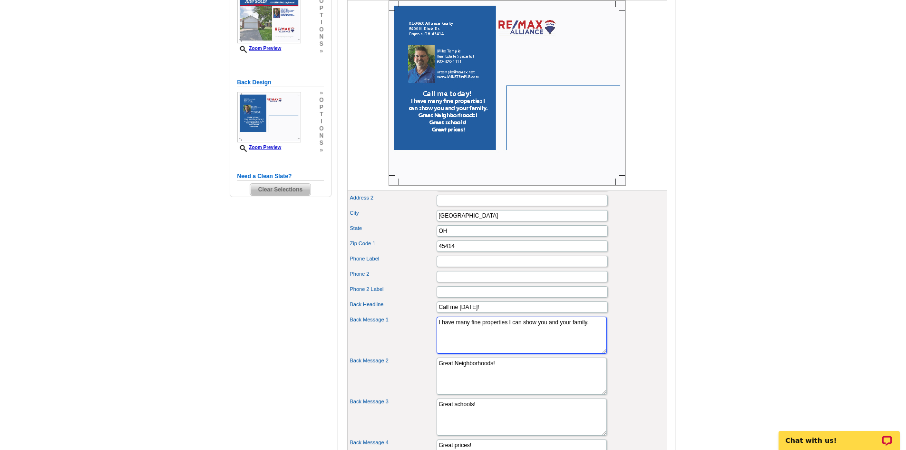
drag, startPoint x: 459, startPoint y: 352, endPoint x: 434, endPoint y: 335, distance: 29.8
click at [434, 335] on div "Back Message 1 I have many fine properties I can show you and your family." at bounding box center [507, 335] width 316 height 41
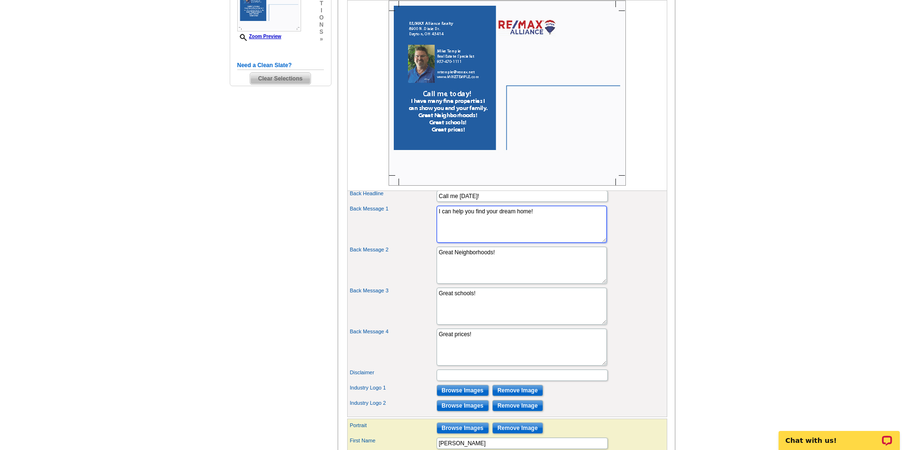
scroll to position [333, 0]
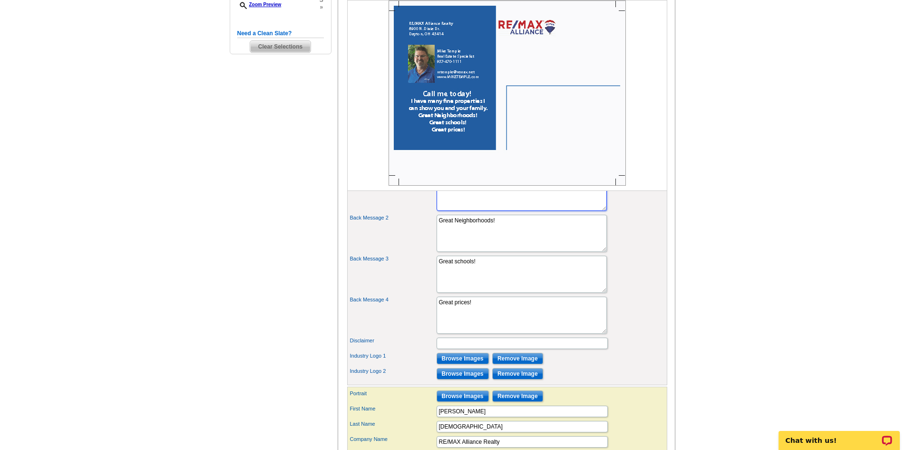
type textarea "I can help you find your dream home!"
click at [457, 349] on input "Disclaimer" at bounding box center [522, 342] width 171 height 11
type input "If your home is currently on the market, this is not a solicitation for your bu…"
click at [457, 364] on input "Browse Images" at bounding box center [463, 358] width 52 height 11
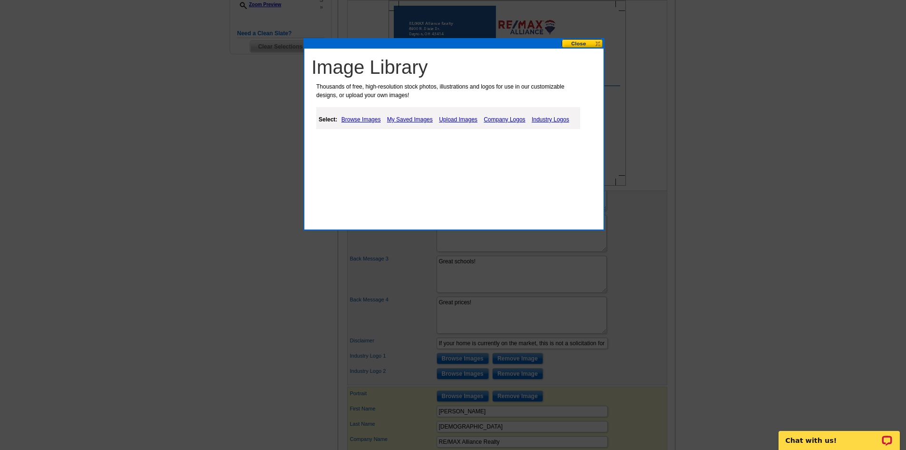
drag, startPoint x: 412, startPoint y: 119, endPoint x: 421, endPoint y: 123, distance: 10.1
click at [412, 119] on link "My Saved Images" at bounding box center [410, 119] width 50 height 11
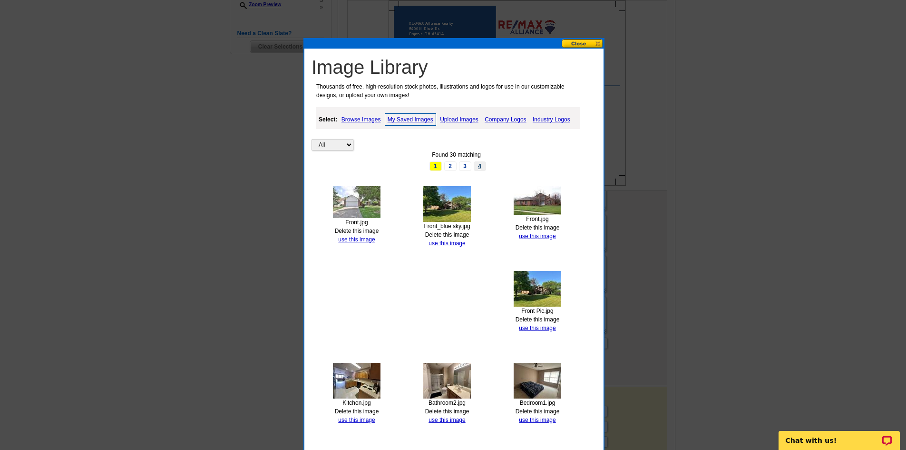
click at [482, 168] on link "4" at bounding box center [480, 166] width 12 height 10
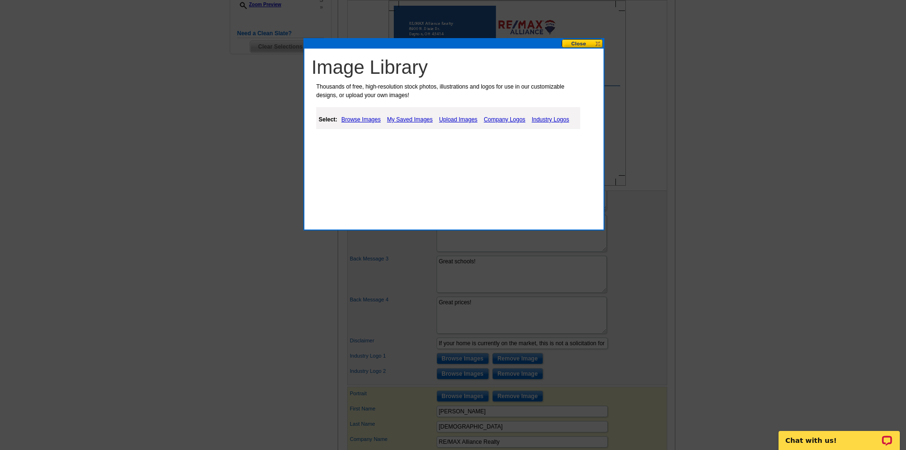
click at [413, 118] on link "My Saved Images" at bounding box center [410, 119] width 50 height 11
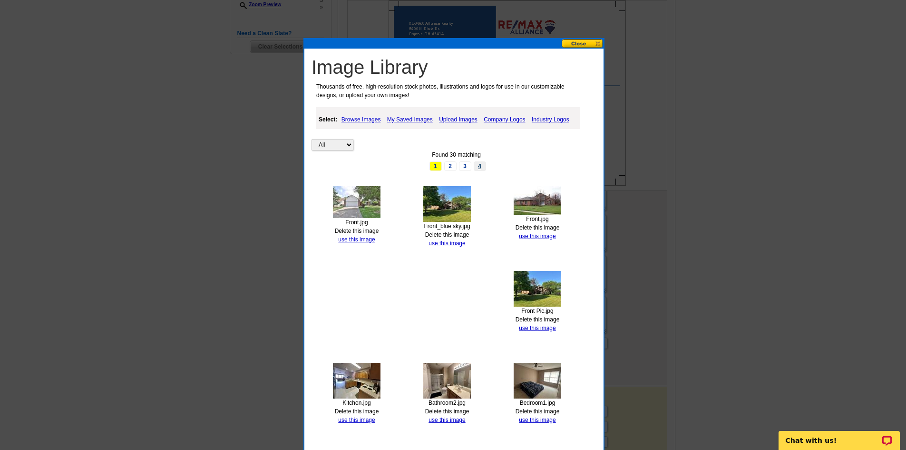
click at [480, 164] on link "4" at bounding box center [480, 166] width 12 height 10
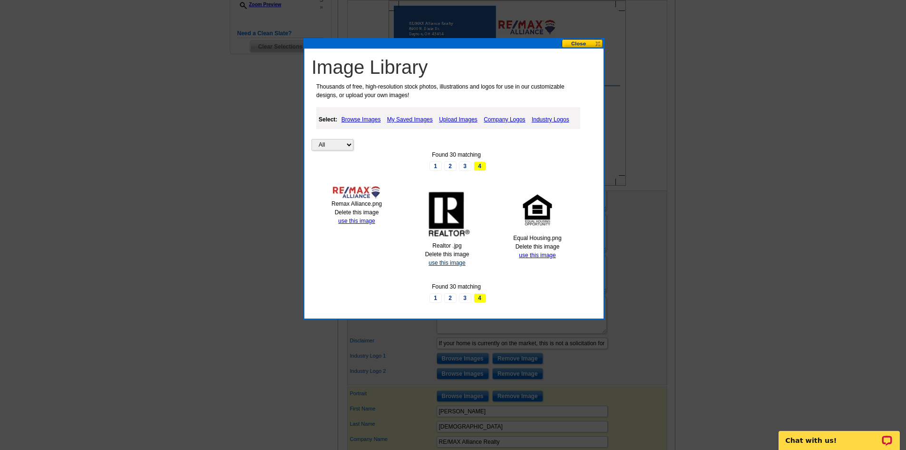
click at [445, 264] on link "use this image" at bounding box center [447, 262] width 37 height 7
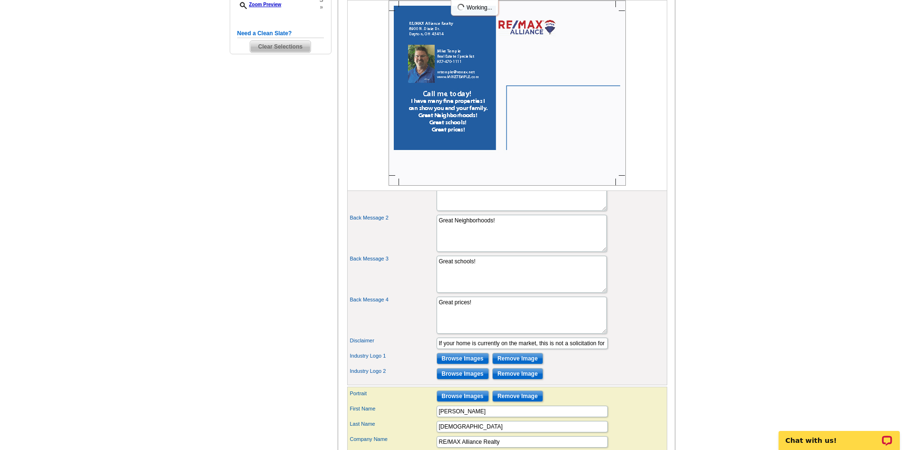
scroll to position [381, 0]
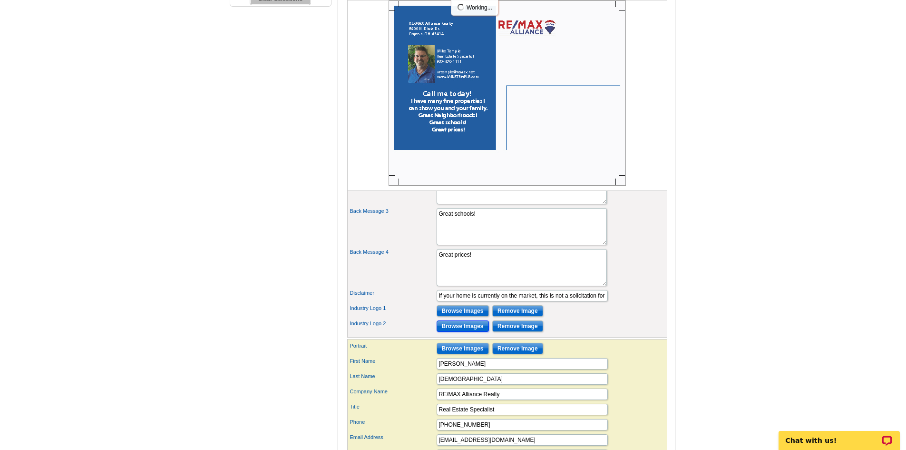
click at [463, 332] on input "Browse Images" at bounding box center [463, 325] width 52 height 11
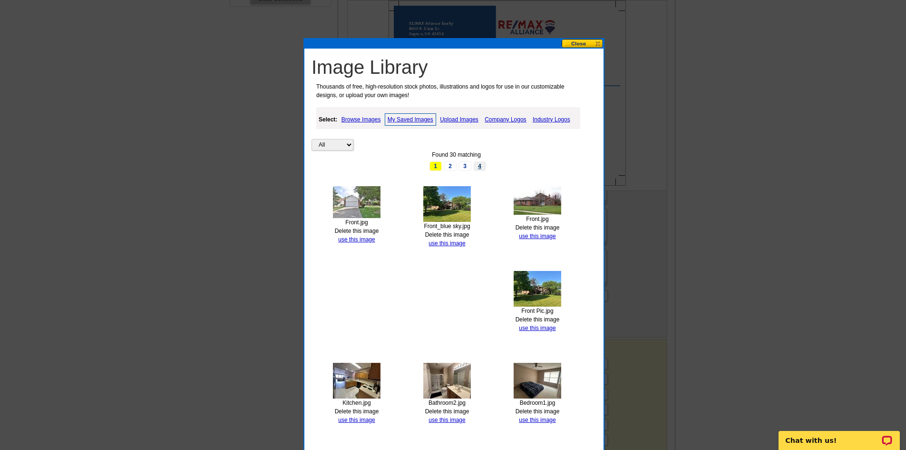
click at [481, 167] on link "4" at bounding box center [480, 166] width 12 height 10
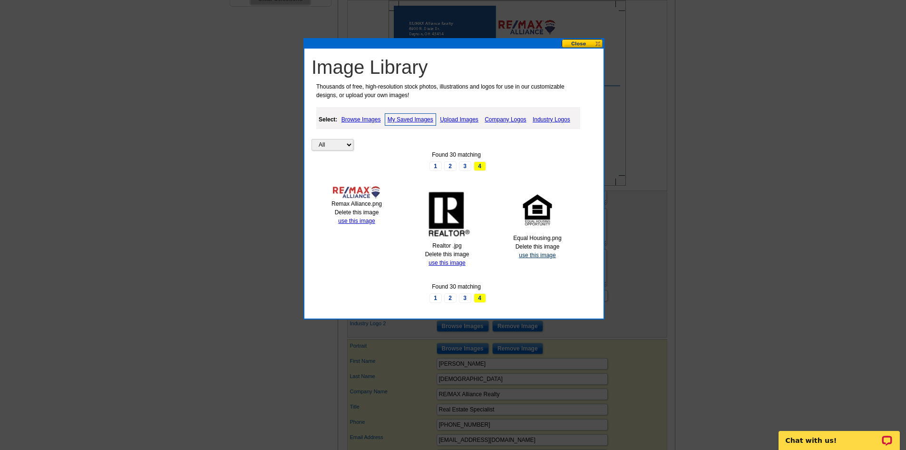
click at [543, 259] on div "All Property Found 30 matching 1 2 3 4 Remax Alliance.png Delete this image use…" at bounding box center [457, 205] width 290 height 196
click at [536, 254] on link "use this image" at bounding box center [537, 255] width 37 height 7
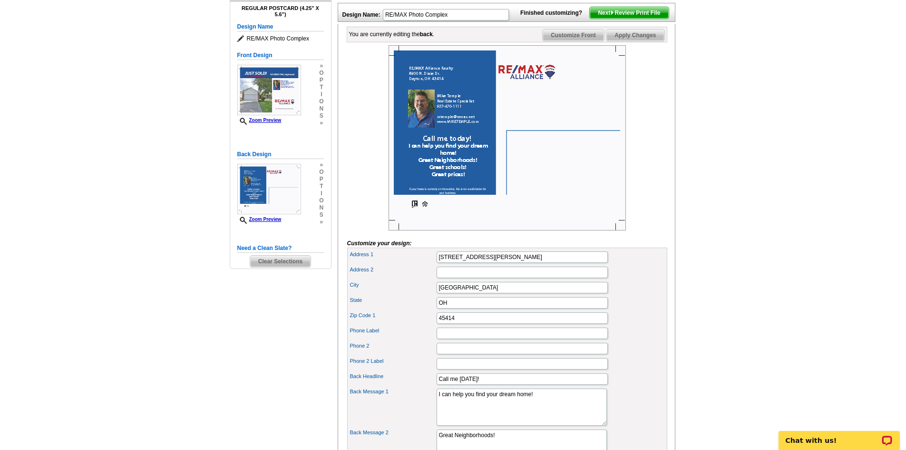
scroll to position [95, 0]
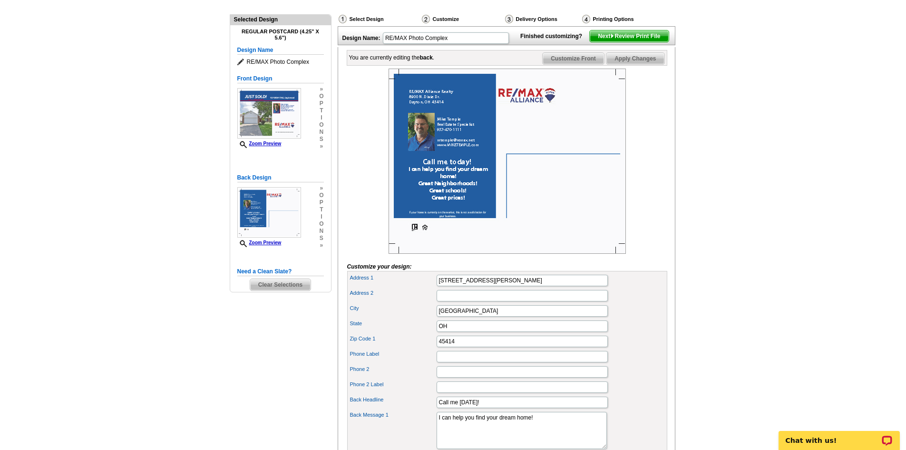
click at [634, 64] on span "Apply Changes" at bounding box center [636, 58] width 58 height 11
click at [632, 42] on span "Next Review Print File" at bounding box center [629, 35] width 79 height 11
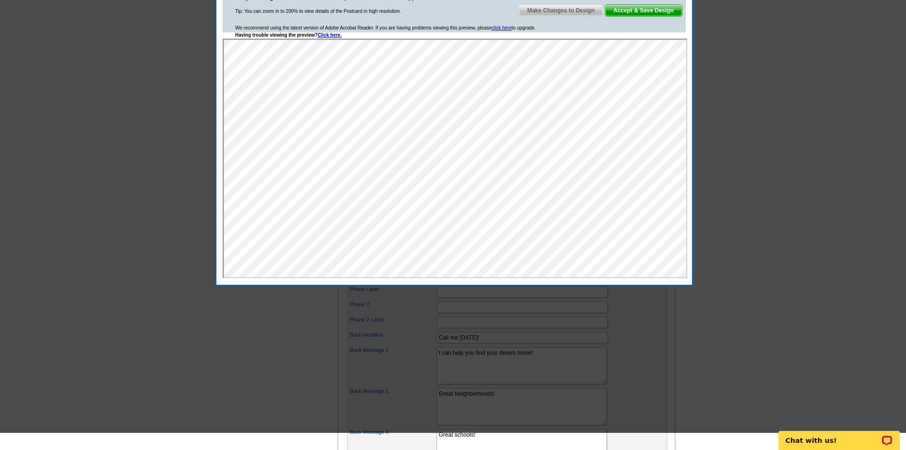
scroll to position [143, 0]
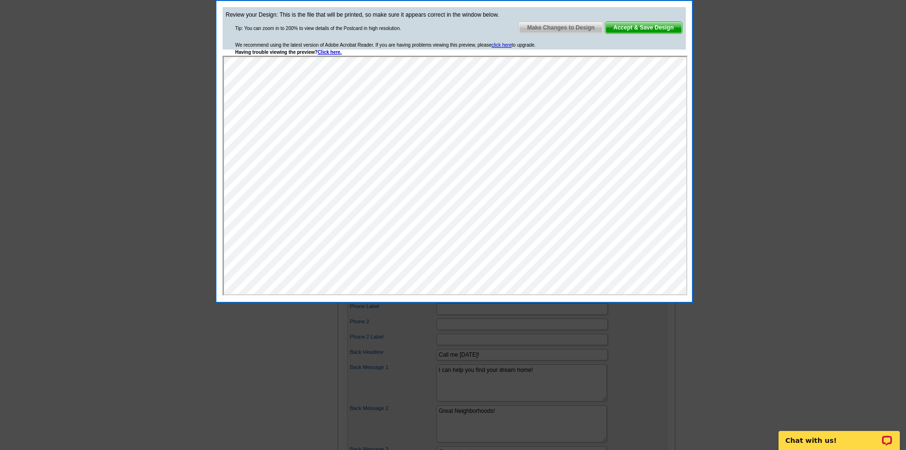
click at [573, 30] on span "Make Changes to Design" at bounding box center [561, 27] width 84 height 11
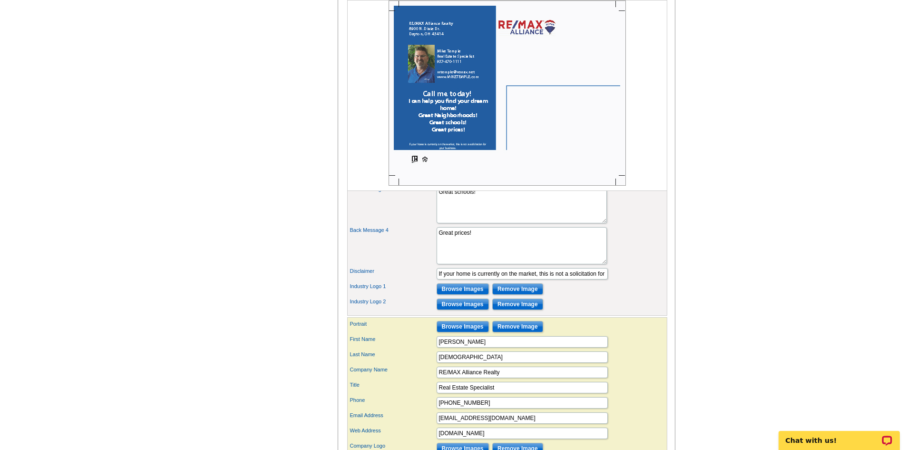
scroll to position [476, 0]
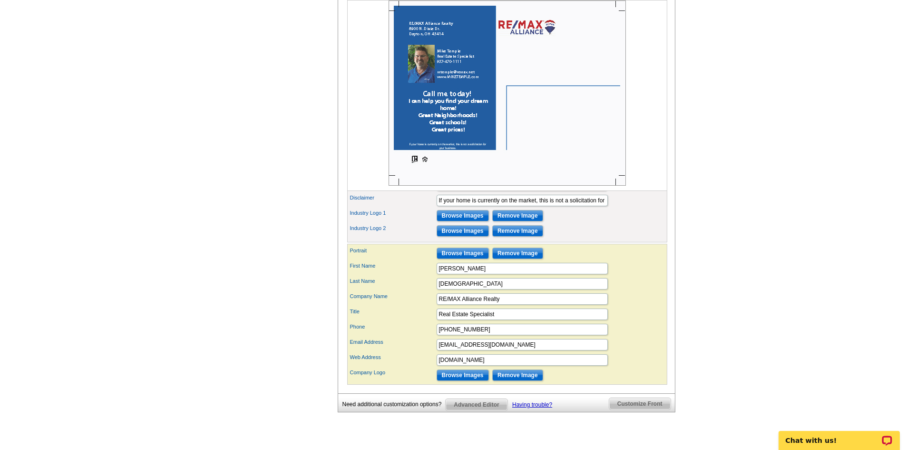
click at [639, 409] on span "Customize Front" at bounding box center [640, 403] width 61 height 11
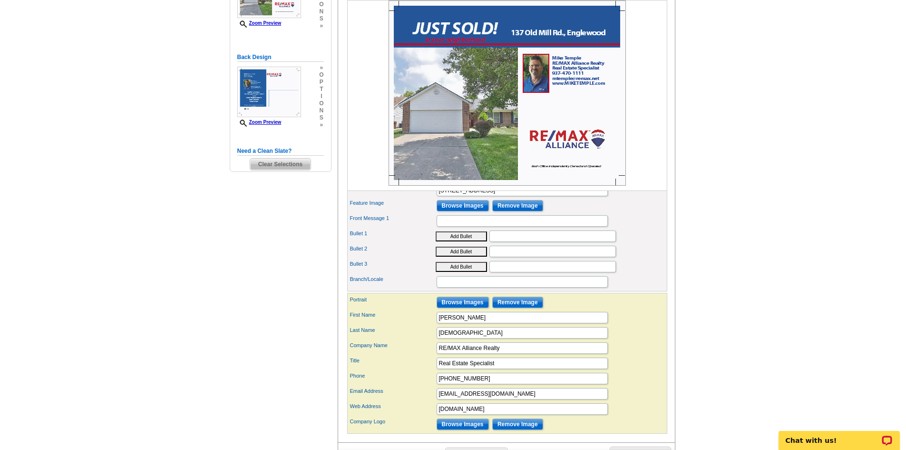
scroll to position [169, 0]
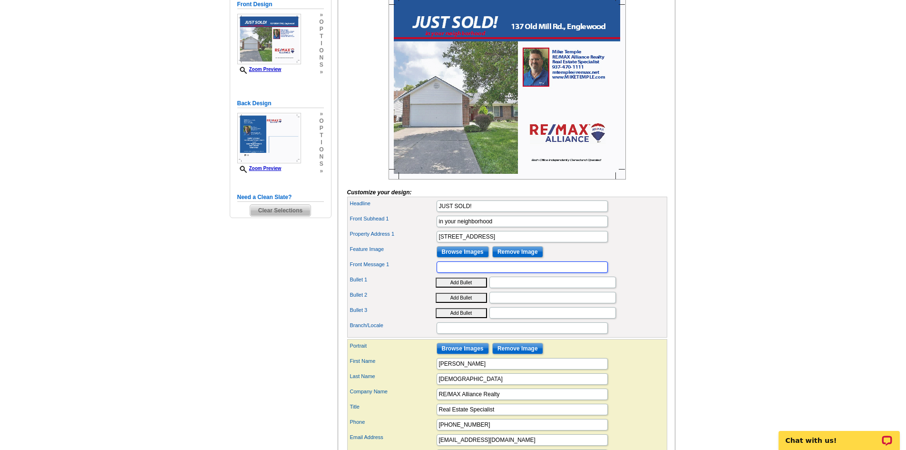
click at [469, 273] on input "Front Message 1" at bounding box center [522, 266] width 171 height 11
type input "Look what's selling in your area. I can help move you."
drag, startPoint x: 501, startPoint y: 297, endPoint x: 507, endPoint y: 298, distance: 6.7
click at [501, 288] on input "Bullet 1" at bounding box center [553, 281] width 127 height 11
type input "c"
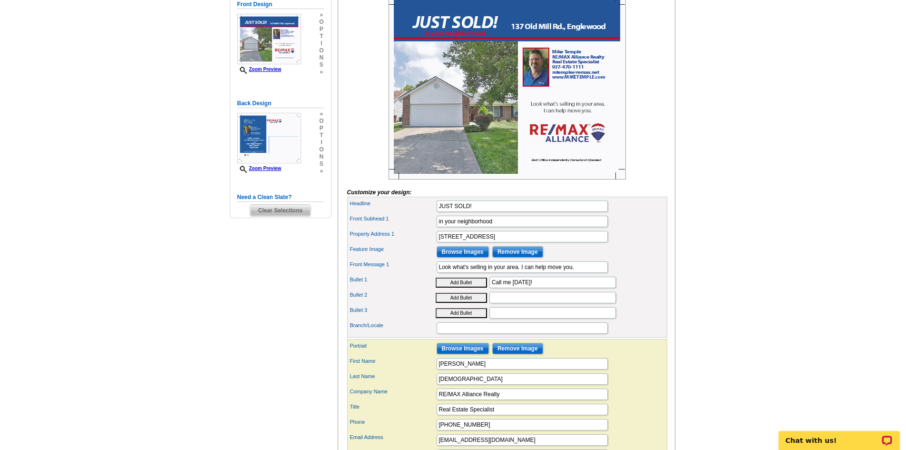
click at [639, 259] on div "Feature Image Browse Images Remove Image" at bounding box center [507, 251] width 316 height 15
click at [492, 288] on input "Call me [DATE]!" at bounding box center [553, 281] width 127 height 11
type input "Call me [DATE]!"
click at [641, 259] on div "Feature Image Browse Images Remove Image" at bounding box center [507, 251] width 316 height 15
drag, startPoint x: 575, startPoint y: 300, endPoint x: 441, endPoint y: 303, distance: 133.7
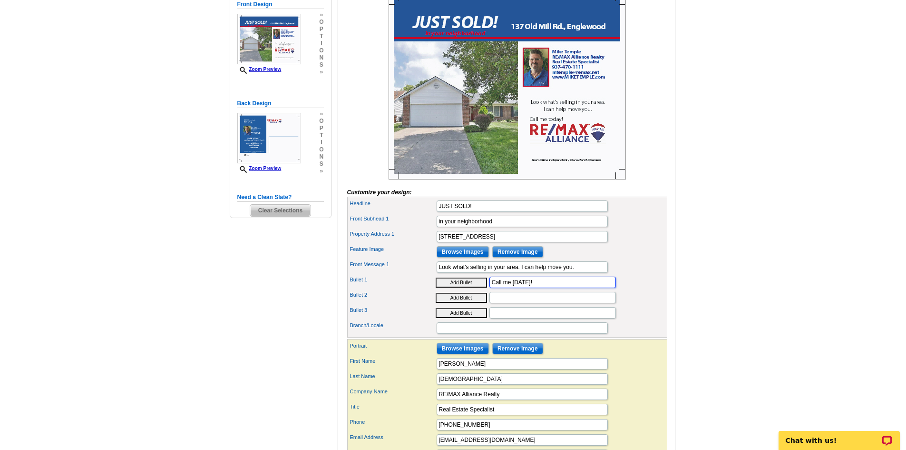
click at [441, 290] on div "Bullet 1 Add Bullet Call me [DATE]!" at bounding box center [507, 282] width 316 height 15
click at [738, 242] on main "Need Help? call [PHONE_NUMBER], chat with support, or have our designers make s…" at bounding box center [453, 225] width 906 height 663
